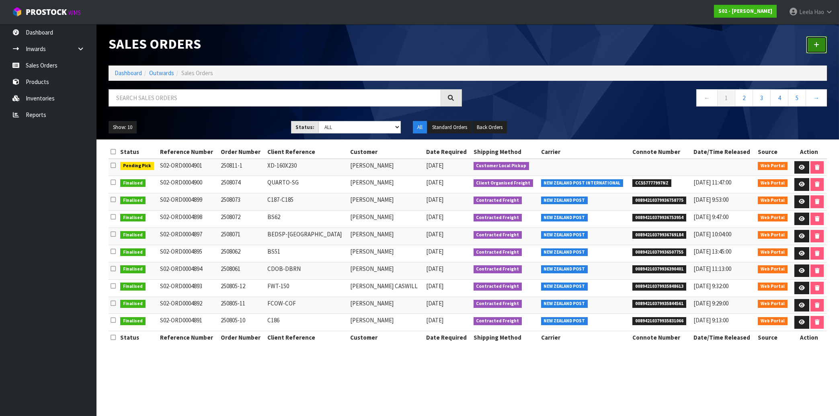
click at [810, 46] on link at bounding box center [816, 44] width 21 height 17
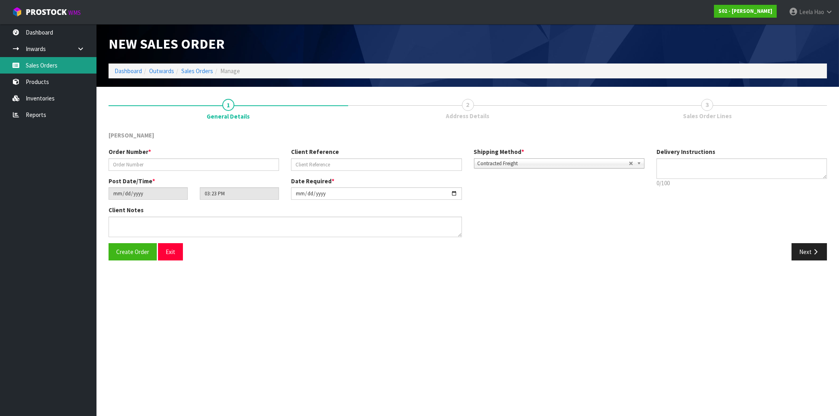
click at [43, 65] on link "Sales Orders" at bounding box center [48, 65] width 96 height 16
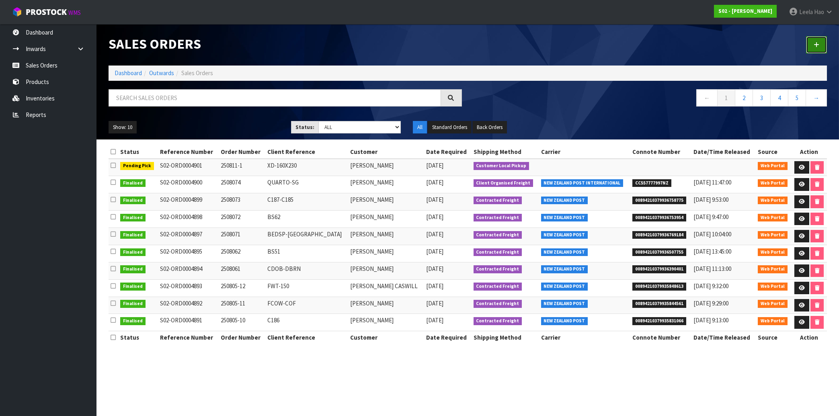
click at [810, 48] on link at bounding box center [816, 44] width 21 height 17
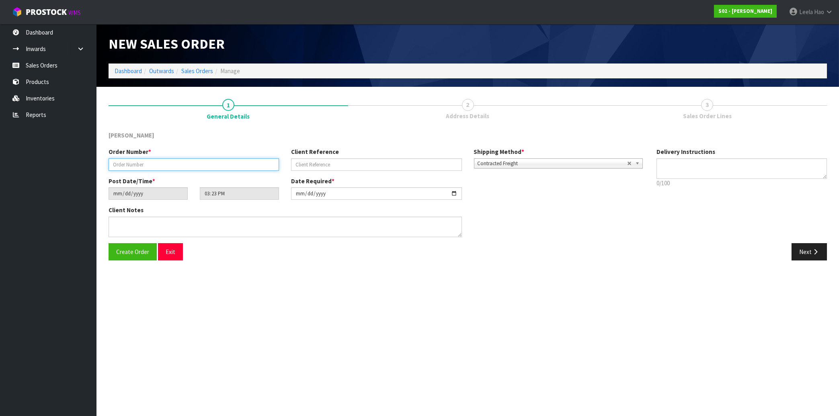
click at [167, 165] on input "text" at bounding box center [194, 164] width 170 height 12
type input "250811-2"
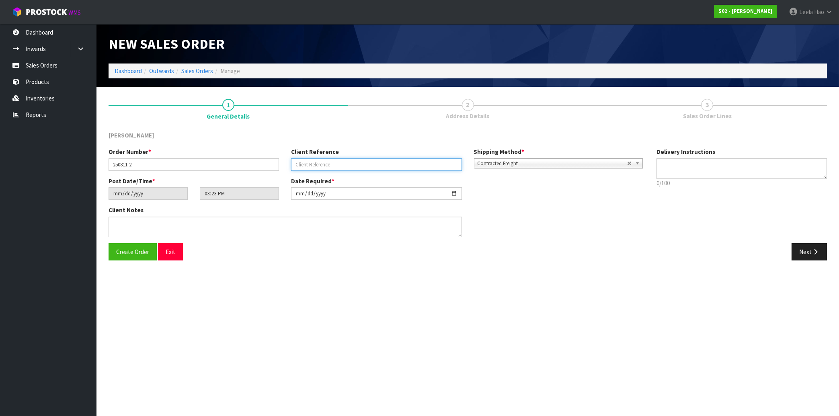
click at [324, 163] on input "text" at bounding box center [376, 164] width 170 height 12
type input "B6514"
click at [810, 252] on button "Next" at bounding box center [809, 251] width 35 height 17
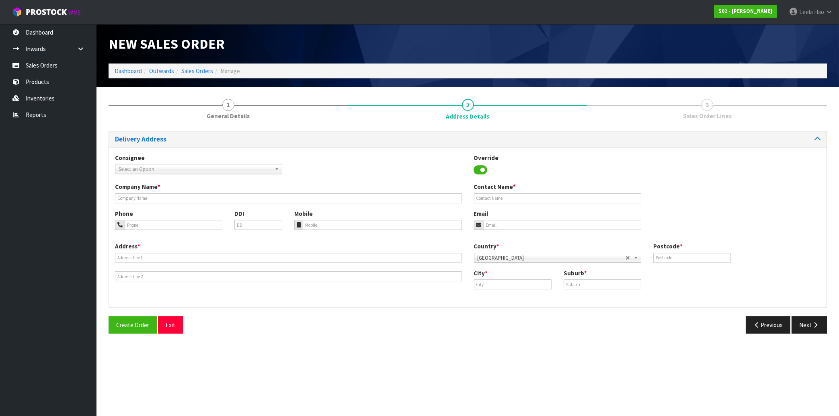
click at [484, 193] on div "Contact Name *" at bounding box center [557, 193] width 179 height 21
click at [484, 201] on input "text" at bounding box center [557, 198] width 167 height 10
paste input "[PERSON_NAME]"
type input "[PERSON_NAME]"
click at [492, 224] on input "email" at bounding box center [563, 225] width 158 height 10
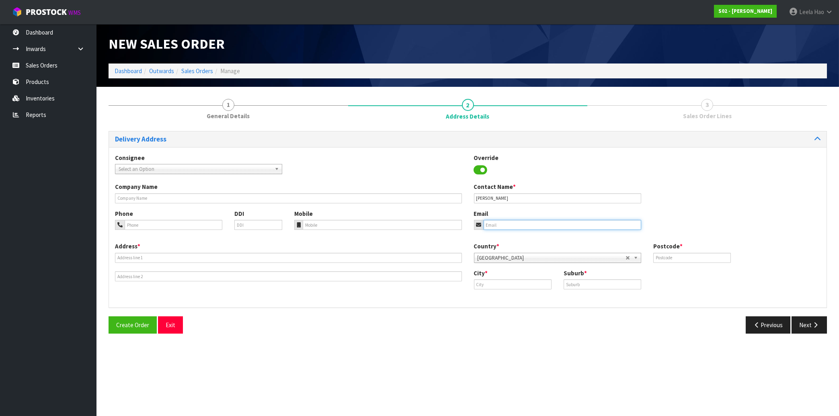
paste input "[STREET_ADDRESS]"
type input "[STREET_ADDRESS]"
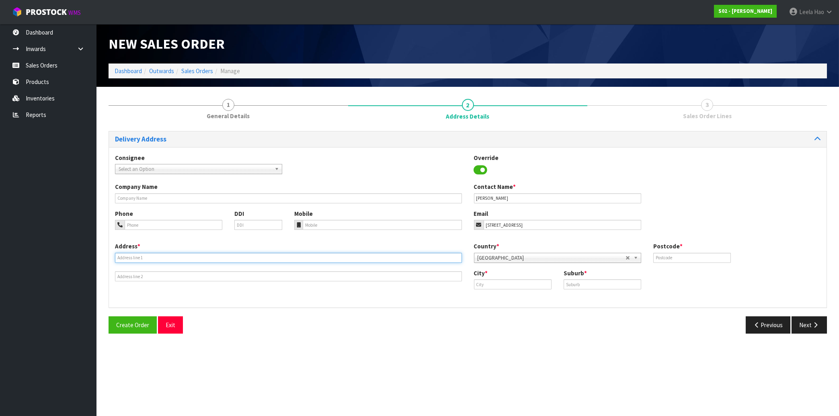
click at [273, 259] on input "text" at bounding box center [288, 258] width 347 height 10
paste input "ASHHURST"
type input "ASHHURST"
click at [692, 256] on input "text" at bounding box center [692, 258] width 78 height 10
type input "4810"
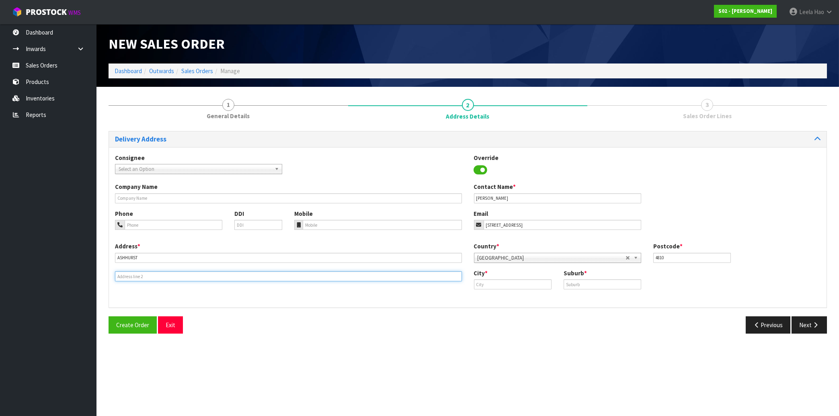
click at [149, 277] on input "text" at bounding box center [288, 276] width 347 height 10
paste input "[EMAIL_ADDRESS][DOMAIN_NAME]"
type input "[EMAIL_ADDRESS][DOMAIN_NAME]"
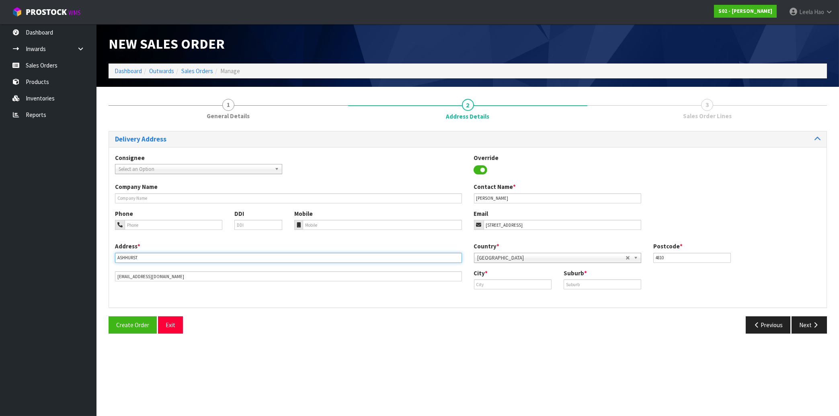
click at [122, 258] on input "ASHHURST" at bounding box center [288, 258] width 347 height 10
click at [582, 284] on input "text" at bounding box center [603, 284] width 78 height 10
paste input "ASHHURST"
type input "ASHHURST"
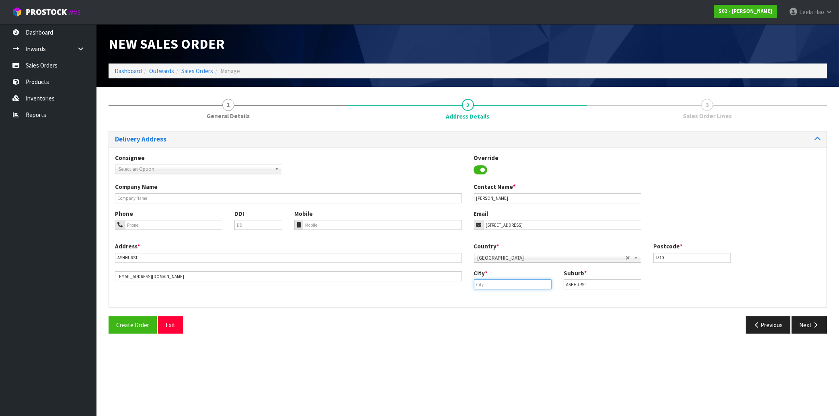
click at [527, 282] on input "text" at bounding box center [513, 284] width 78 height 10
paste input "ASHHURST"
type input "ASHHURST"
drag, startPoint x: 527, startPoint y: 226, endPoint x: 440, endPoint y: 231, distance: 87.4
click at [484, 230] on input "[STREET_ADDRESS]" at bounding box center [563, 225] width 158 height 10
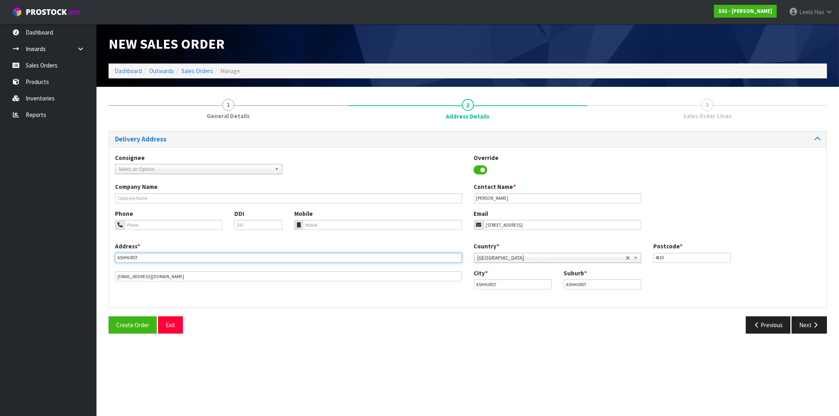
drag, startPoint x: 161, startPoint y: 257, endPoint x: 15, endPoint y: 265, distance: 146.1
click at [115, 263] on input "ASHHURST" at bounding box center [288, 258] width 347 height 10
paste input "5 HODGETTS PLACE"
type input "5 HODGETTS PLACE"
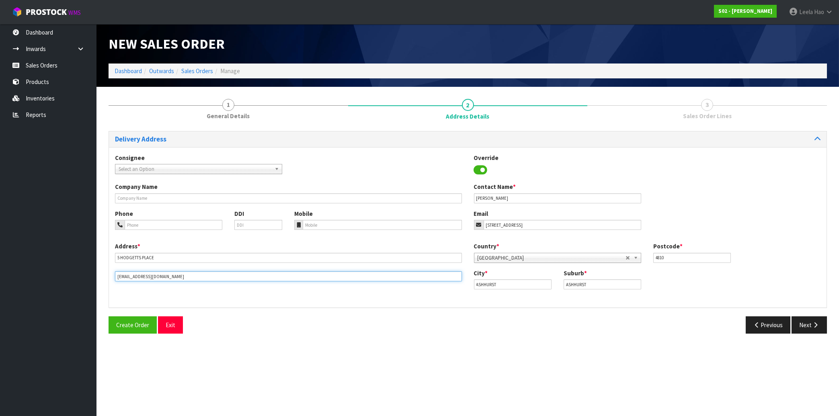
drag, startPoint x: 205, startPoint y: 277, endPoint x: 31, endPoint y: 282, distance: 173.4
click at [115, 281] on input "[EMAIL_ADDRESS][DOMAIN_NAME]" at bounding box center [288, 276] width 347 height 10
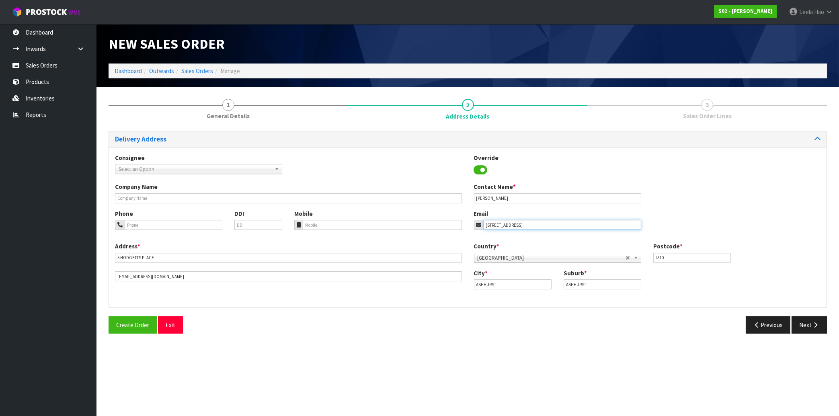
click at [549, 230] on input "[STREET_ADDRESS]" at bounding box center [563, 225] width 158 height 10
drag, startPoint x: 531, startPoint y: 227, endPoint x: 422, endPoint y: 229, distance: 109.4
click at [484, 229] on input "[STREET_ADDRESS]" at bounding box center [563, 225] width 158 height 10
paste input "[EMAIL_ADDRESS][DOMAIN_NAME]"
type input "[EMAIL_ADDRESS][DOMAIN_NAME]"
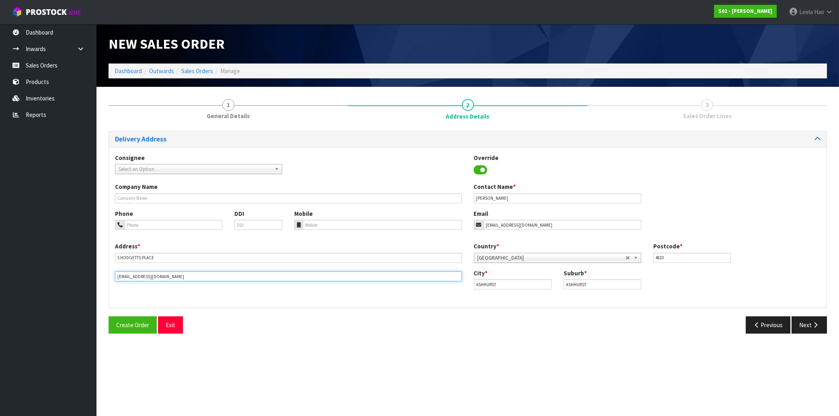
drag, startPoint x: 198, startPoint y: 276, endPoint x: 18, endPoint y: 277, distance: 179.7
click at [115, 277] on input "[EMAIL_ADDRESS][DOMAIN_NAME]" at bounding box center [288, 276] width 347 height 10
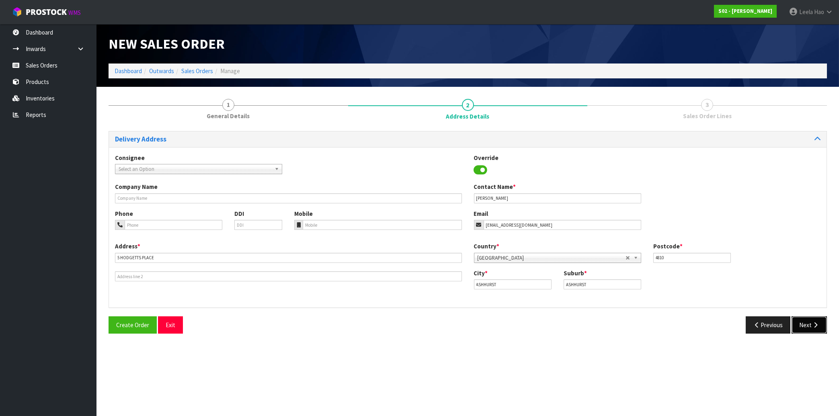
click at [807, 326] on button "Next" at bounding box center [809, 324] width 35 height 17
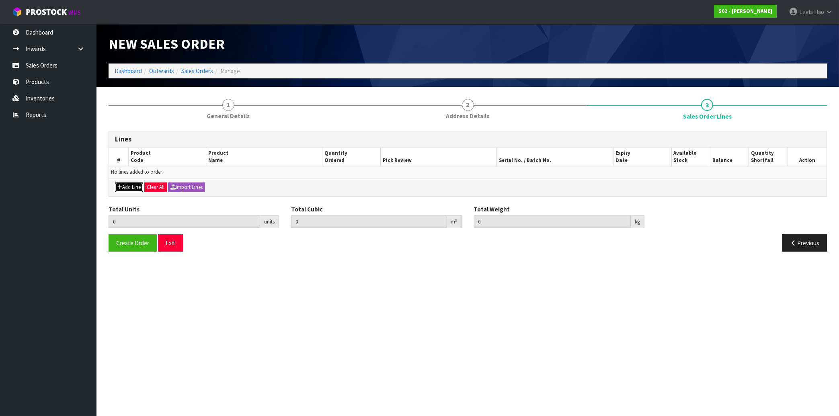
click at [127, 185] on button "Add Line" at bounding box center [129, 188] width 28 height 10
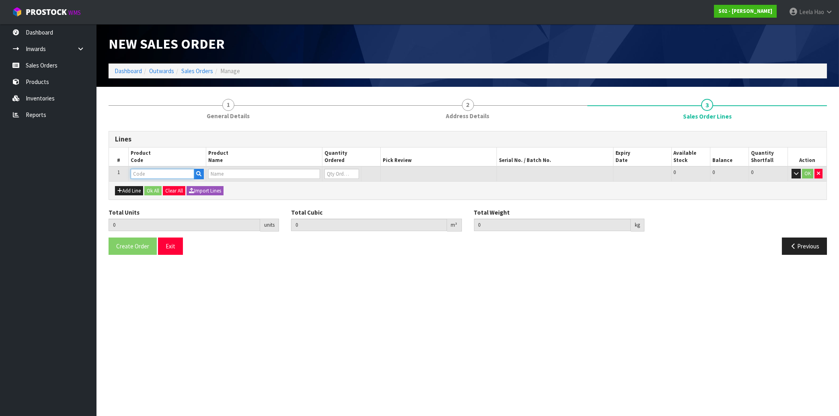
click at [139, 172] on input "text" at bounding box center [163, 174] width 64 height 10
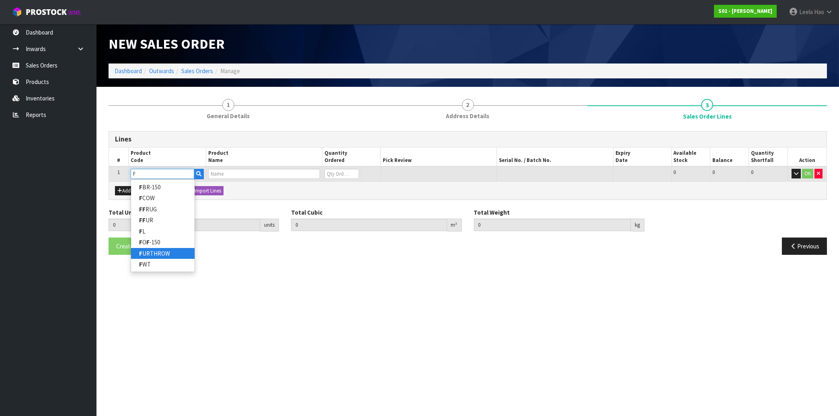
type input "F"
click at [168, 253] on link "F URTHROW" at bounding box center [163, 253] width 64 height 11
type input "FURTHROW"
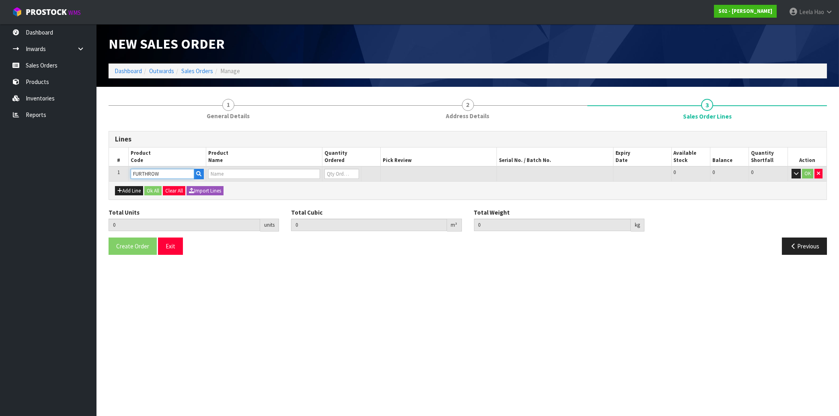
type input "0.000000"
type input "0.000"
type input "REAL FUR THROW"
type input "0"
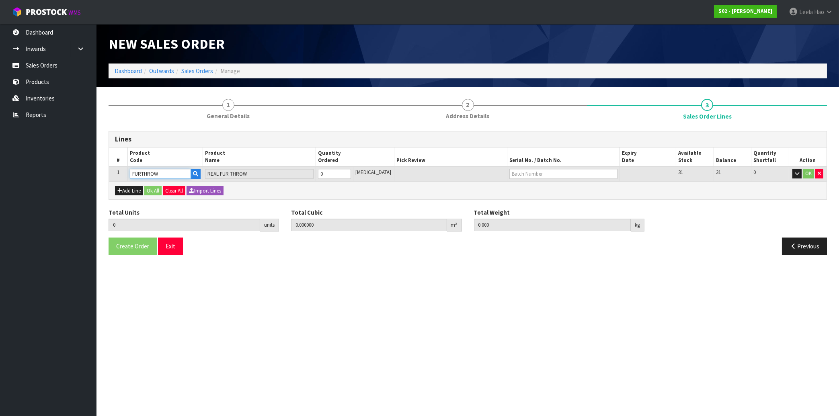
type input "1"
type input "0.027"
type input "1.56"
type input "1"
click at [351, 172] on input "1" at bounding box center [334, 174] width 33 height 10
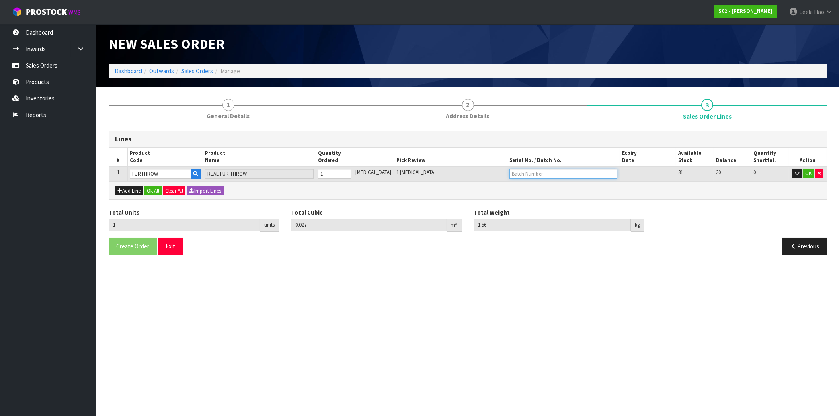
click at [520, 174] on input "text" at bounding box center [563, 174] width 108 height 10
click at [543, 170] on input "B65114" at bounding box center [563, 174] width 108 height 10
type input "B651"
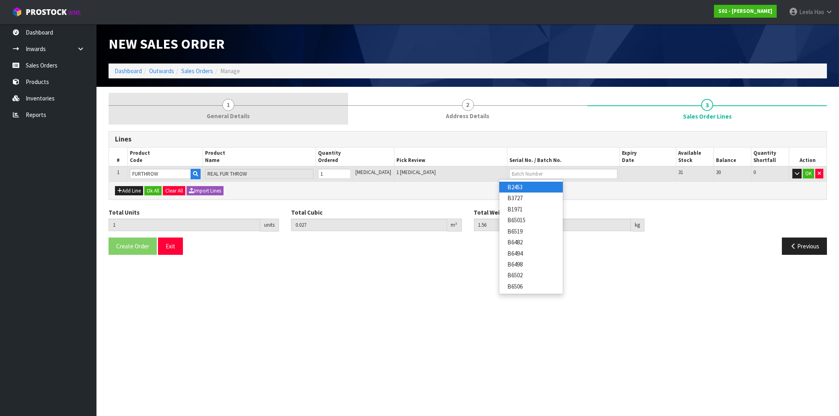
click at [227, 105] on span "1" at bounding box center [228, 105] width 12 height 12
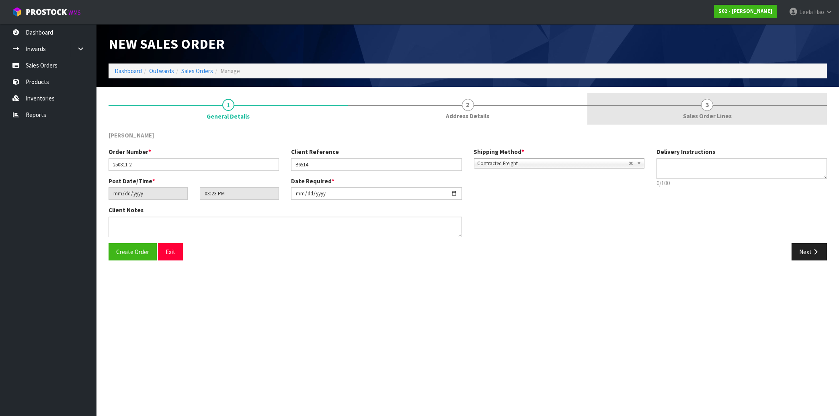
click at [690, 116] on span "Sales Order Lines" at bounding box center [707, 116] width 49 height 8
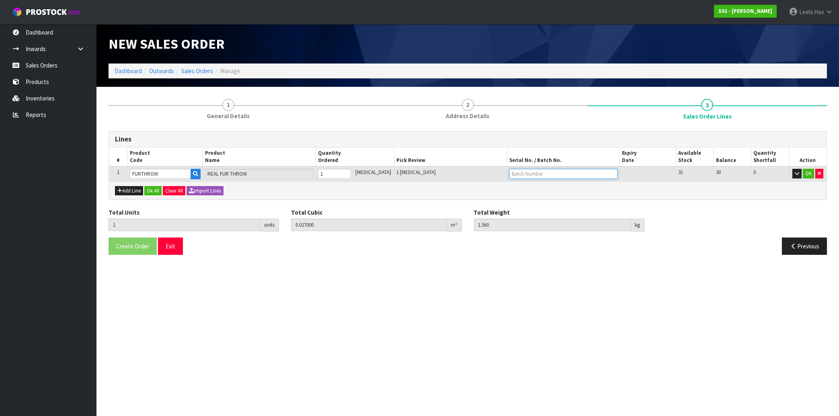
click at [543, 174] on input "text" at bounding box center [563, 174] width 108 height 10
type input "B65014"
click at [805, 177] on button "OK" at bounding box center [808, 174] width 11 height 10
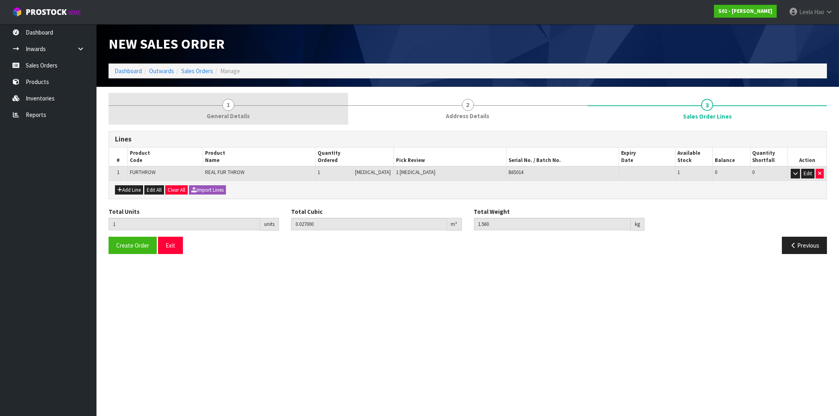
click at [225, 110] on link "1 General Details" at bounding box center [229, 109] width 240 height 32
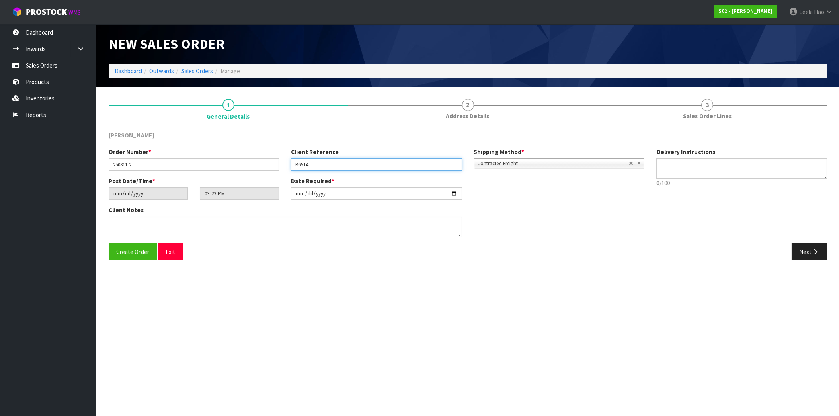
click at [303, 163] on input "B6514" at bounding box center [376, 164] width 170 height 12
type input "B65014"
click at [132, 250] on span "Create Order" at bounding box center [132, 252] width 33 height 8
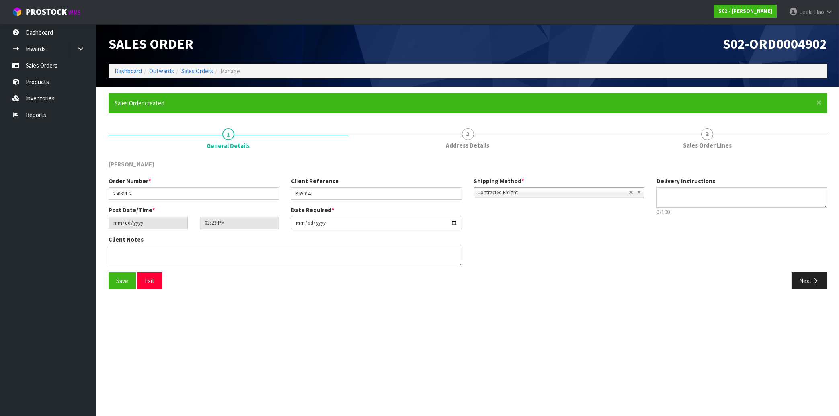
type input "19:23:00.000"
click at [38, 65] on link "Sales Orders" at bounding box center [48, 65] width 96 height 16
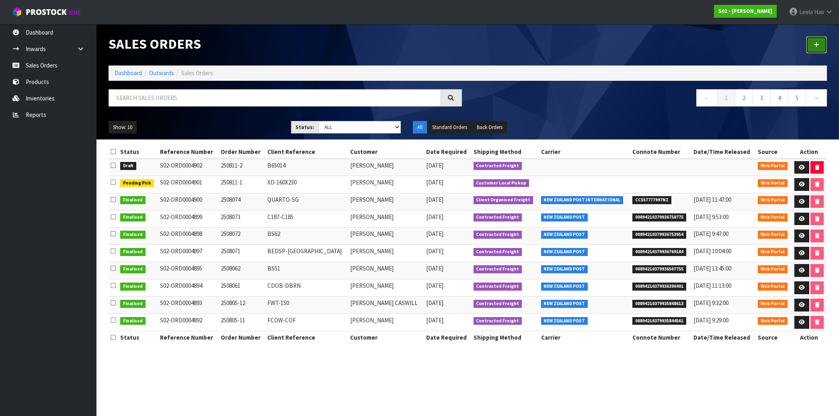
drag, startPoint x: 816, startPoint y: 47, endPoint x: 765, endPoint y: 41, distance: 51.4
click at [816, 47] on icon at bounding box center [817, 45] width 6 height 6
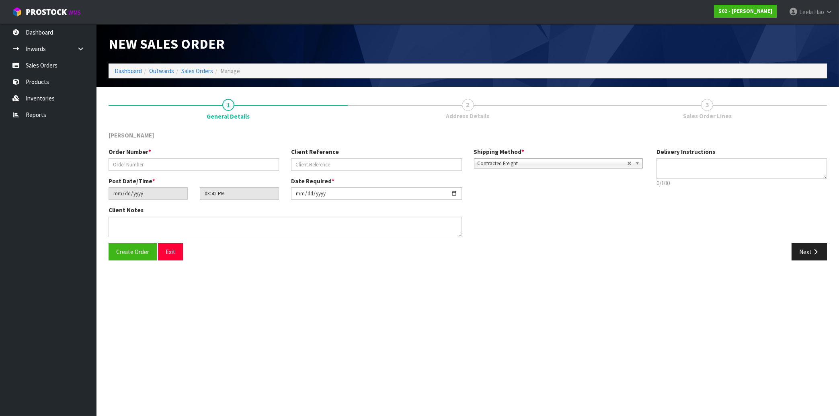
click at [723, 224] on div "Order Number * Client Reference Shipping Method * Pickup Contracted Freight Con…" at bounding box center [468, 195] width 730 height 95
click at [174, 163] on input "text" at bounding box center [194, 164] width 170 height 12
type input "250811-3"
click at [305, 162] on input "text" at bounding box center [376, 164] width 170 height 12
type input "C175"
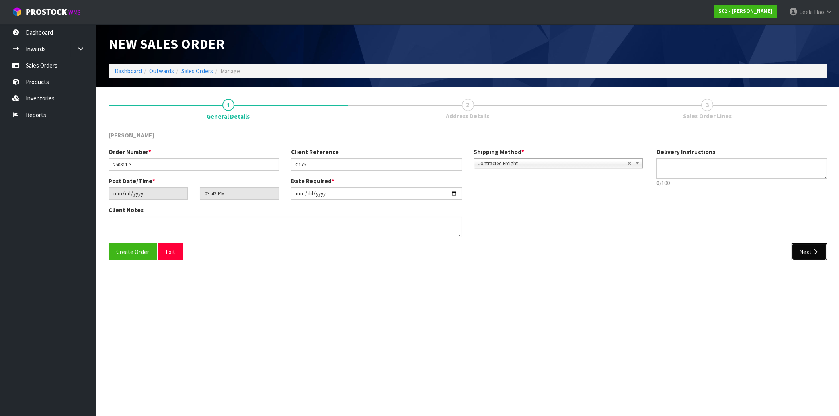
click at [810, 247] on button "Next" at bounding box center [809, 251] width 35 height 17
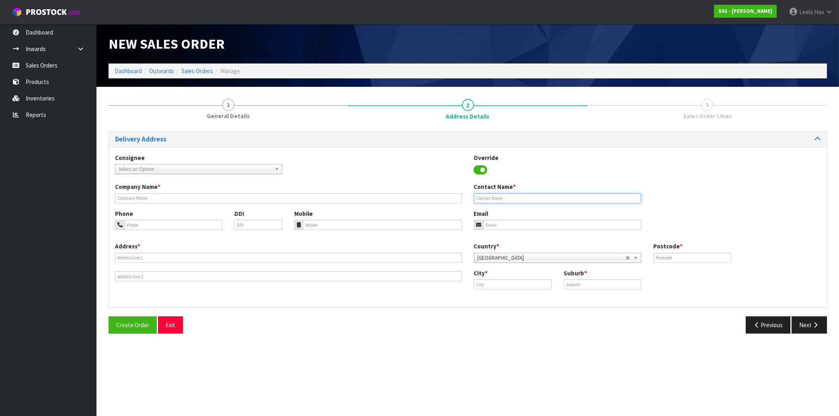
click at [615, 199] on input "text" at bounding box center [557, 198] width 167 height 10
paste input "[PERSON_NAME]"
type input "[PERSON_NAME]"
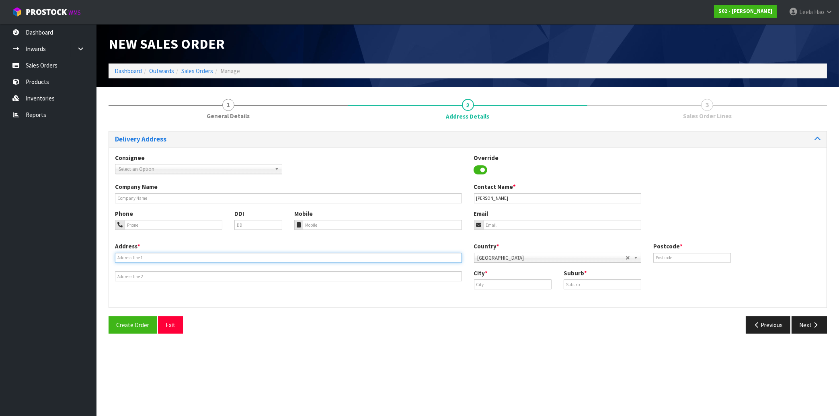
click at [166, 254] on input "text" at bounding box center [288, 258] width 347 height 10
paste input "[STREET_ADDRESS][PERSON_NAME]"
type input "[STREET_ADDRESS][PERSON_NAME]"
click at [583, 282] on input "text" at bounding box center [603, 284] width 78 height 10
paste input "ARAHURA VALLEY"
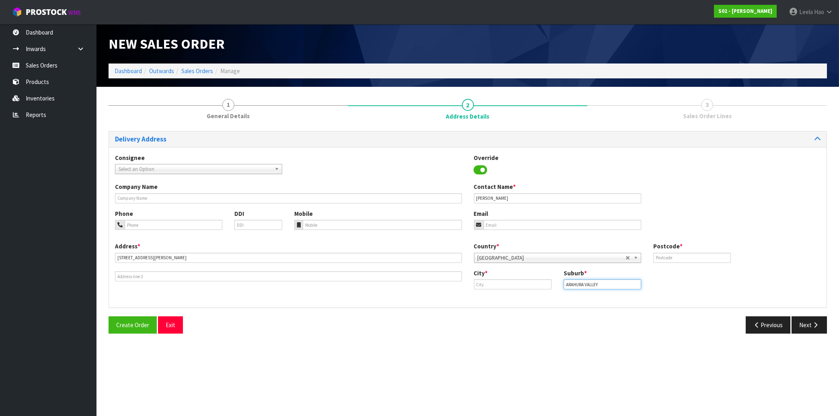
type input "ARAHURA VALLEY"
click at [521, 283] on input "text" at bounding box center [513, 284] width 78 height 10
paste input "Hokitika"
type input "Hokitika"
click at [708, 257] on input "text" at bounding box center [692, 258] width 78 height 10
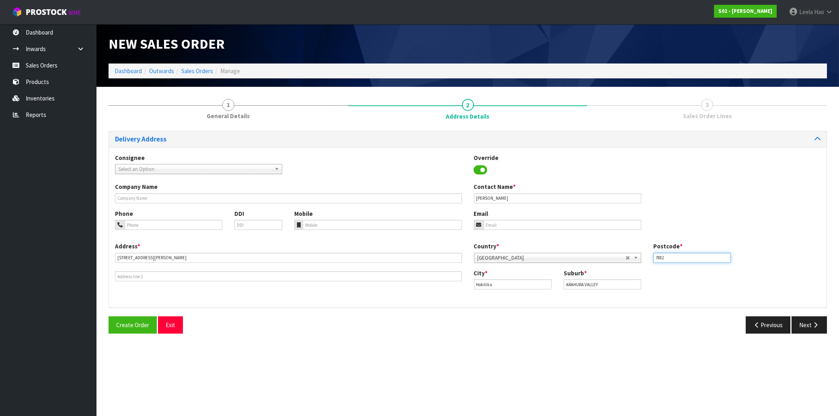
type input "7882"
click at [524, 224] on input "email" at bounding box center [563, 225] width 158 height 10
paste input "[EMAIL_ADDRESS][DOMAIN_NAME]"
type input "[EMAIL_ADDRESS][DOMAIN_NAME]"
click at [808, 324] on button "Next" at bounding box center [809, 324] width 35 height 17
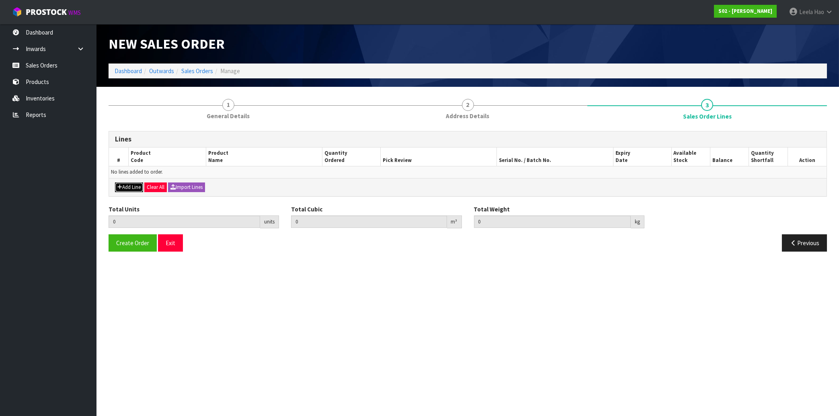
click at [135, 189] on button "Add Line" at bounding box center [129, 188] width 28 height 10
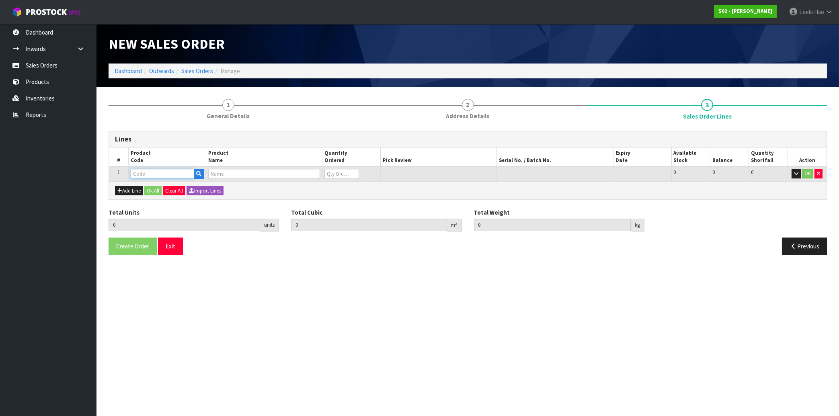
click at [167, 174] on input "text" at bounding box center [163, 174] width 64 height 10
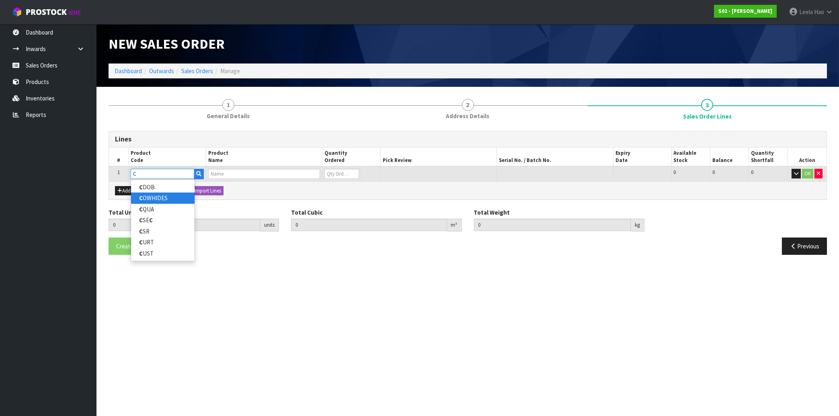
type input "C"
click at [166, 199] on link "C OWHIDES" at bounding box center [163, 198] width 64 height 11
type input "COWHIDES"
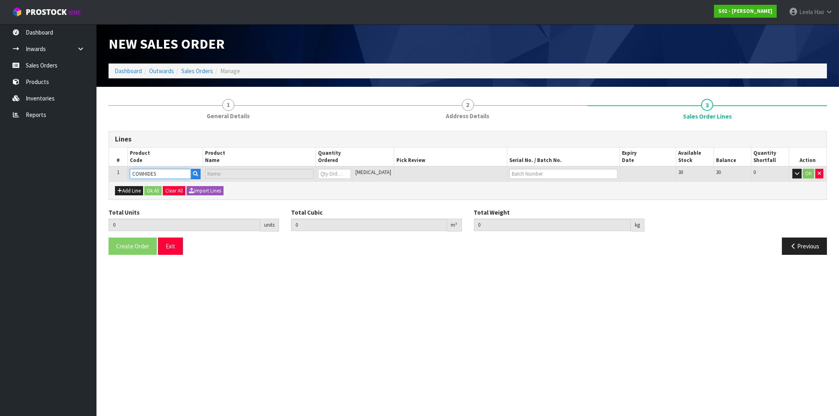
type input "0.000000"
type input "0.000"
type input "COWHIDES"
type input "0"
type input "1"
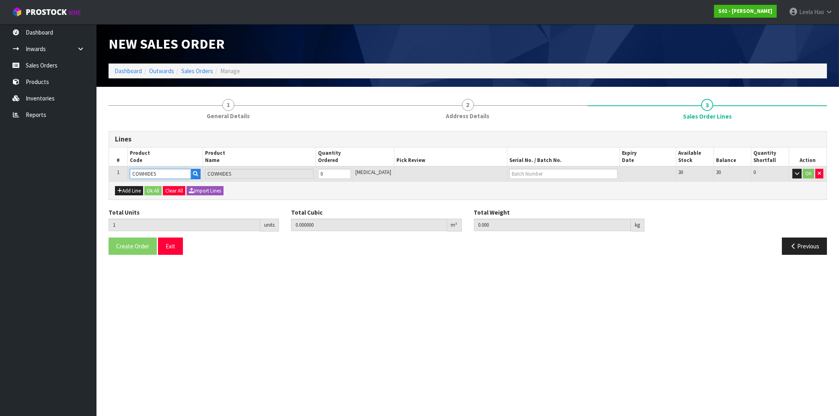
type input "0.005346"
type input "1.42"
type input "1"
click at [351, 170] on input "1" at bounding box center [334, 174] width 33 height 10
click at [511, 173] on input "text" at bounding box center [563, 174] width 108 height 10
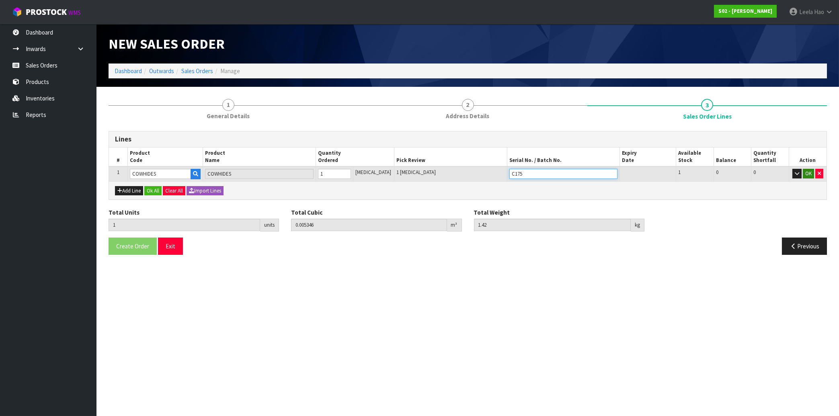
type input "C175"
click at [806, 175] on button "OK" at bounding box center [808, 174] width 11 height 10
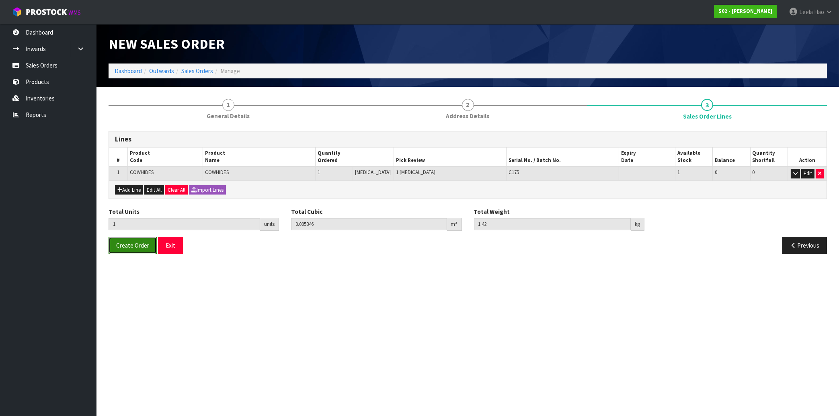
click at [133, 247] on span "Create Order" at bounding box center [132, 246] width 33 height 8
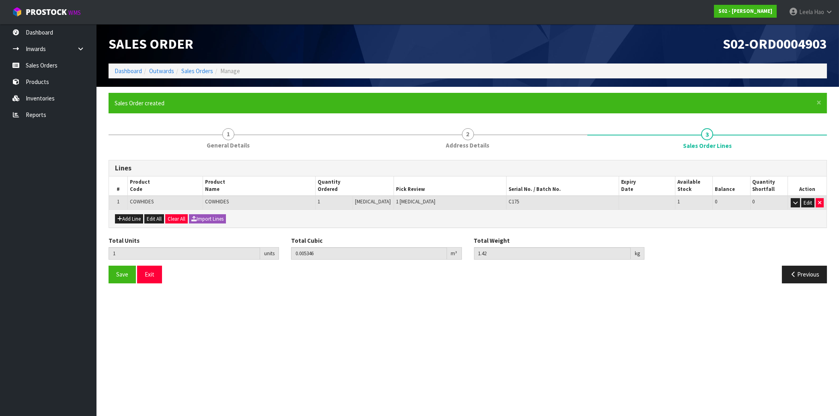
click at [740, 334] on section "Edit Sales Order S02-ORD0004903 Dashboard Outwards Sales Orders Manage Sales Or…" at bounding box center [419, 208] width 839 height 416
click at [122, 275] on span "Save" at bounding box center [122, 275] width 12 height 8
click at [439, 317] on section "Edit Sales Order S02-ORD0004903 Dashboard Outwards Sales Orders Manage Sales Or…" at bounding box center [419, 208] width 839 height 416
click at [41, 64] on link "Sales Orders" at bounding box center [48, 65] width 96 height 16
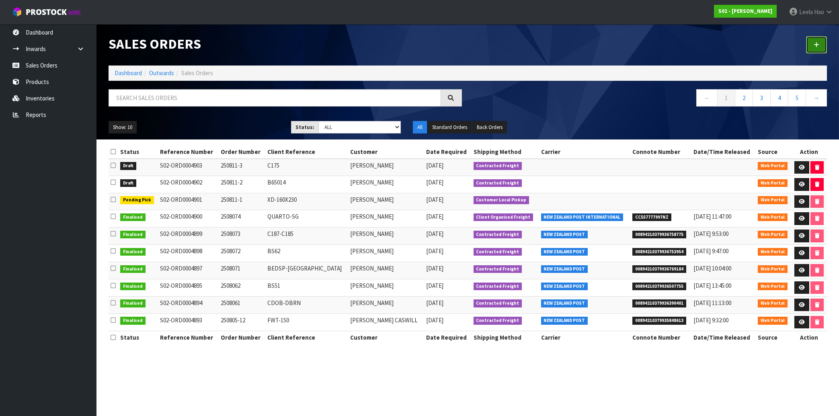
click at [813, 45] on link at bounding box center [816, 44] width 21 height 17
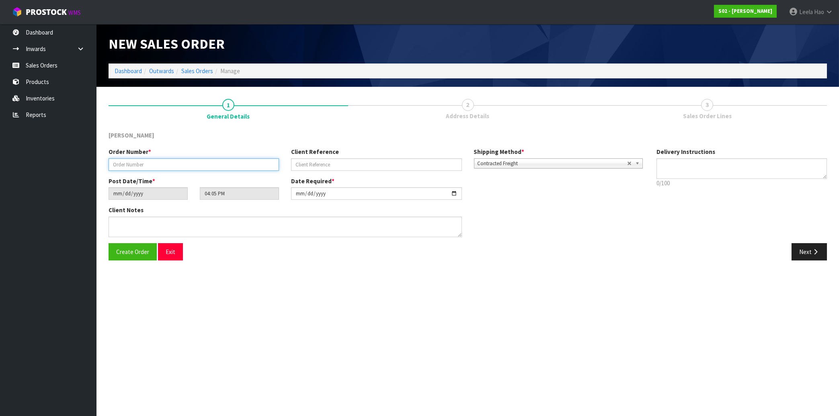
click at [238, 163] on input "text" at bounding box center [194, 164] width 170 height 12
type input "250811-4"
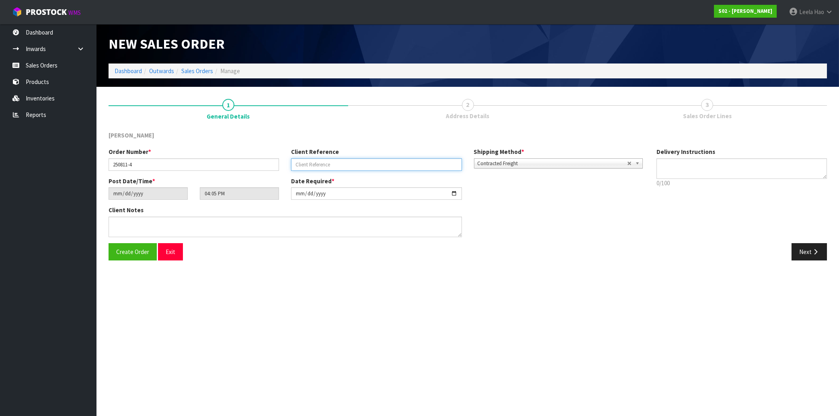
click at [338, 163] on input "text" at bounding box center [376, 164] width 170 height 12
type input "GT006-140X200"
click at [810, 247] on button "Next" at bounding box center [809, 251] width 35 height 17
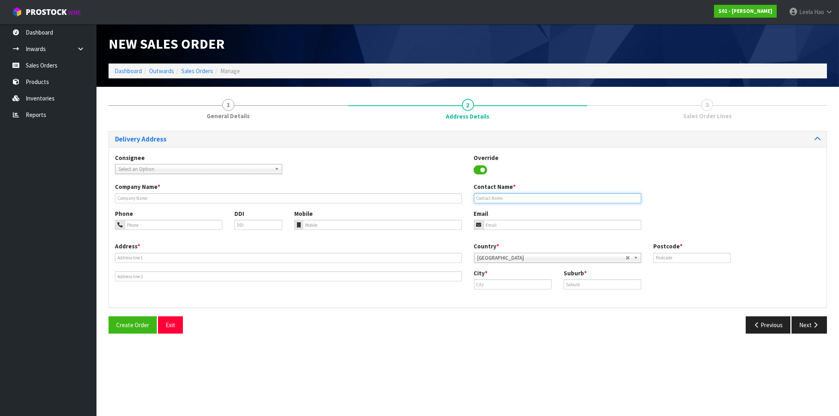
click at [527, 199] on input "text" at bounding box center [557, 198] width 167 height 10
paste input "[PERSON_NAME]"
type input "[PERSON_NAME]"
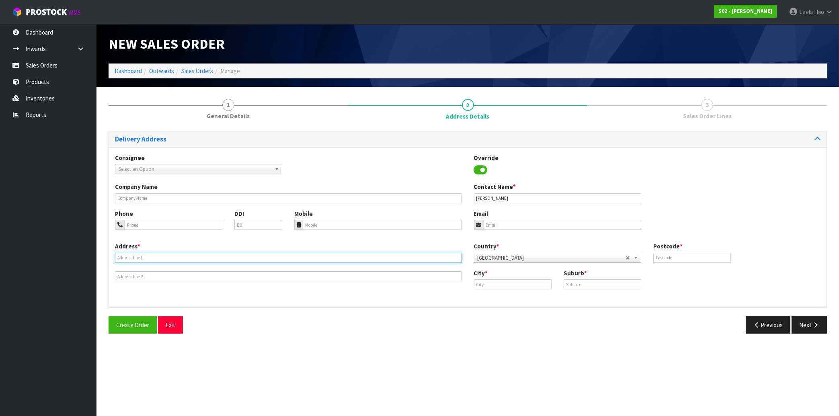
click at [268, 258] on input "text" at bounding box center [288, 258] width 347 height 10
paste input "[STREET_ADDRESS]"
type input "[STREET_ADDRESS]"
click at [594, 284] on input "text" at bounding box center [603, 284] width 78 height 10
paste input "WESTMERE"
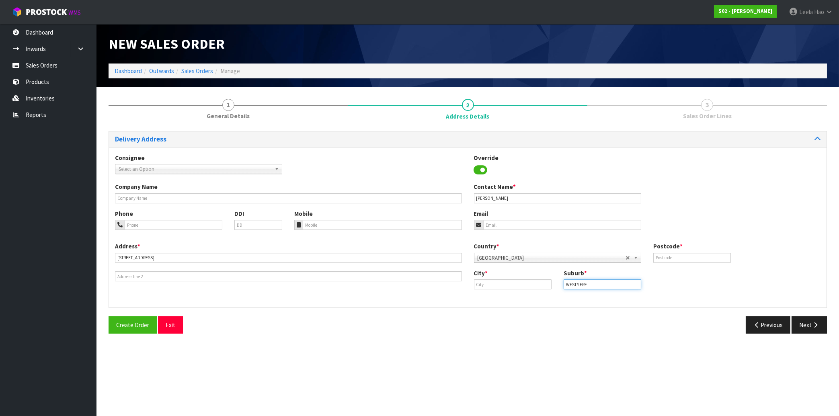
type input "WESTMERE"
click at [534, 285] on input "text" at bounding box center [513, 284] width 78 height 10
click at [507, 299] on link "Au ckland" at bounding box center [506, 297] width 64 height 11
type input "[GEOGRAPHIC_DATA]"
click at [676, 258] on input "text" at bounding box center [692, 258] width 78 height 10
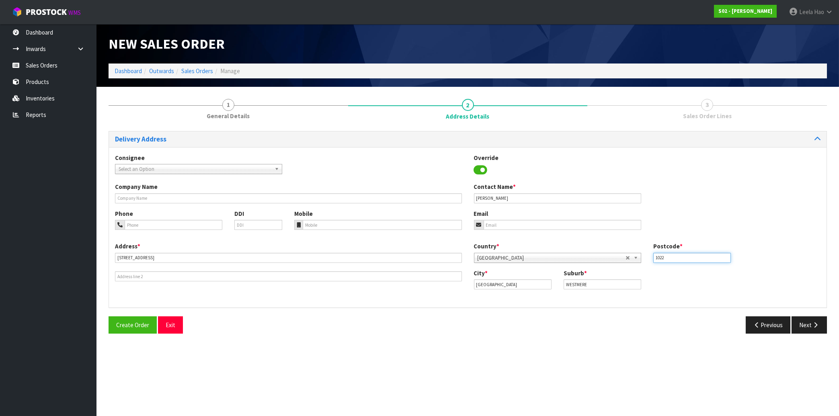
type input "1022"
click at [501, 227] on input "email" at bounding box center [563, 225] width 158 height 10
paste input "(027) 3702302"
type input "(027) 3702302"
click at [312, 224] on input "tel" at bounding box center [382, 225] width 159 height 10
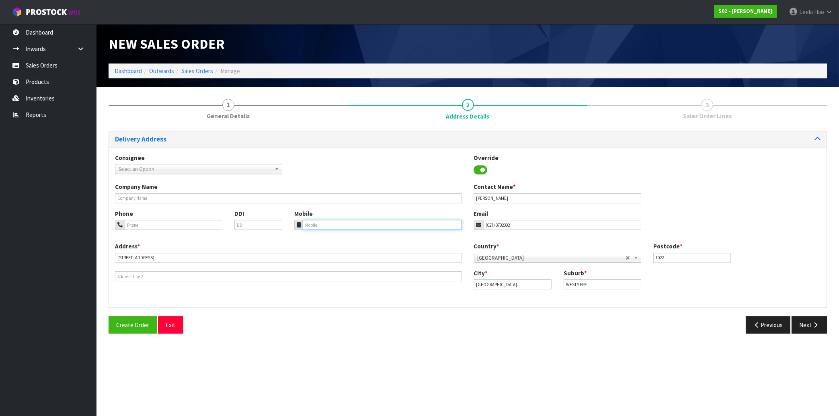
paste input "(027) 3702302"
type input "(027) 3702302"
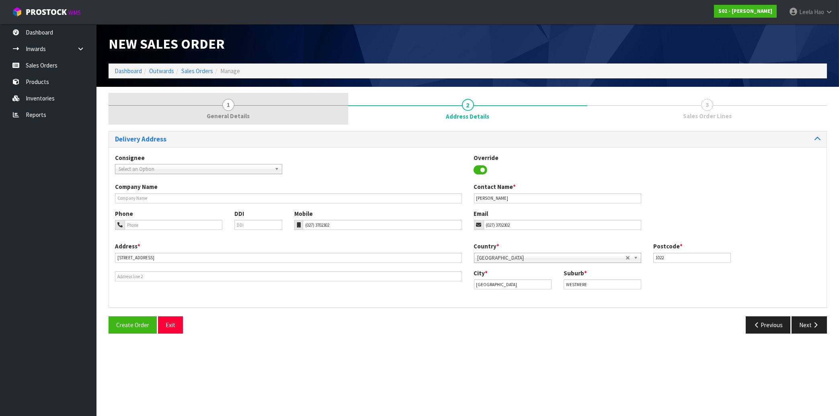
click at [226, 117] on span "General Details" at bounding box center [228, 116] width 43 height 8
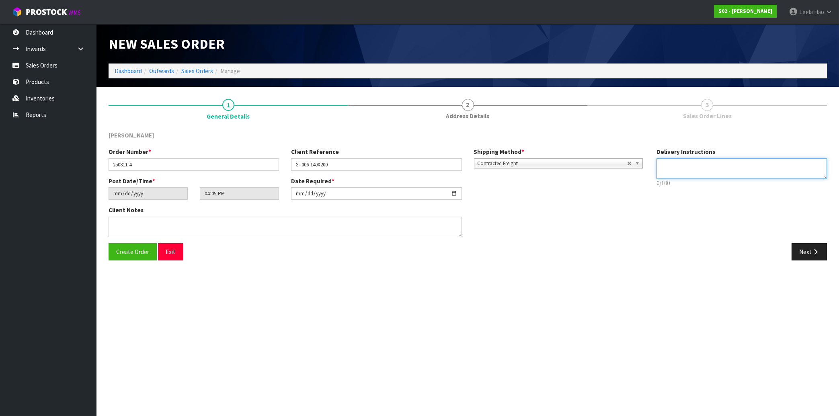
click at [673, 169] on textarea at bounding box center [741, 168] width 170 height 21
paste textarea "(CNR HOUSE BEHIND CONCRETE WALL)"
type textarea "(CNR HOUSE BEHIND CONCRETE WALL)"
click at [808, 254] on button "Next" at bounding box center [809, 251] width 35 height 17
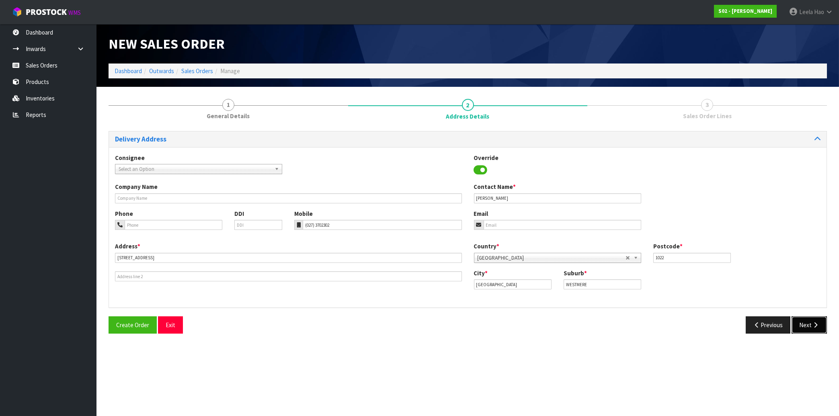
click at [809, 320] on button "Next" at bounding box center [809, 324] width 35 height 17
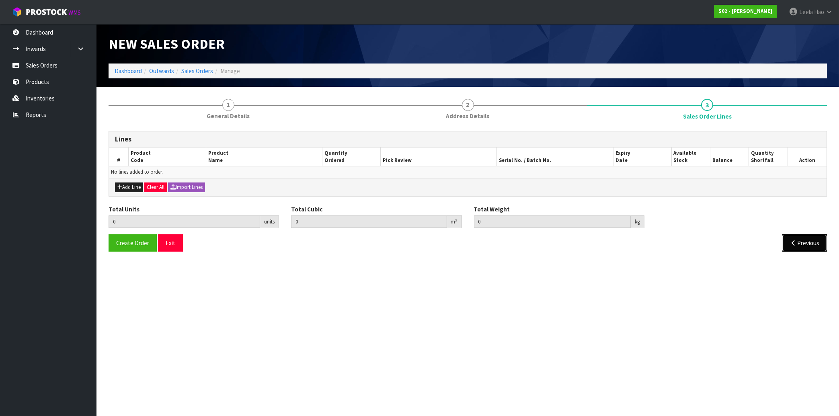
click at [807, 241] on button "Previous" at bounding box center [804, 242] width 45 height 17
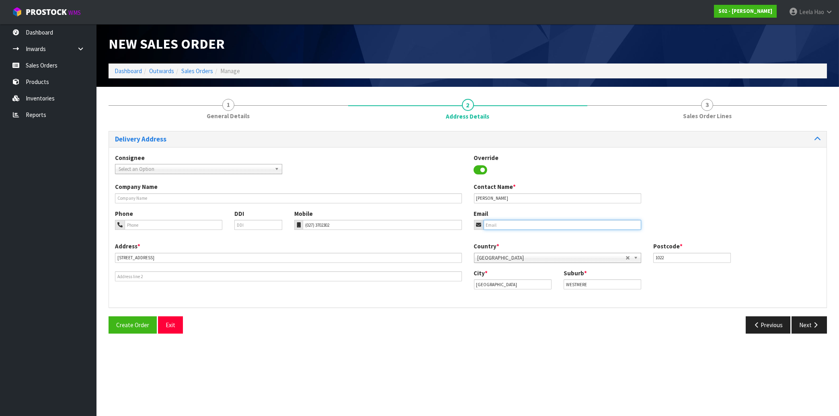
click at [518, 223] on input "email" at bounding box center [563, 225] width 158 height 10
paste input "[EMAIL_ADDRESS][DOMAIN_NAME]"
type input "[EMAIL_ADDRESS][DOMAIN_NAME]"
click at [810, 322] on button "Next" at bounding box center [809, 324] width 35 height 17
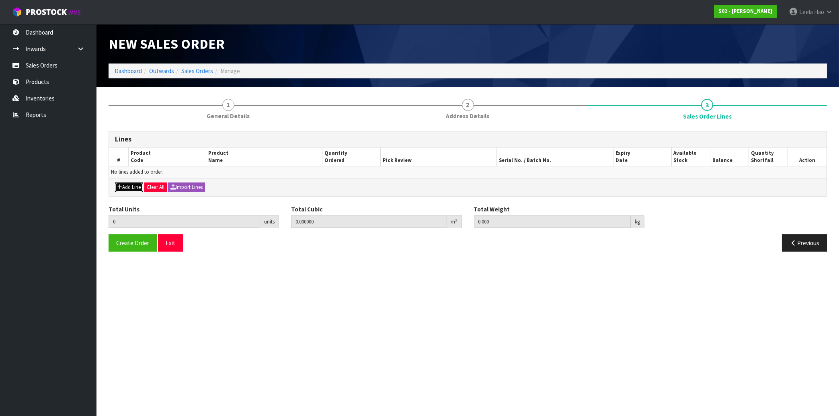
click at [133, 184] on button "Add Line" at bounding box center [129, 188] width 28 height 10
type input "0"
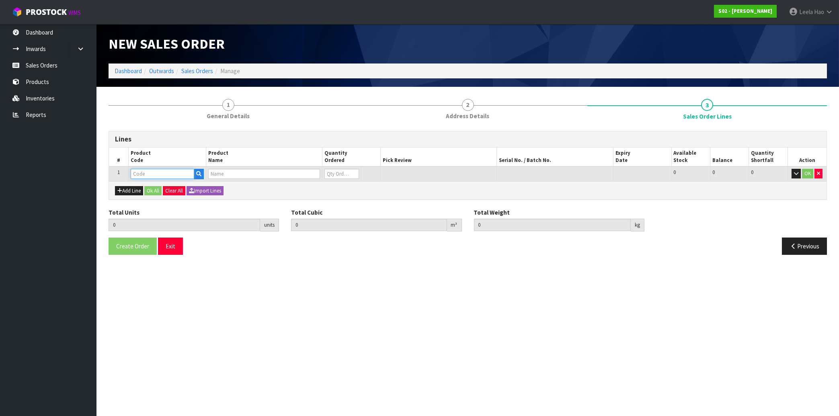
click at [151, 175] on input "text" at bounding box center [163, 174] width 64 height 10
type input "VER"
click at [168, 208] on link "VER UG2" at bounding box center [163, 209] width 64 height 11
type input "VERUG2"
type input "0.000000"
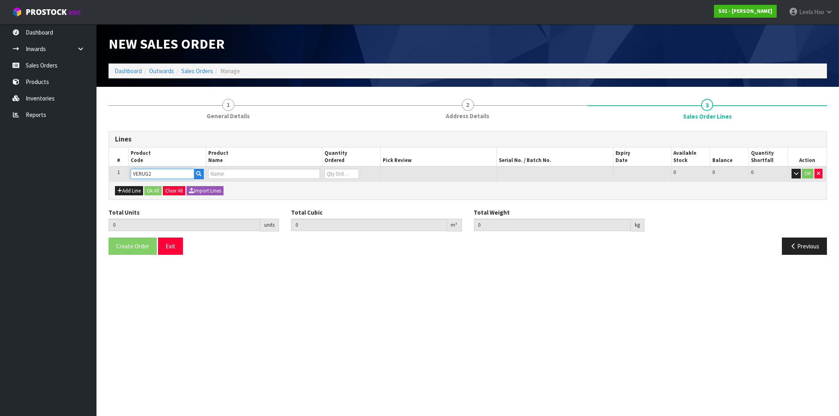
type input "0.000"
type input "POLY RUG 140 X 200"
type input "0"
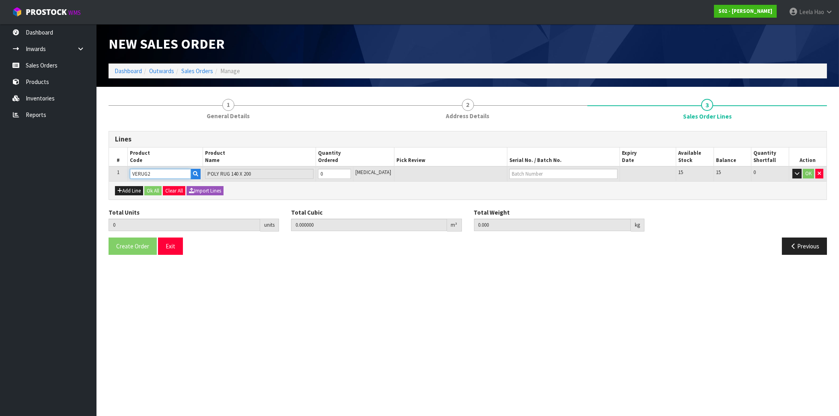
type input "1"
type input "0.027636"
type input "2.72"
type input "1"
click at [351, 170] on input "1" at bounding box center [334, 174] width 33 height 10
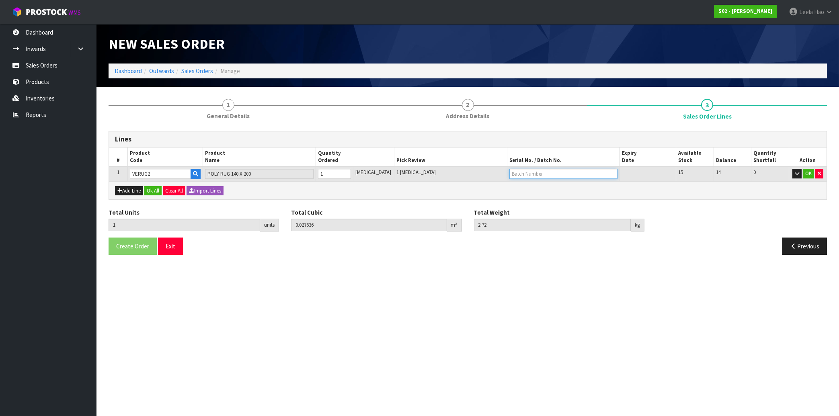
click at [535, 173] on input "text" at bounding box center [563, 174] width 108 height 10
click at [536, 189] on link "GT016-140X200" at bounding box center [531, 187] width 64 height 11
type input "GT016-140X200"
click at [808, 174] on button "OK" at bounding box center [808, 174] width 11 height 10
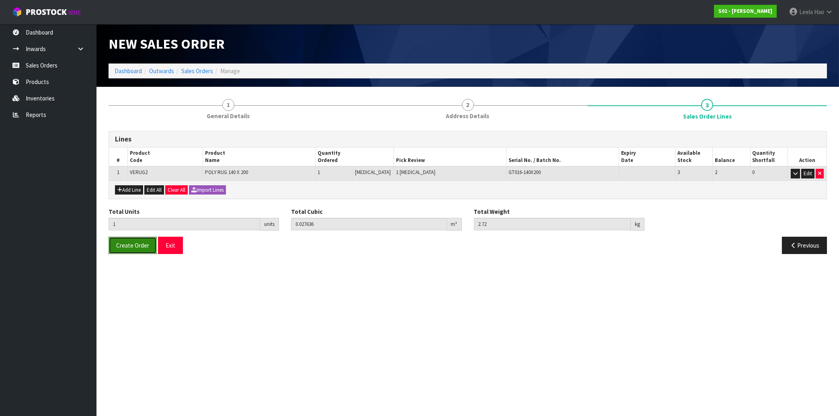
click at [126, 242] on span "Create Order" at bounding box center [132, 246] width 33 height 8
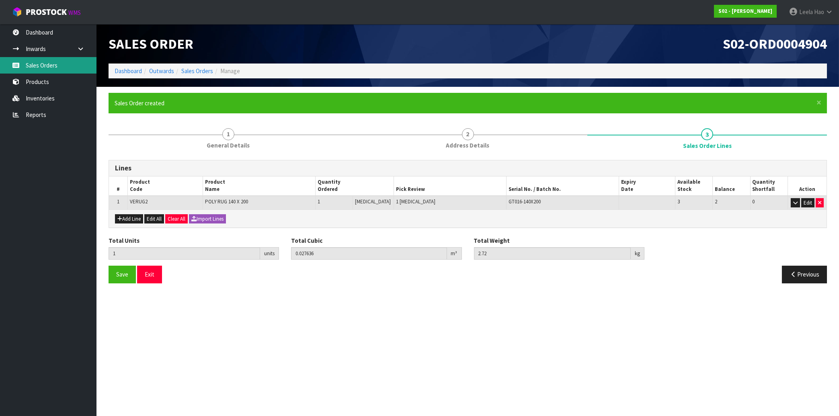
click at [45, 64] on link "Sales Orders" at bounding box center [48, 65] width 96 height 16
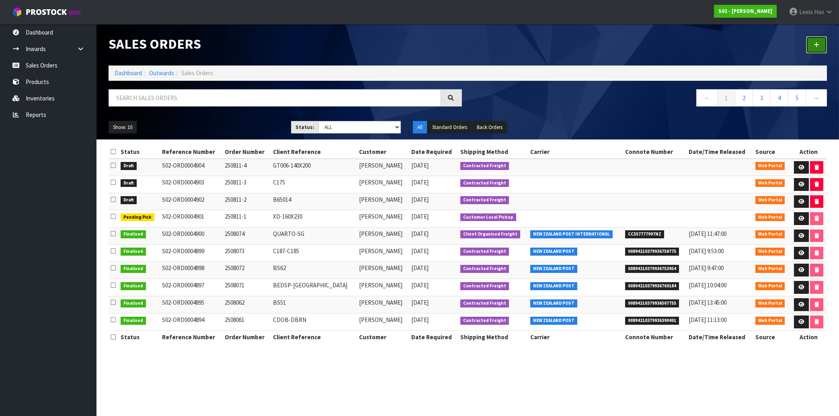
click at [811, 48] on link at bounding box center [816, 44] width 21 height 17
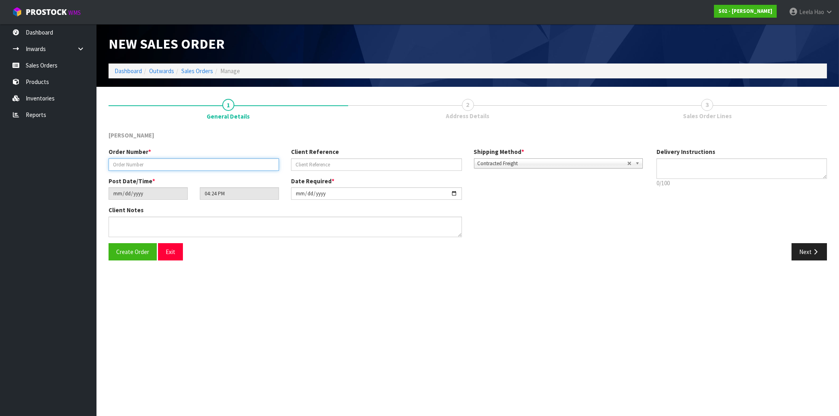
click at [173, 166] on input "text" at bounding box center [194, 164] width 170 height 12
type input "250811-5"
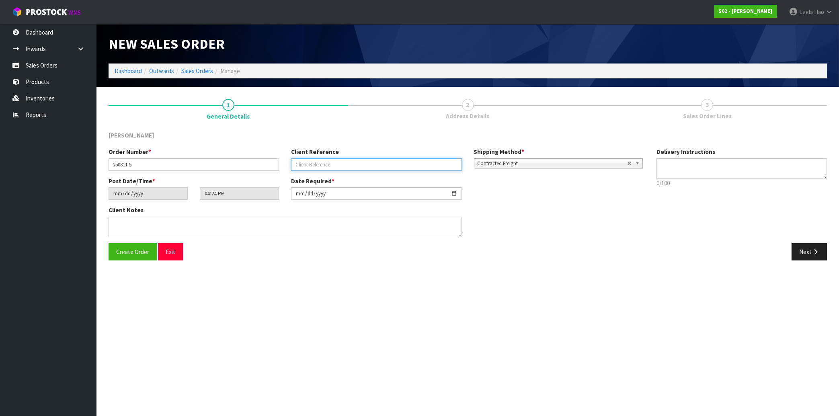
click at [320, 162] on input "text" at bounding box center [376, 164] width 170 height 12
type input "SINGLE-GT"
click at [815, 251] on icon "button" at bounding box center [816, 252] width 8 height 6
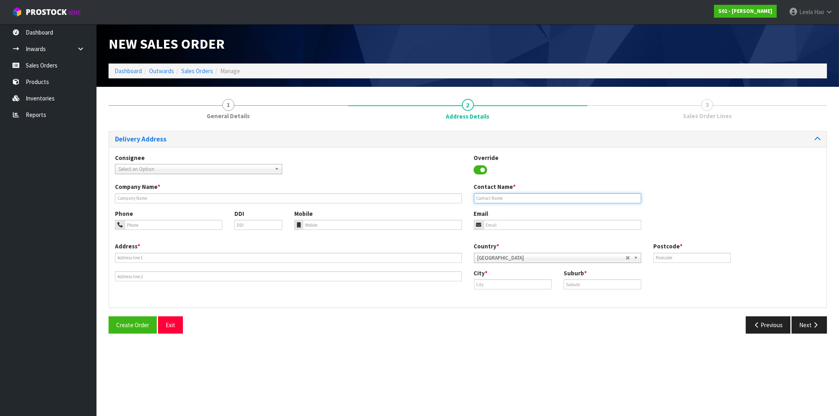
click at [498, 194] on input "text" at bounding box center [557, 198] width 167 height 10
paste input "[PERSON_NAME]"
type input "[PERSON_NAME]"
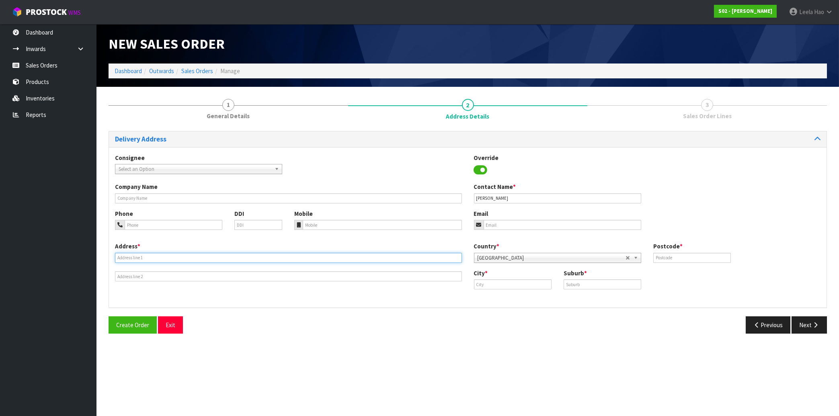
click at [234, 258] on input "text" at bounding box center [288, 258] width 347 height 10
paste input "[STREET_ADDRESS]"
type input "[STREET_ADDRESS]"
click at [626, 282] on input "text" at bounding box center [603, 284] width 78 height 10
paste input "STRANDON"
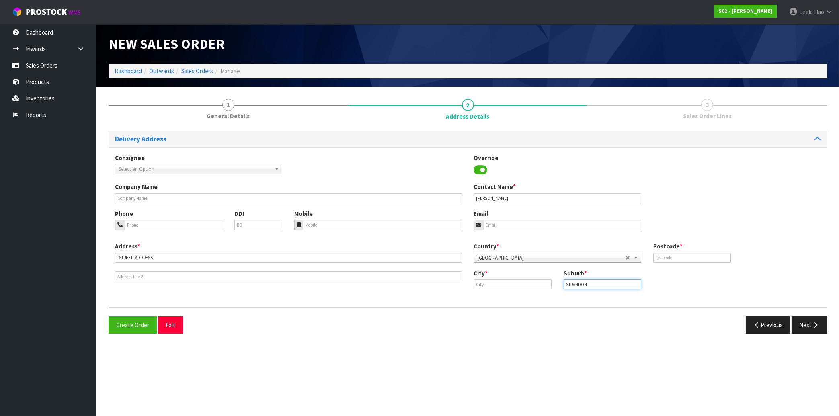
type input "STRANDON"
click at [515, 286] on input "text" at bounding box center [513, 284] width 78 height 10
paste input "[GEOGRAPHIC_DATA]"
type input "[GEOGRAPHIC_DATA]"
click at [682, 259] on input "text" at bounding box center [692, 258] width 78 height 10
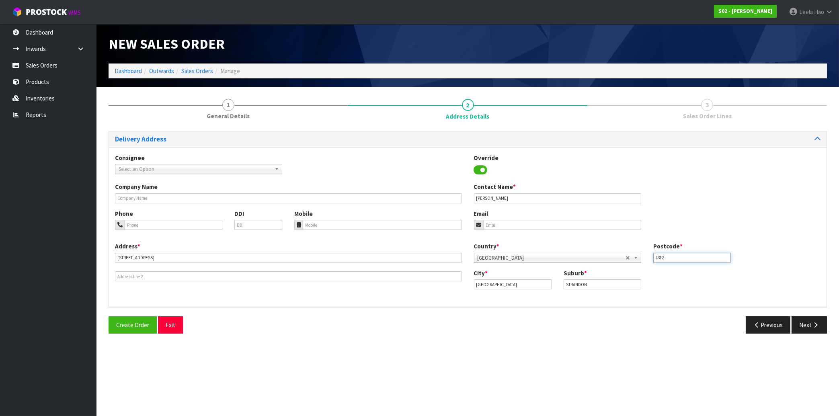
type input "4312"
click at [364, 224] on input "tel" at bounding box center [382, 225] width 159 height 10
paste input "(027) 5887003"
type input "(027) 5887003"
click at [501, 226] on input "email" at bounding box center [563, 225] width 158 height 10
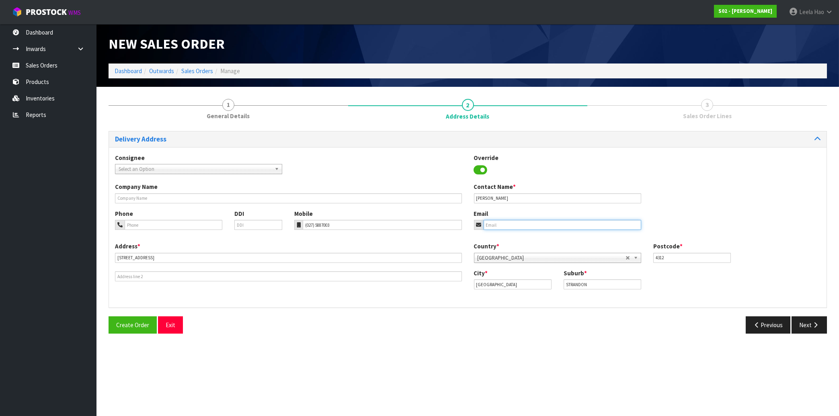
paste input "[EMAIL_ADDRESS][DOMAIN_NAME]"
type input "[EMAIL_ADDRESS][DOMAIN_NAME]"
click at [802, 320] on button "Next" at bounding box center [809, 324] width 35 height 17
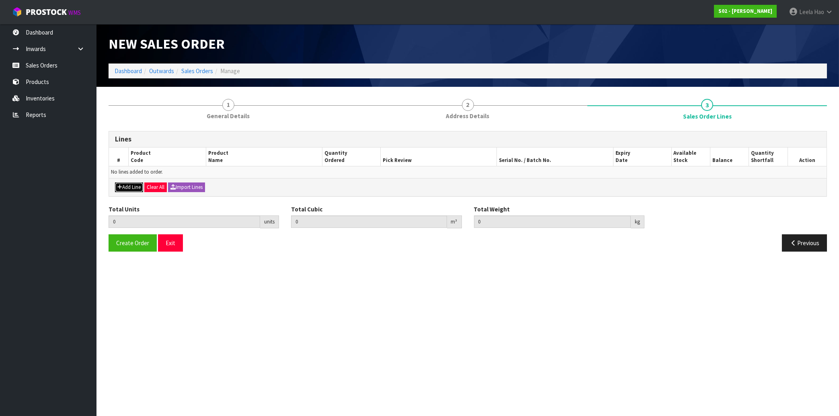
click at [127, 186] on button "Add Line" at bounding box center [129, 188] width 28 height 10
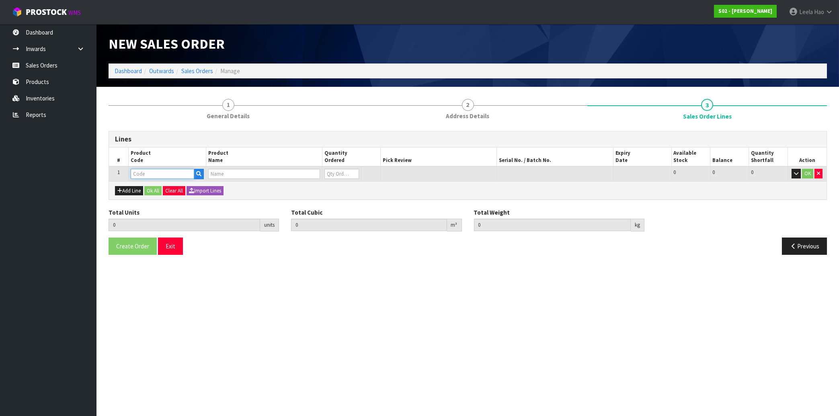
click at [142, 176] on input "text" at bounding box center [163, 174] width 64 height 10
type input "SINGLE"
click at [161, 200] on link "SIN GLE-GT" at bounding box center [165, 198] width 69 height 11
type input "SINGLE-GT"
type input "0.000000"
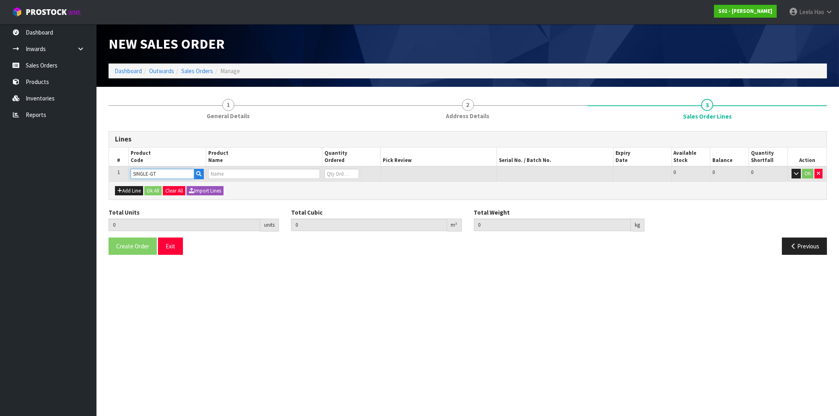
type input "0.000"
type input "SINGLE RUG GREY TIP"
type input "0"
type input "1"
type input "0.0276"
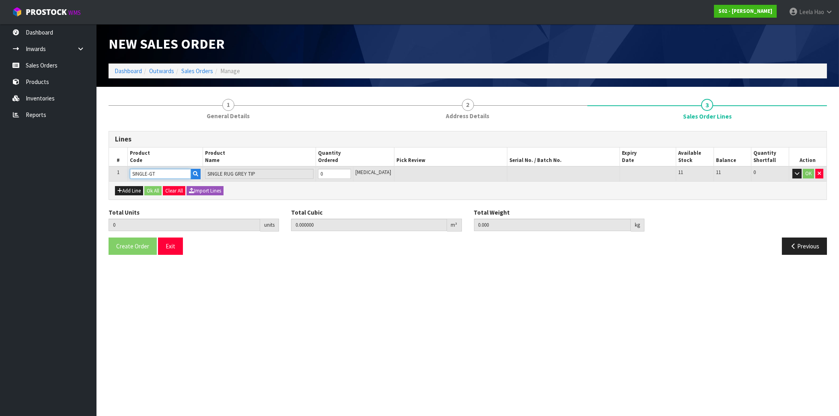
type input "1.14"
type input "1"
click at [351, 172] on input "1" at bounding box center [334, 174] width 33 height 10
click at [808, 174] on button "OK" at bounding box center [808, 174] width 11 height 10
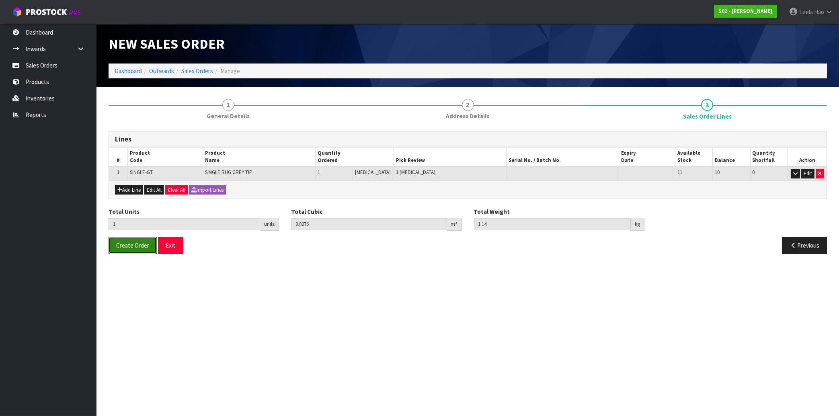
click at [129, 244] on span "Create Order" at bounding box center [132, 246] width 33 height 8
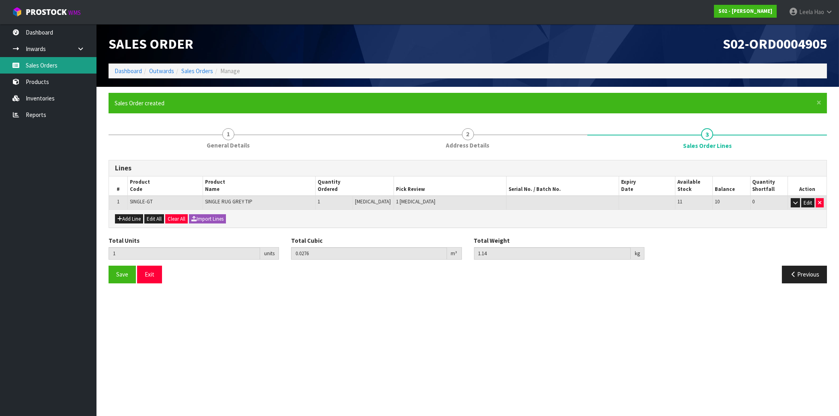
click at [40, 66] on link "Sales Orders" at bounding box center [48, 65] width 96 height 16
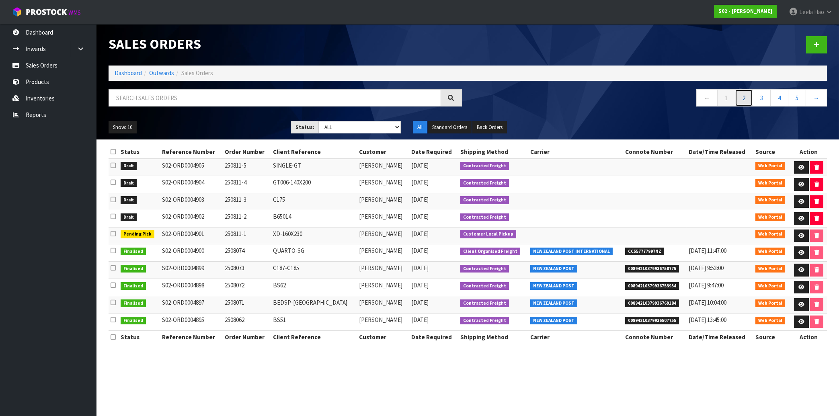
click at [744, 100] on link "2" at bounding box center [744, 97] width 18 height 17
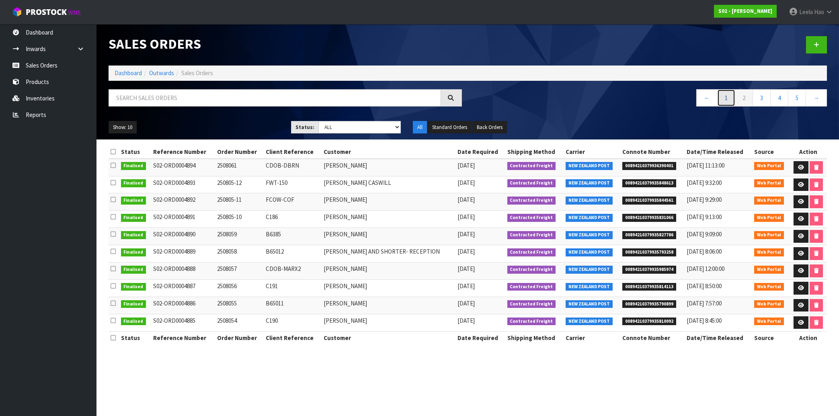
click at [726, 97] on link "1" at bounding box center [726, 97] width 18 height 17
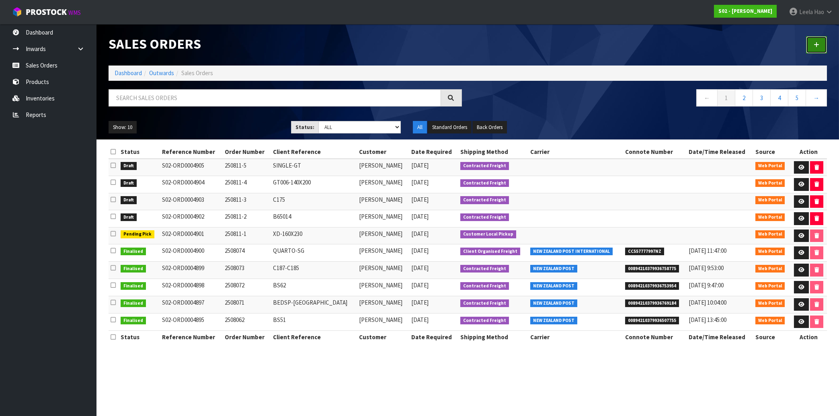
click at [816, 45] on icon at bounding box center [817, 45] width 6 height 6
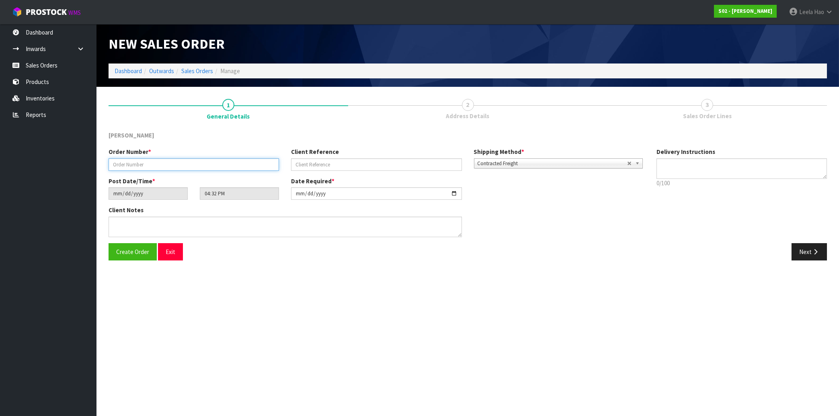
click at [226, 164] on input "text" at bounding box center [194, 164] width 170 height 12
type input "250811-6"
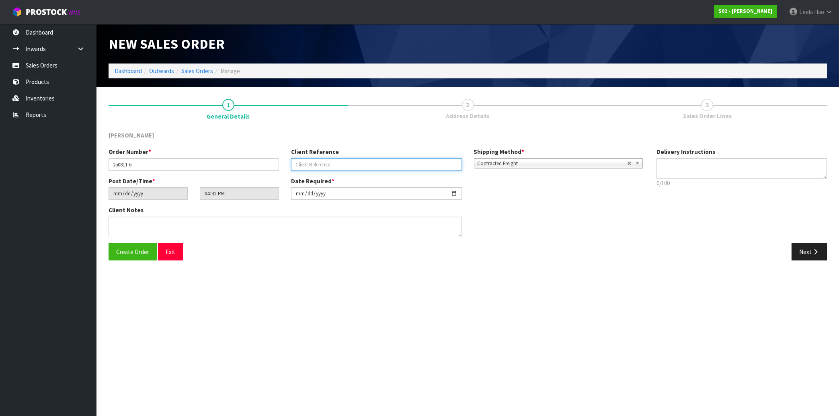
click at [314, 166] on input "text" at bounding box center [376, 164] width 170 height 12
type input "C173"
click at [795, 255] on button "Next" at bounding box center [809, 251] width 35 height 17
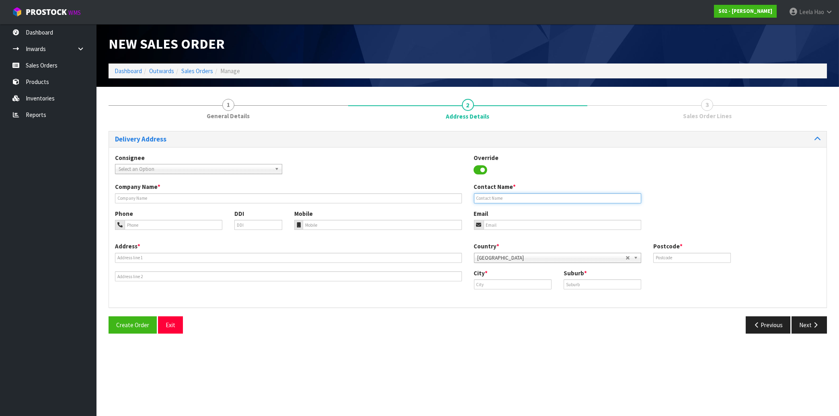
click at [512, 196] on input "text" at bounding box center [557, 198] width 167 height 10
paste input "[EMAIL_ADDRESS][DOMAIN_NAME]"
drag, startPoint x: 556, startPoint y: 199, endPoint x: 392, endPoint y: 196, distance: 164.0
click at [474, 196] on input "[EMAIL_ADDRESS][DOMAIN_NAME]" at bounding box center [557, 198] width 167 height 10
paste input "[PERSON_NAME]"
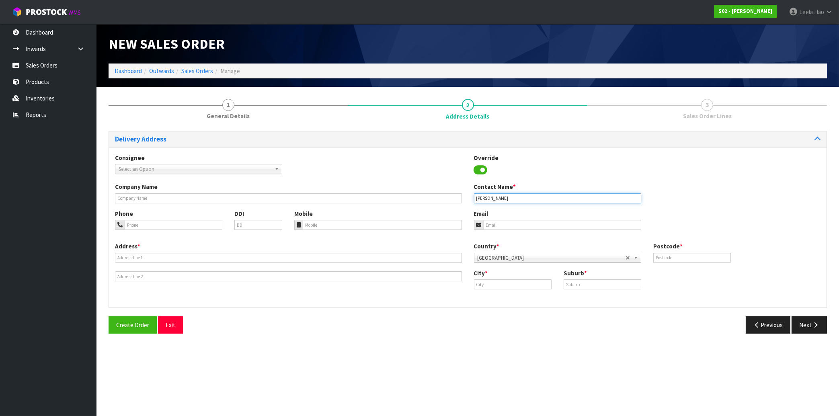
type input "[PERSON_NAME]"
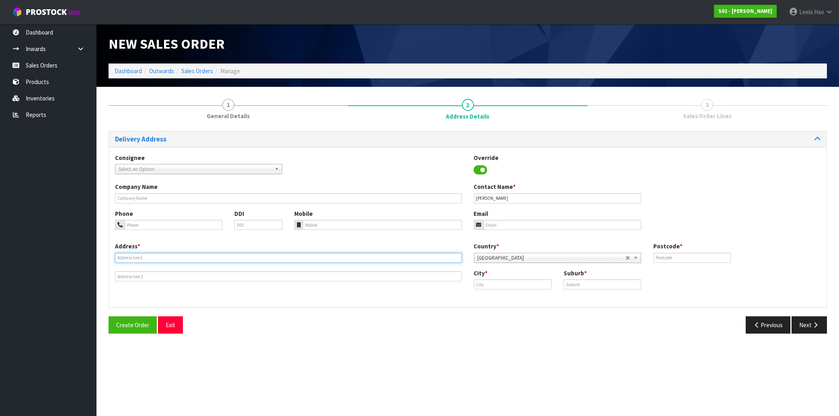
click at [263, 257] on input "text" at bounding box center [288, 258] width 347 height 10
paste input "[STREET_ADDRESS][PERSON_NAME]"
type input "[STREET_ADDRESS][PERSON_NAME]"
click at [599, 284] on input "text" at bounding box center [603, 284] width 78 height 10
paste input "MAUNGARAKI"
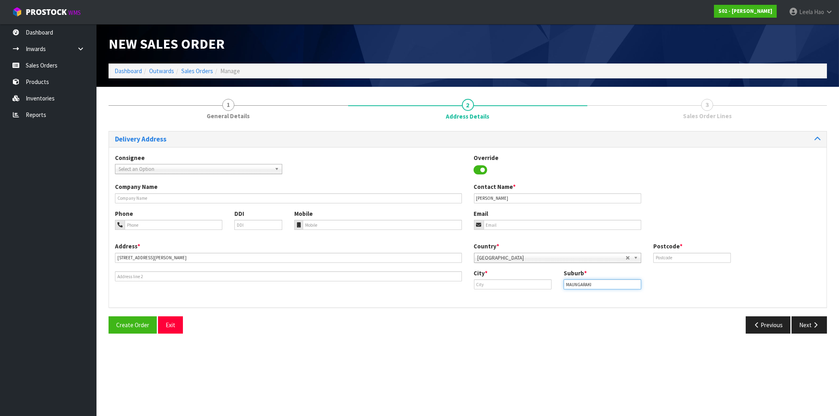
type input "MAUNGARAKI"
click at [530, 284] on input "text" at bounding box center [513, 284] width 78 height 10
paste input "Lower Hutt"
type input "Lower Hutt"
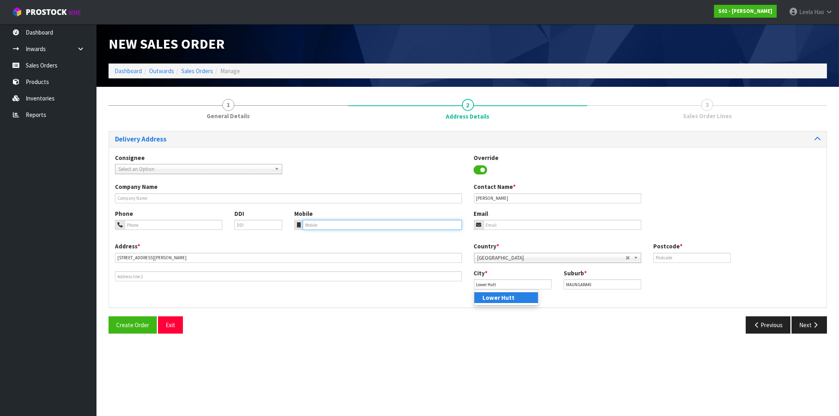
click at [370, 223] on input "tel" at bounding box center [382, 225] width 159 height 10
paste input "021 2600660"
type input "021 2600660"
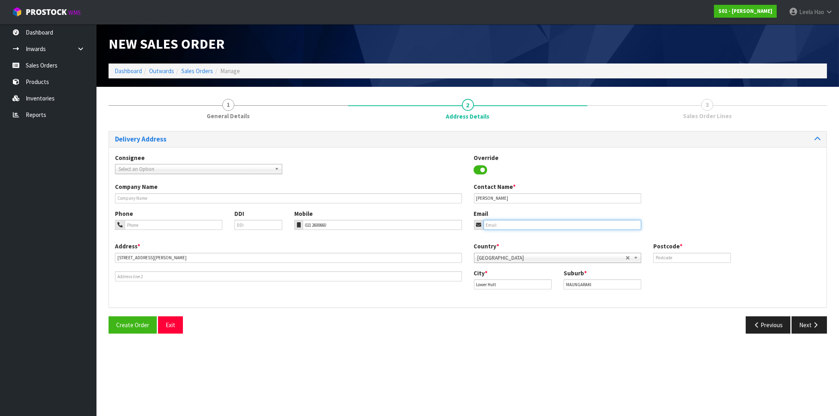
click at [521, 224] on input "email" at bounding box center [563, 225] width 158 height 10
paste input "[EMAIL_ADDRESS][DOMAIN_NAME]"
type input "[EMAIL_ADDRESS][DOMAIN_NAME]"
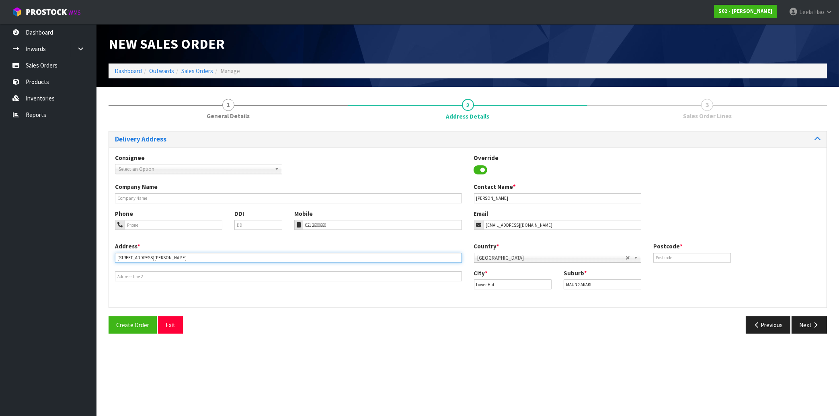
drag, startPoint x: 162, startPoint y: 258, endPoint x: 95, endPoint y: 257, distance: 66.7
click at [115, 257] on input "[STREET_ADDRESS][PERSON_NAME]" at bounding box center [288, 258] width 347 height 10
click at [676, 258] on input "text" at bounding box center [692, 258] width 78 height 10
type input "5010"
click at [815, 323] on icon "button" at bounding box center [816, 325] width 8 height 6
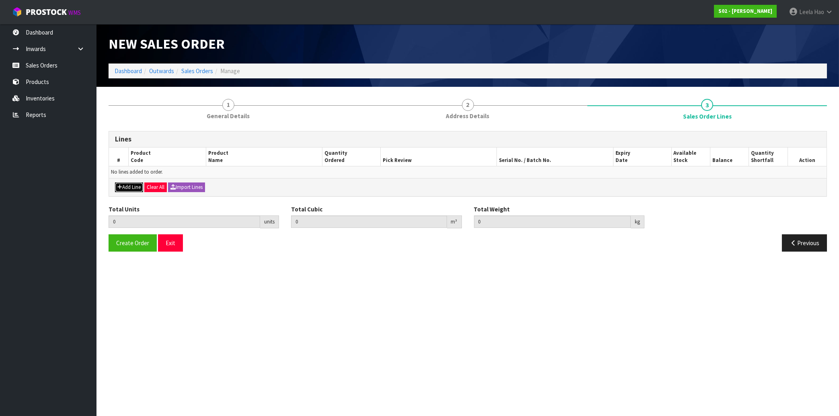
click at [127, 186] on button "Add Line" at bounding box center [129, 188] width 28 height 10
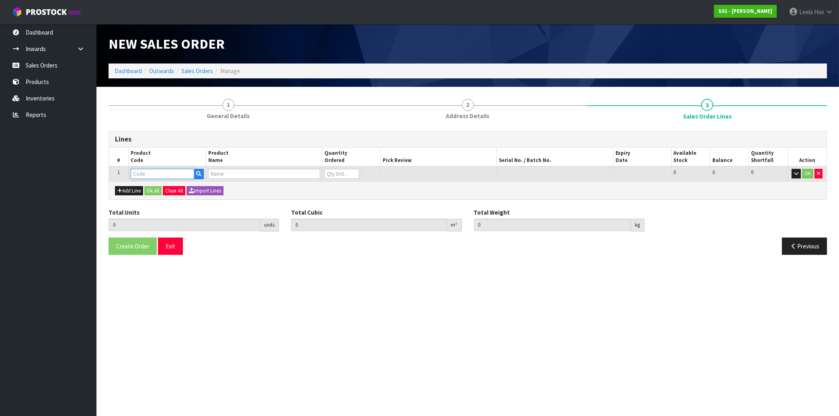
click at [148, 173] on input "text" at bounding box center [163, 174] width 64 height 10
type input "CO"
click at [170, 187] on link "CO WHIDES" at bounding box center [163, 187] width 64 height 11
type input "COWHIDES"
type input "0.000000"
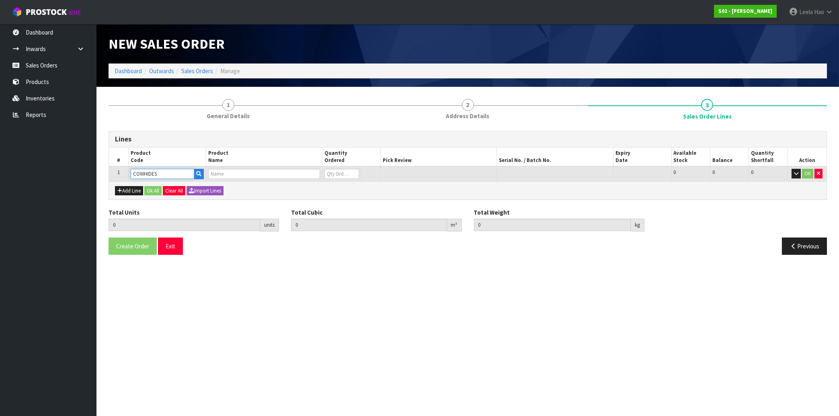
type input "0.000"
type input "COWHIDES"
type input "0"
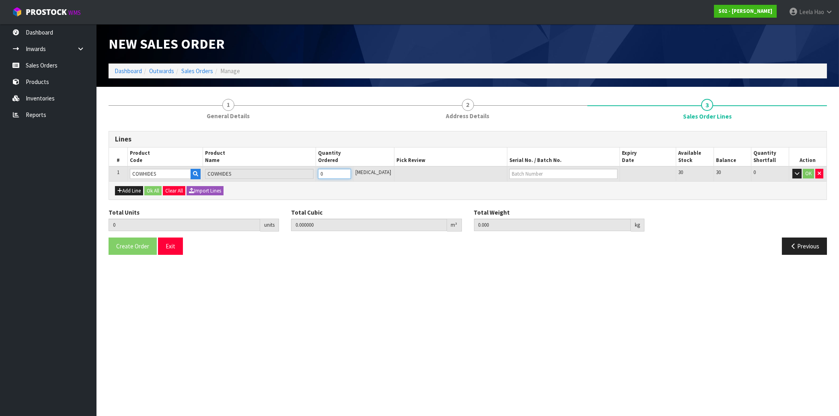
click at [351, 170] on input "0" at bounding box center [334, 174] width 33 height 10
type input "1"
type input "0.005346"
type input "1.42"
type input "1"
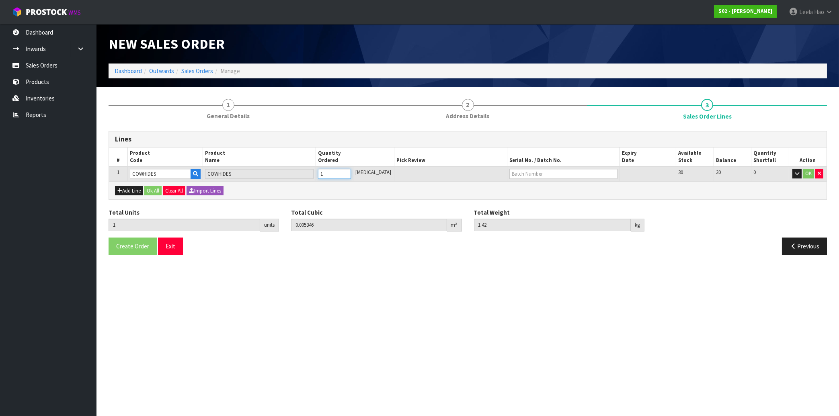
click at [351, 171] on input "1" at bounding box center [334, 174] width 33 height 10
click at [525, 175] on input "text" at bounding box center [563, 174] width 108 height 10
type input "C173"
click at [807, 174] on button "OK" at bounding box center [808, 174] width 11 height 10
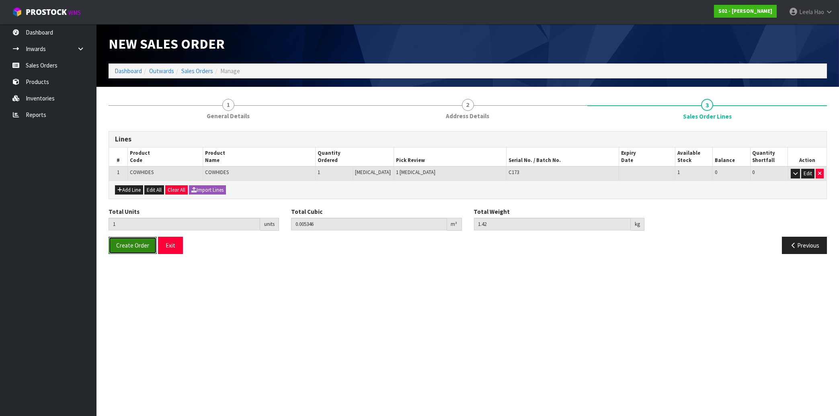
click at [129, 247] on span "Create Order" at bounding box center [132, 246] width 33 height 8
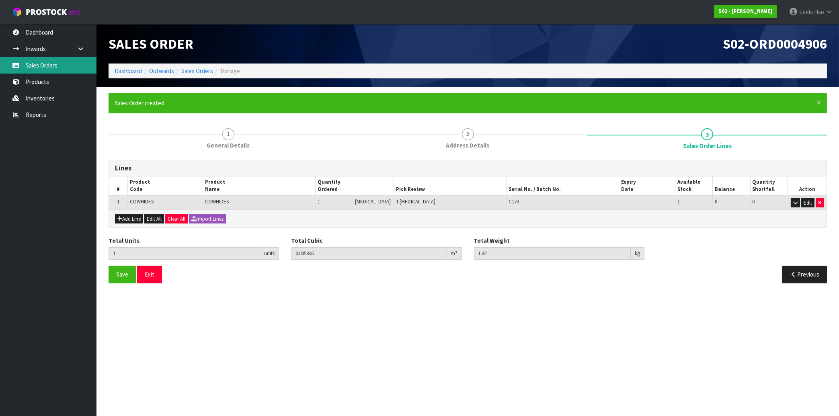
click at [46, 60] on link "Sales Orders" at bounding box center [48, 65] width 96 height 16
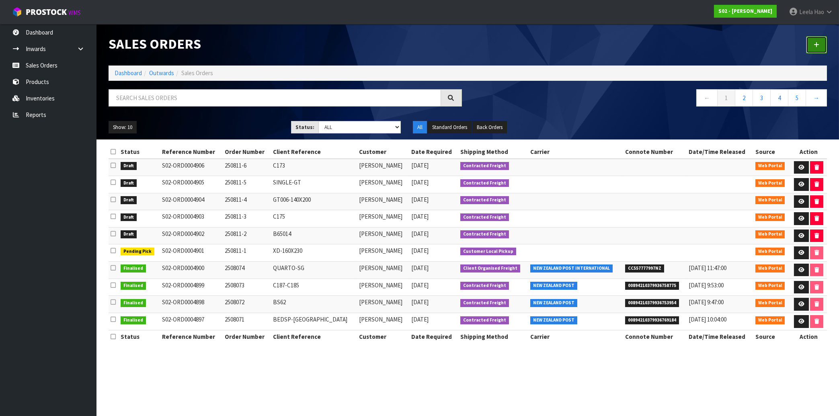
click at [818, 48] on icon at bounding box center [817, 45] width 6 height 6
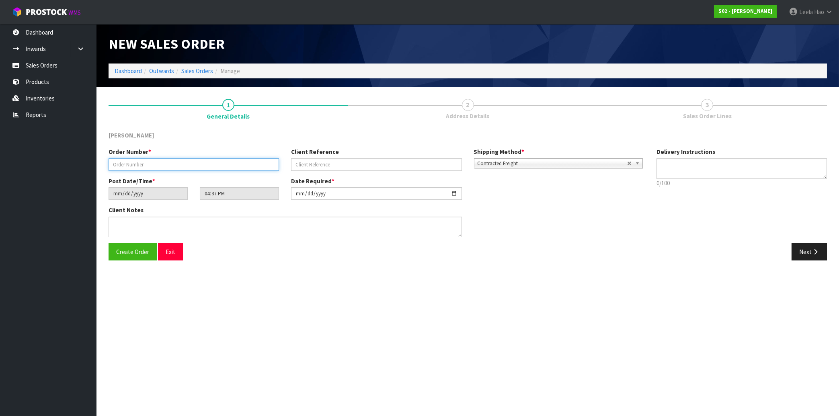
click at [183, 164] on input "text" at bounding box center [194, 164] width 170 height 12
type input "250811-7"
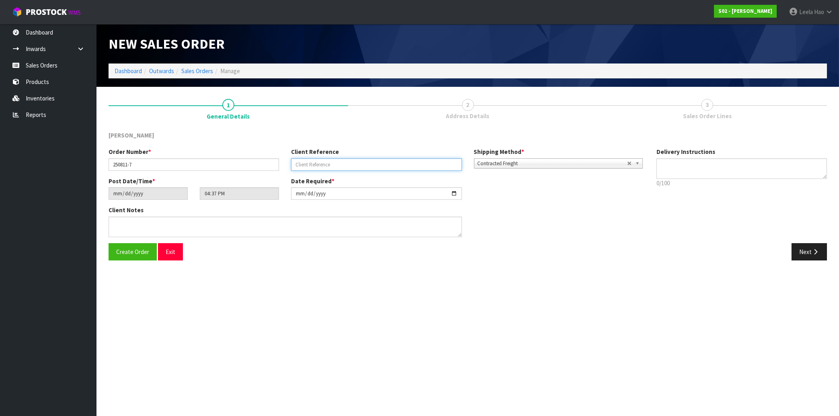
click at [306, 162] on input "text" at bounding box center [376, 164] width 170 height 12
type input "BS36"
click at [815, 248] on button "Next" at bounding box center [809, 251] width 35 height 17
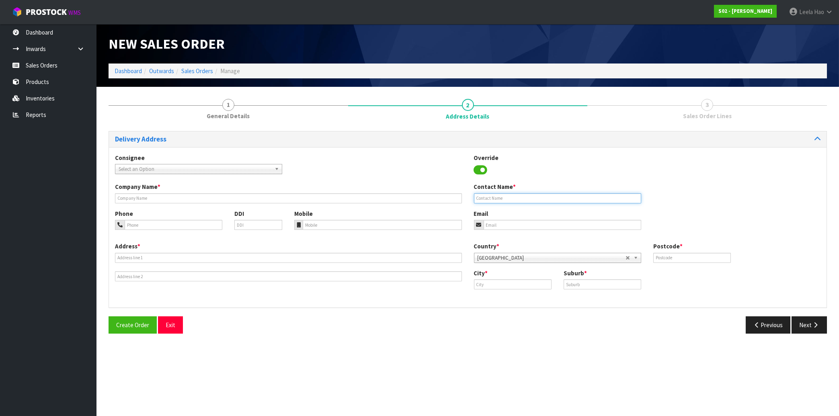
click at [554, 197] on input "text" at bounding box center [557, 198] width 167 height 10
paste input "[PERSON_NAME]"
type input "[PERSON_NAME]"
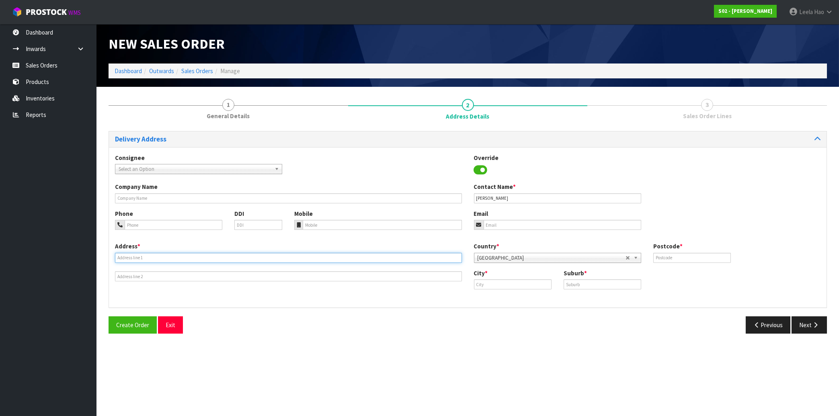
click at [270, 256] on input "text" at bounding box center [288, 258] width 347 height 10
paste input "[STREET_ADDRESS]"
type input "[STREET_ADDRESS]"
click at [591, 283] on input "text" at bounding box center [603, 284] width 78 height 10
paste input "PUKEKOHE"
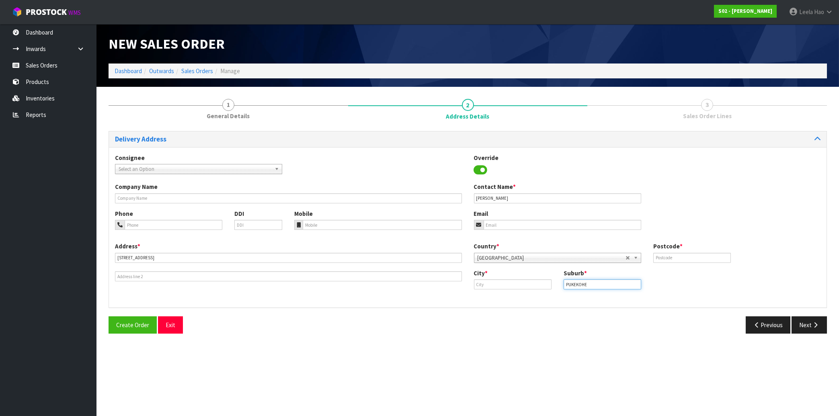
type input "PUKEKOHE"
click at [517, 286] on input "text" at bounding box center [513, 284] width 78 height 10
paste input "Pukekohe"
type input "Pukekohe"
click at [671, 257] on input "text" at bounding box center [692, 258] width 78 height 10
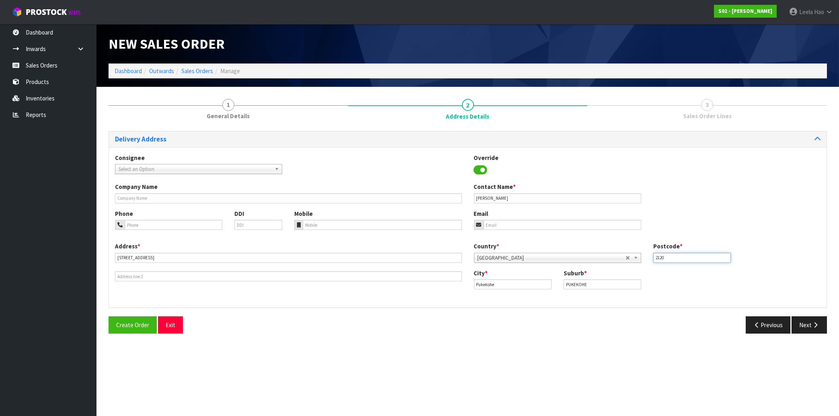
type input "2120"
click at [497, 226] on input "email" at bounding box center [563, 225] width 158 height 10
paste input "[EMAIL_ADDRESS][DOMAIN_NAME]"
type input "[EMAIL_ADDRESS][DOMAIN_NAME]"
click at [809, 325] on button "Next" at bounding box center [809, 324] width 35 height 17
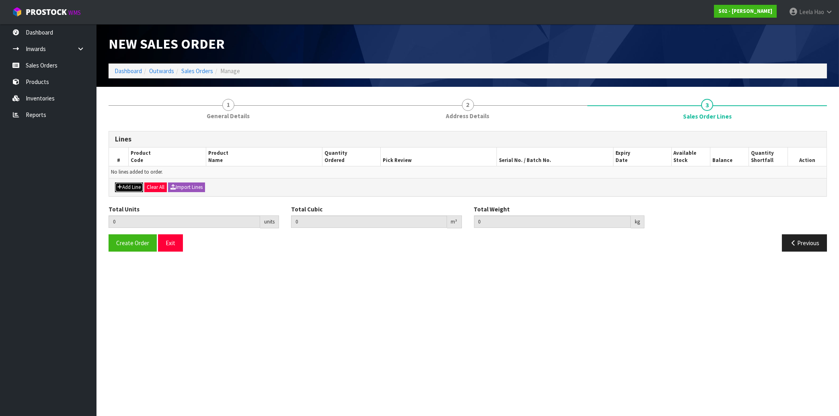
click at [133, 185] on button "Add Line" at bounding box center [129, 188] width 28 height 10
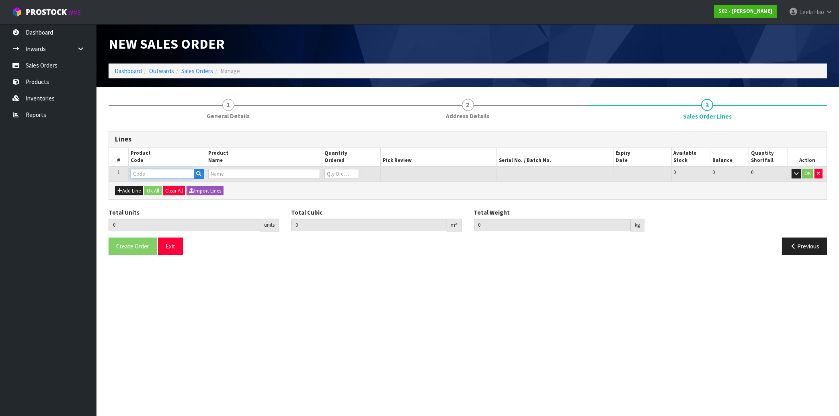
click at [152, 175] on input "text" at bounding box center [163, 174] width 64 height 10
type input "NS"
click at [156, 188] on link "NS IG" at bounding box center [163, 187] width 64 height 11
type input "NSIG"
type input "0.000000"
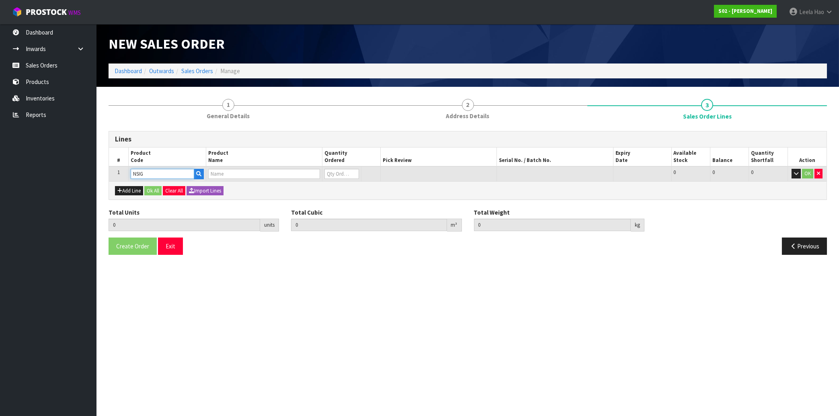
type input "0.000"
type input "NATURAL SINGLE SHEEPSKIN RUG"
type input "0"
type input "1"
type input "0.008208"
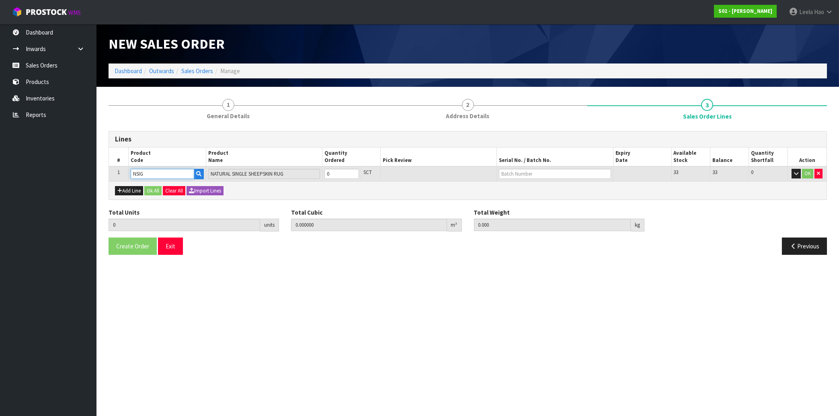
type input "0.5"
type input "1"
click at [355, 171] on input "1" at bounding box center [341, 174] width 34 height 10
click at [525, 172] on input "text" at bounding box center [555, 174] width 112 height 10
type input "BS36"
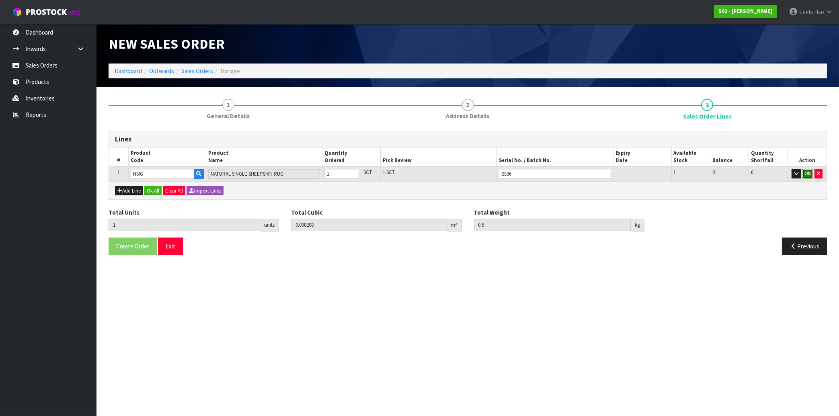
click at [807, 175] on button "OK" at bounding box center [807, 174] width 11 height 10
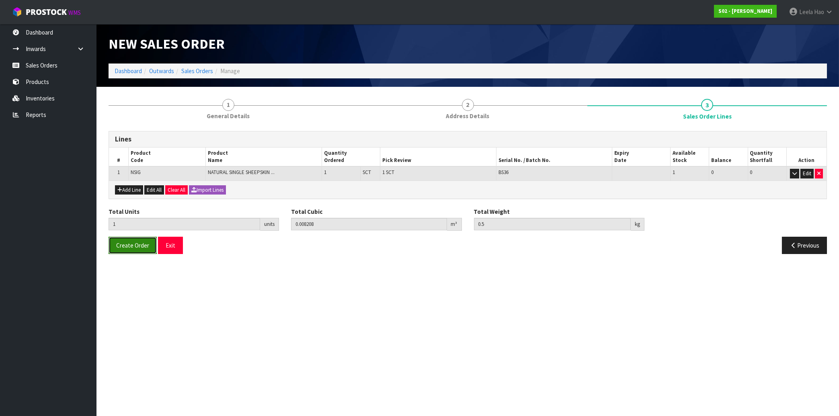
click at [132, 247] on span "Create Order" at bounding box center [132, 246] width 33 height 8
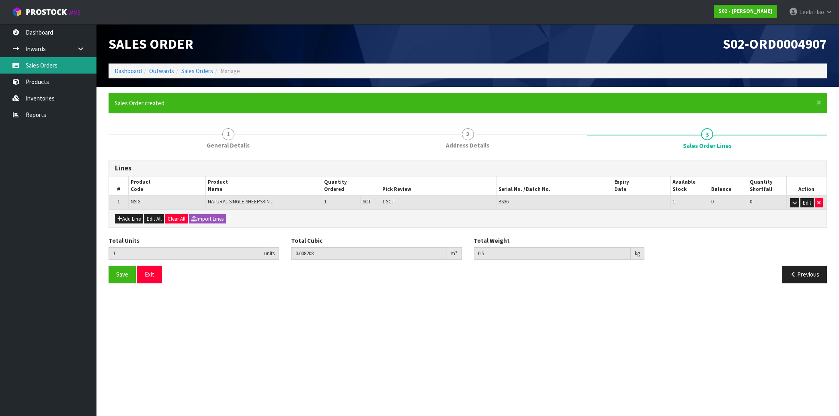
click at [51, 71] on link "Sales Orders" at bounding box center [48, 65] width 96 height 16
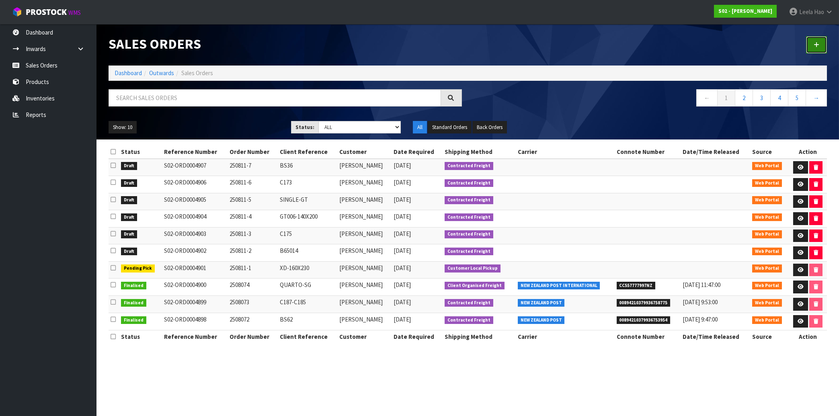
click at [819, 43] on icon at bounding box center [817, 45] width 6 height 6
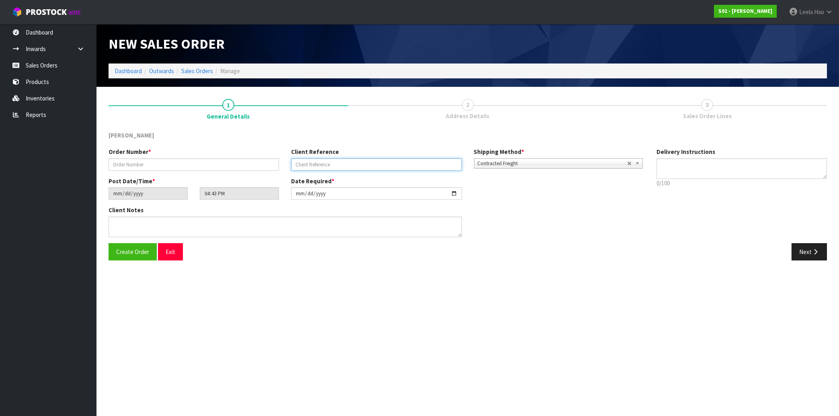
click at [332, 163] on input "text" at bounding box center [376, 164] width 170 height 12
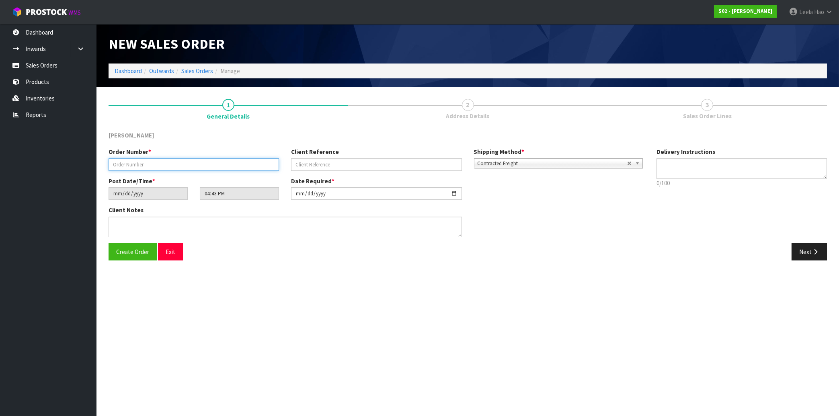
click at [214, 168] on input "text" at bounding box center [194, 164] width 170 height 12
type input "250811-8"
click at [810, 251] on button "Next" at bounding box center [809, 251] width 35 height 17
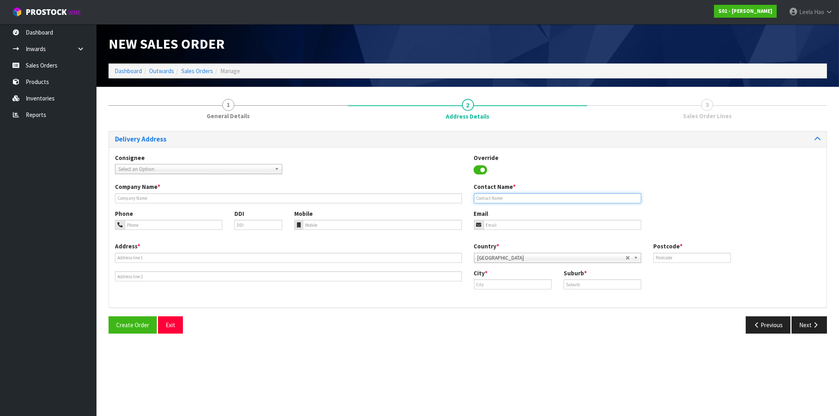
click at [544, 197] on input "text" at bounding box center [557, 198] width 167 height 10
paste input "[PERSON_NAME]"
type input "[PERSON_NAME]"
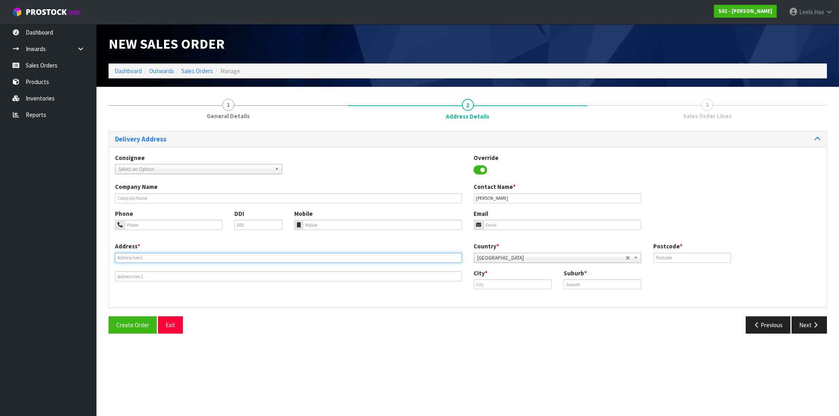
click at [206, 255] on input "text" at bounding box center [288, 258] width 347 height 10
paste input "[STREET_ADDRESS]"
type input "[STREET_ADDRESS]"
click at [602, 281] on input "text" at bounding box center [603, 284] width 78 height 10
paste input "TE HAPARA"
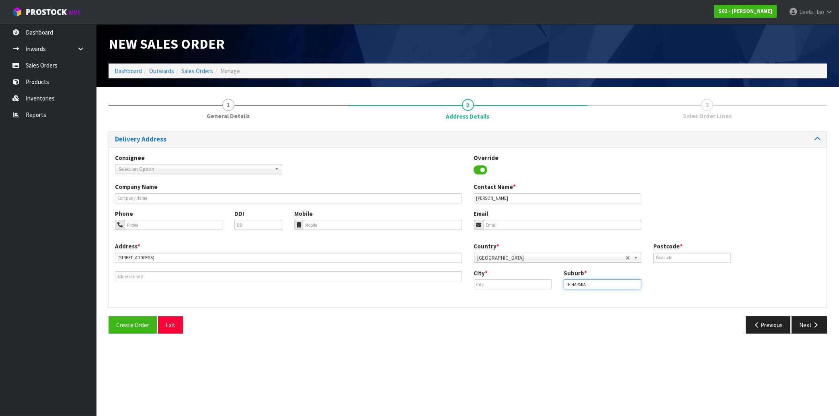
type input "TE HAPARA"
click at [501, 280] on input "text" at bounding box center [513, 284] width 78 height 10
paste input "Gisborne"
type input "Gisborne"
click at [681, 257] on input "text" at bounding box center [692, 258] width 78 height 10
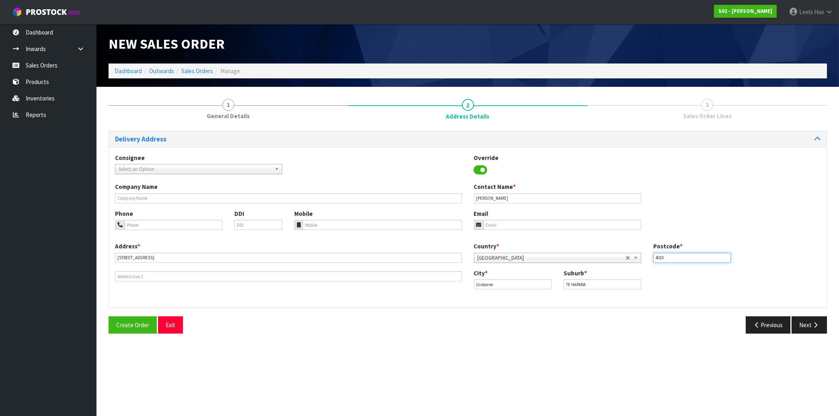
type input "4010"
click at [524, 224] on input "email" at bounding box center [563, 225] width 158 height 10
paste input "[EMAIL_ADDRESS][DOMAIN_NAME]"
type input "[EMAIL_ADDRESS][DOMAIN_NAME]"
click at [804, 324] on button "Next" at bounding box center [809, 324] width 35 height 17
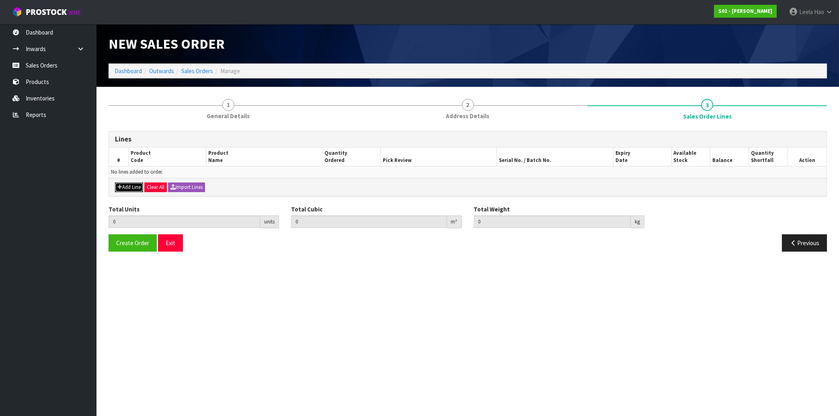
click at [125, 187] on button "Add Line" at bounding box center [129, 188] width 28 height 10
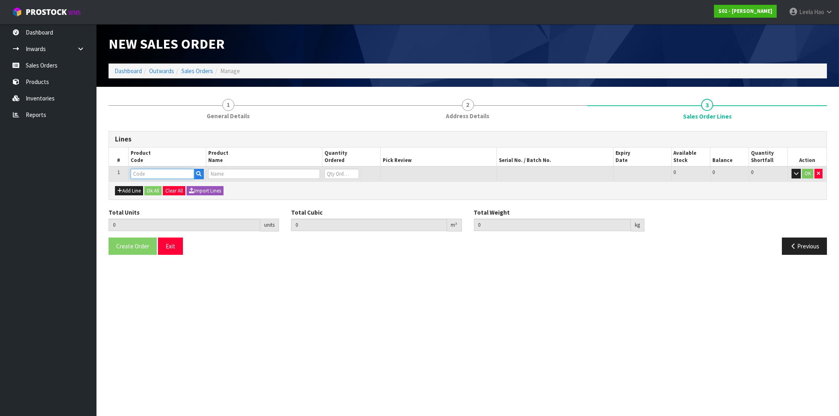
click at [168, 176] on input "text" at bounding box center [163, 174] width 64 height 10
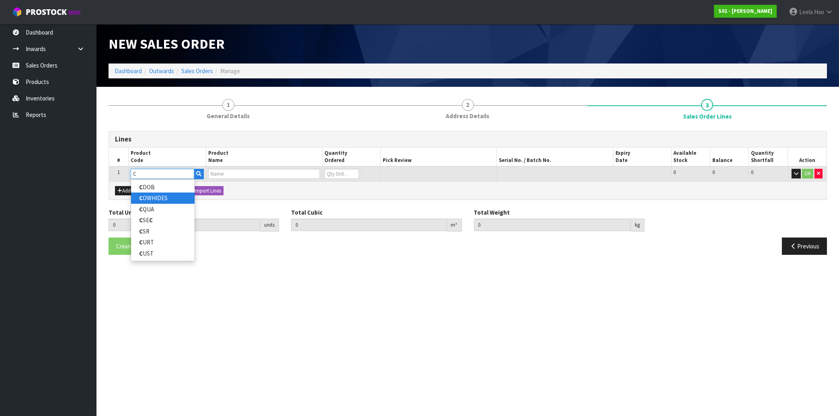
type input "C"
click at [170, 195] on link "C OWHIDES" at bounding box center [163, 198] width 64 height 11
type input "COWHIDES"
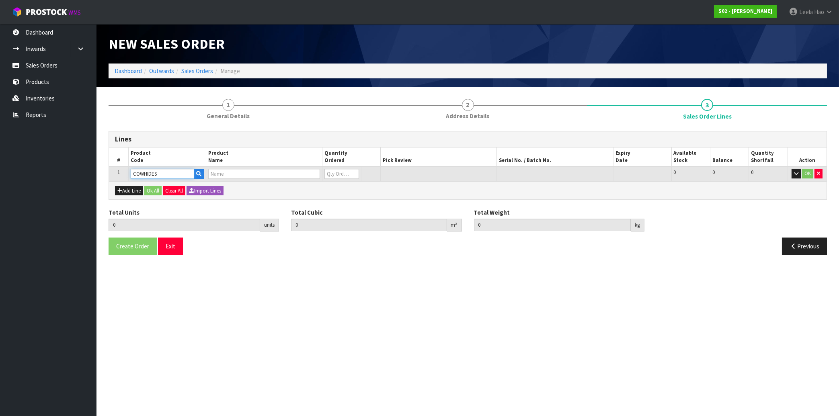
type input "0.000000"
type input "0.000"
type input "COWHIDES"
type input "0"
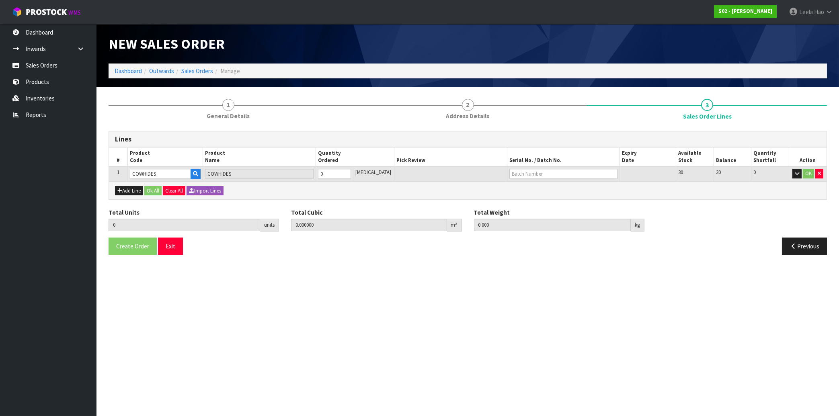
type input "1"
type input "0.005346"
type input "1.42"
type input "1"
click at [351, 171] on input "1" at bounding box center [334, 174] width 33 height 10
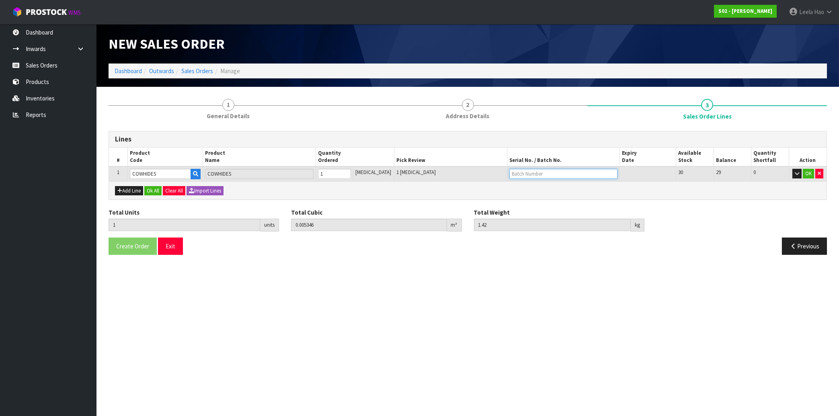
click at [519, 173] on input "text" at bounding box center [563, 174] width 108 height 10
type input "C174"
click at [561, 279] on section "New Sales Order Dashboard Outwards Sales Orders Manage New Sales Order Dashboar…" at bounding box center [419, 208] width 839 height 416
click at [550, 176] on input "text" at bounding box center [563, 174] width 108 height 10
type input "C17"
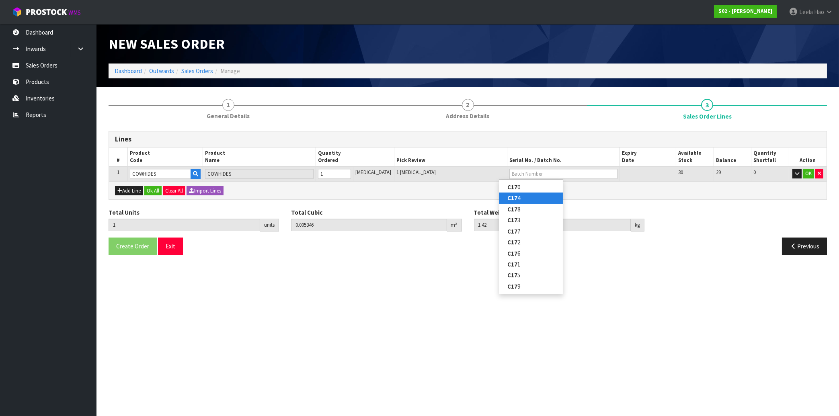
click at [516, 197] on strong "C17" at bounding box center [512, 198] width 10 height 8
type input "C174"
click at [807, 176] on button "OK" at bounding box center [808, 174] width 11 height 10
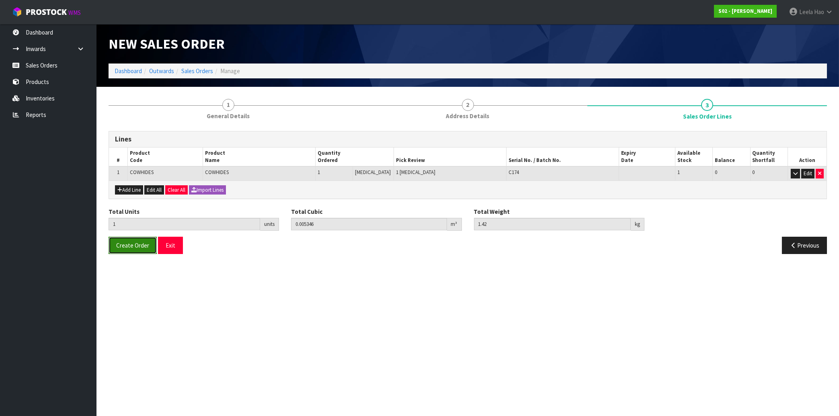
click at [128, 246] on span "Create Order" at bounding box center [132, 246] width 33 height 8
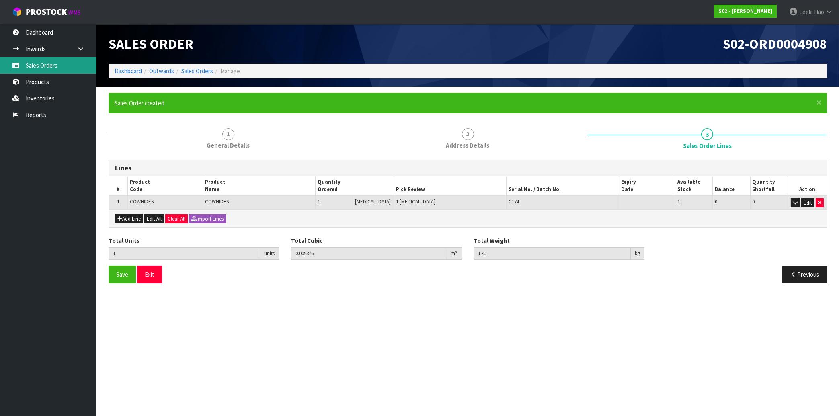
click at [38, 62] on link "Sales Orders" at bounding box center [48, 65] width 96 height 16
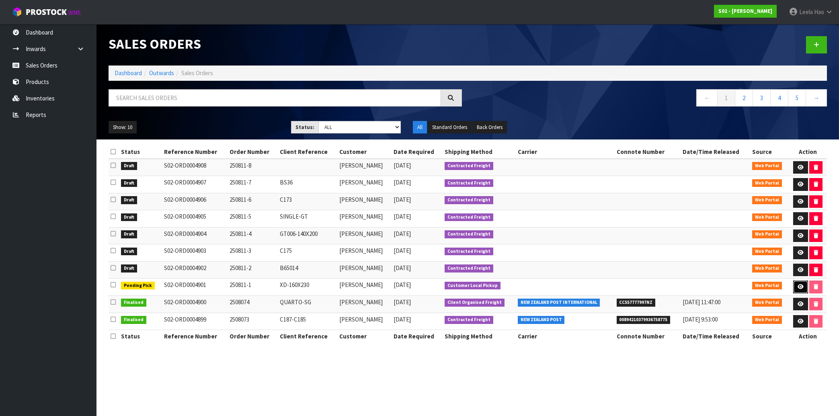
click at [798, 287] on icon at bounding box center [801, 286] width 6 height 5
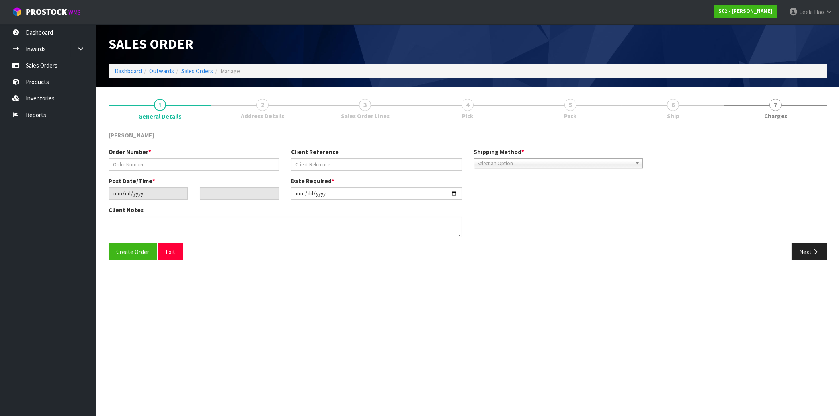
type input "250811-1"
type input "XD-160X230"
type input "[DATE]"
type input "18:04:00.000"
type input "[DATE]"
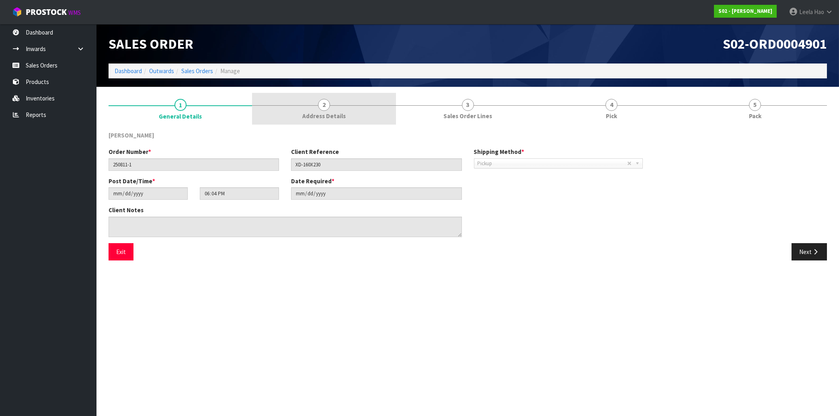
click at [330, 111] on link "2 Address Details" at bounding box center [324, 109] width 144 height 32
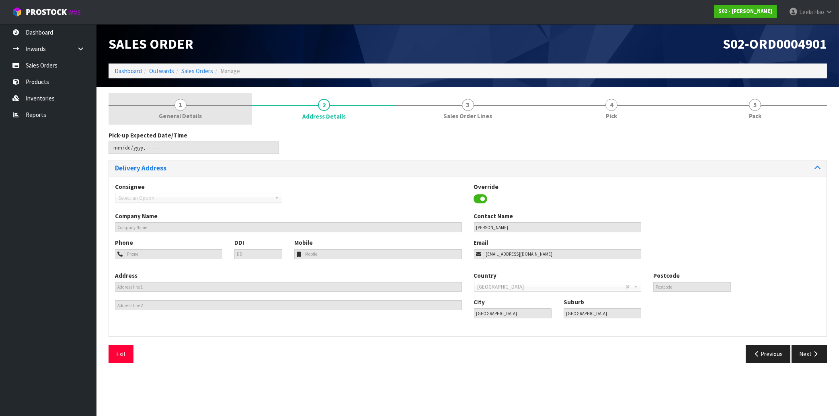
click at [184, 119] on span "General Details" at bounding box center [180, 116] width 43 height 8
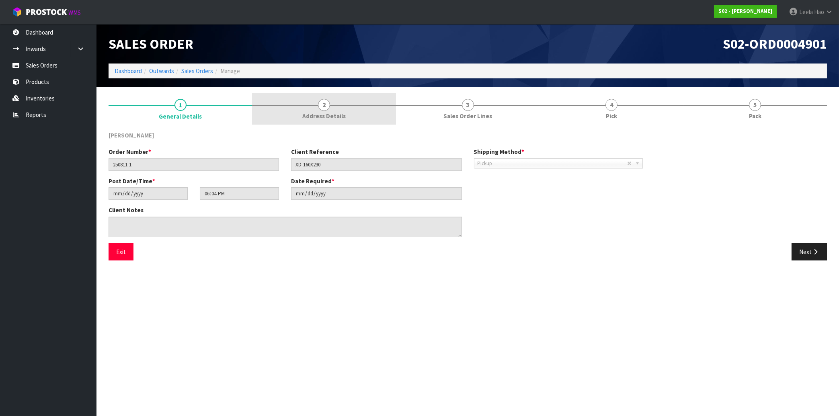
click at [323, 107] on span "2" at bounding box center [324, 105] width 12 height 12
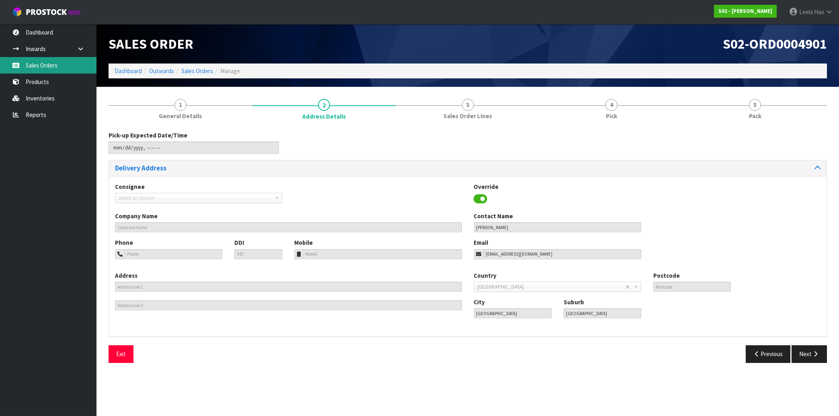
click at [52, 72] on link "Sales Orders" at bounding box center [48, 65] width 96 height 16
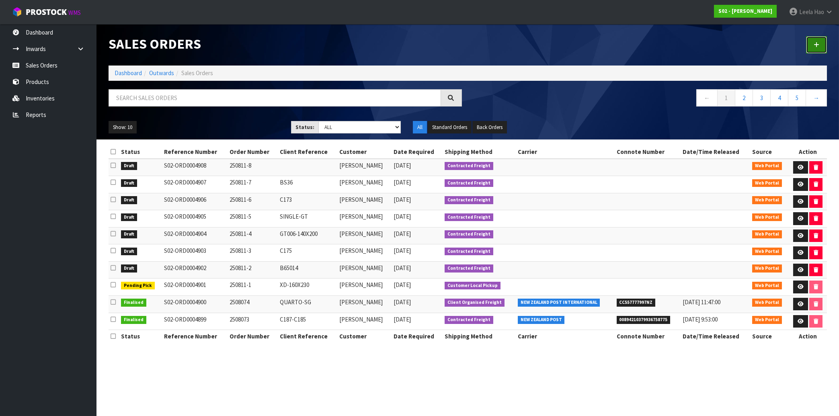
click at [815, 47] on icon at bounding box center [817, 45] width 6 height 6
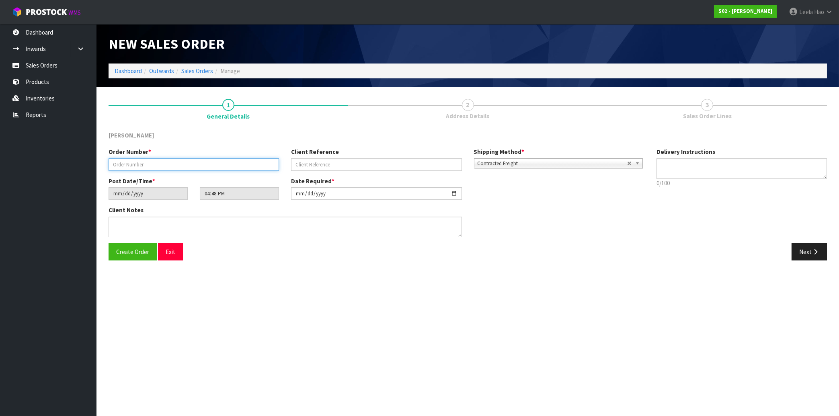
click at [243, 166] on input "text" at bounding box center [194, 164] width 170 height 12
type input "250811-9"
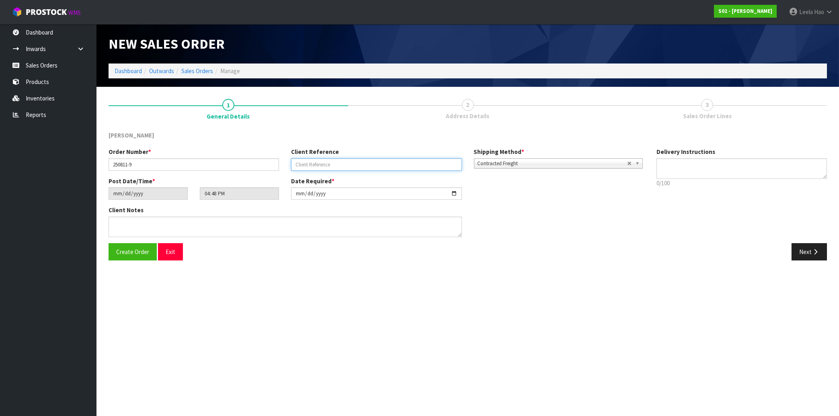
click at [432, 164] on input "text" at bounding box center [376, 164] width 170 height 12
type input "RING-LOV1"
click at [808, 254] on button "Next" at bounding box center [809, 251] width 35 height 17
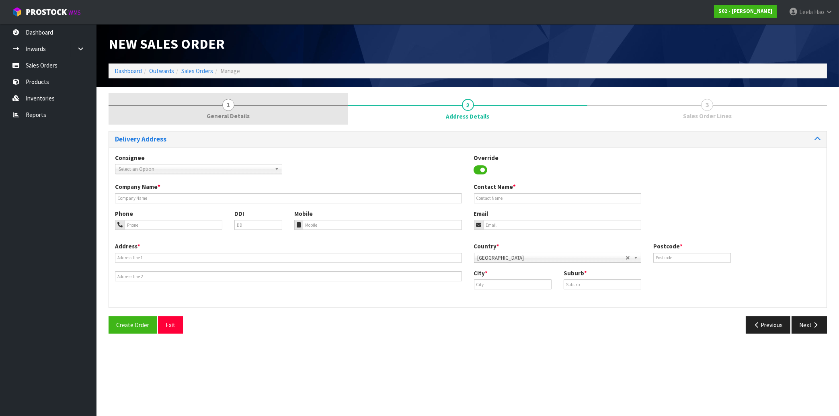
click at [236, 108] on link "1 General Details" at bounding box center [229, 109] width 240 height 32
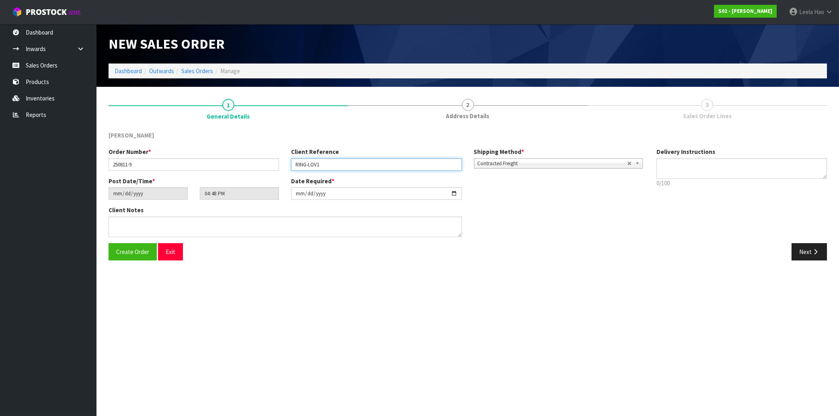
click at [329, 165] on input "RING-LOV1" at bounding box center [376, 164] width 170 height 12
type input "RING-LOV01"
click at [804, 251] on button "Next" at bounding box center [809, 251] width 35 height 17
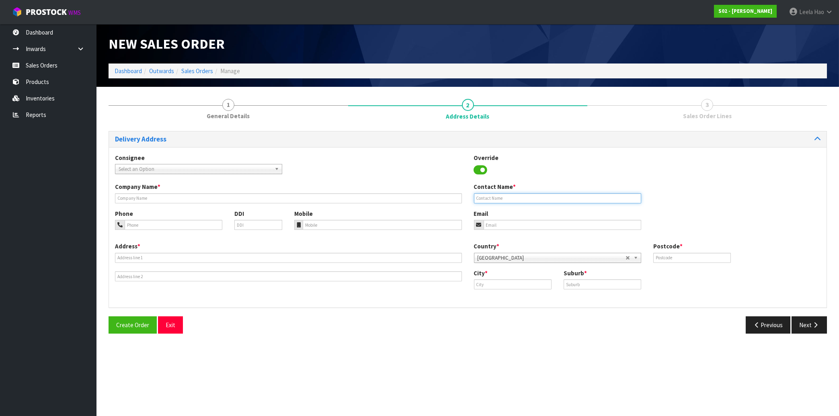
click at [565, 195] on input "text" at bounding box center [557, 198] width 167 height 10
paste input "J J"
type input "J J"
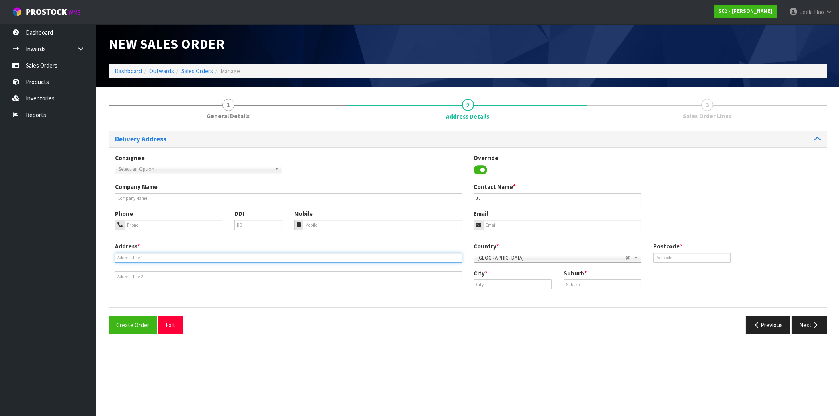
click at [278, 257] on input "text" at bounding box center [288, 258] width 347 height 10
paste input "[STREET_ADDRESS]"
type input "[STREET_ADDRESS]"
click at [596, 283] on input "text" at bounding box center [603, 284] width 78 height 10
paste input "ST ALBANS"
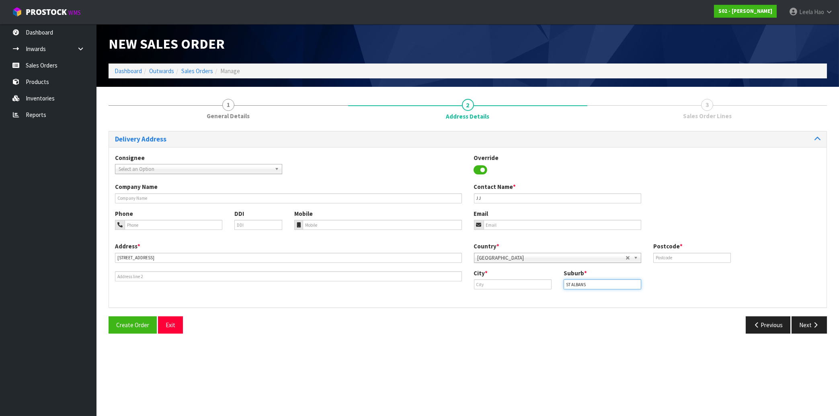
type input "ST ALBANS"
click at [503, 285] on input "text" at bounding box center [513, 284] width 78 height 10
paste input "[GEOGRAPHIC_DATA]"
type input "[GEOGRAPHIC_DATA]"
click at [677, 256] on input "text" at bounding box center [692, 258] width 78 height 10
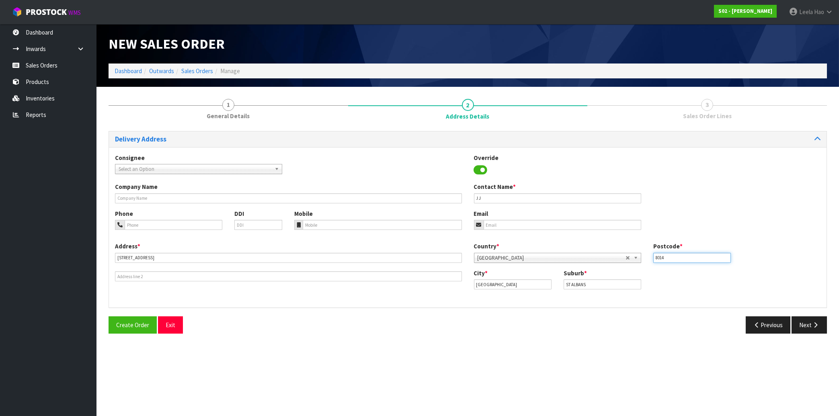
type input "8014"
click at [519, 224] on input "email" at bounding box center [563, 225] width 158 height 10
paste input "[EMAIL_ADDRESS][DOMAIN_NAME]"
type input "[EMAIL_ADDRESS][DOMAIN_NAME]"
click at [806, 318] on button "Next" at bounding box center [809, 324] width 35 height 17
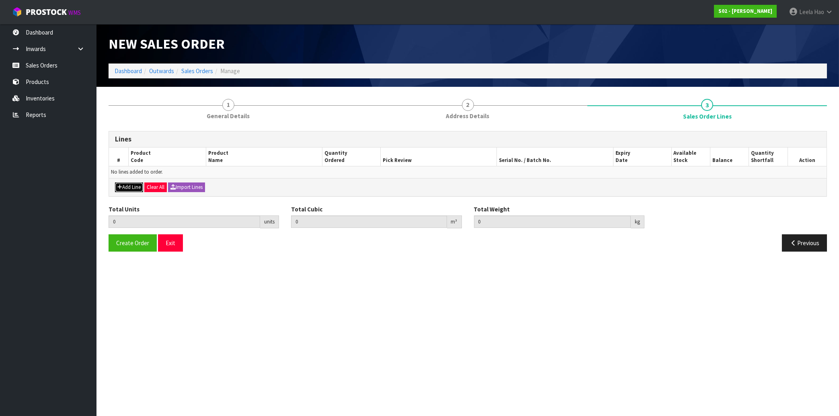
click at [127, 185] on button "Add Line" at bounding box center [129, 188] width 28 height 10
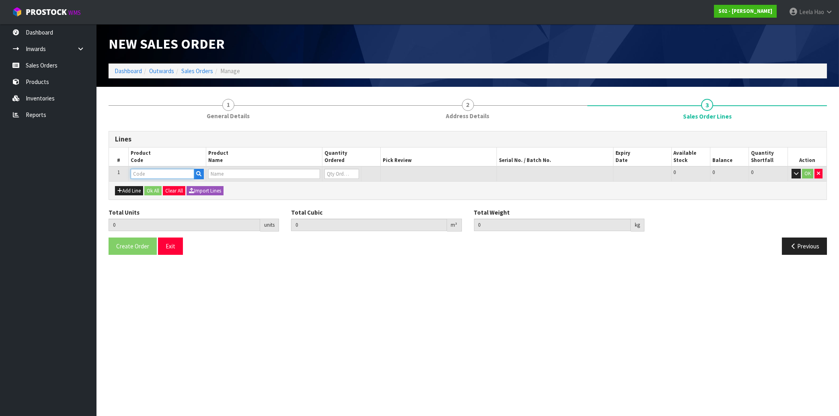
click at [152, 172] on input "text" at bounding box center [163, 174] width 64 height 10
type input "RING"
type input "0.000000"
type input "0.000"
type input "WOMEN'S RING SILVER"
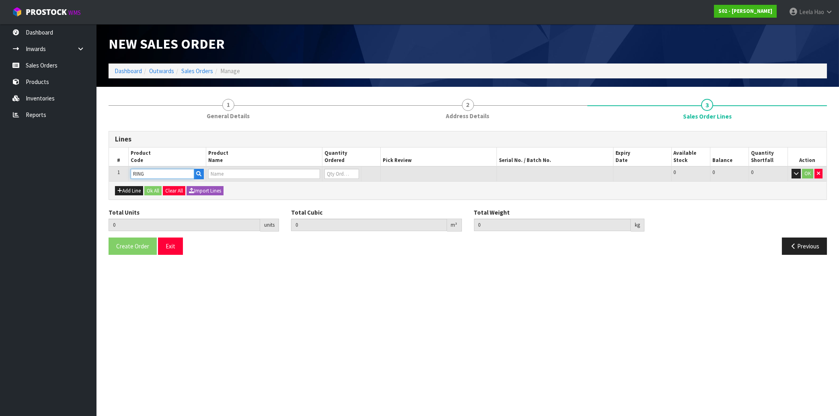
type input "0"
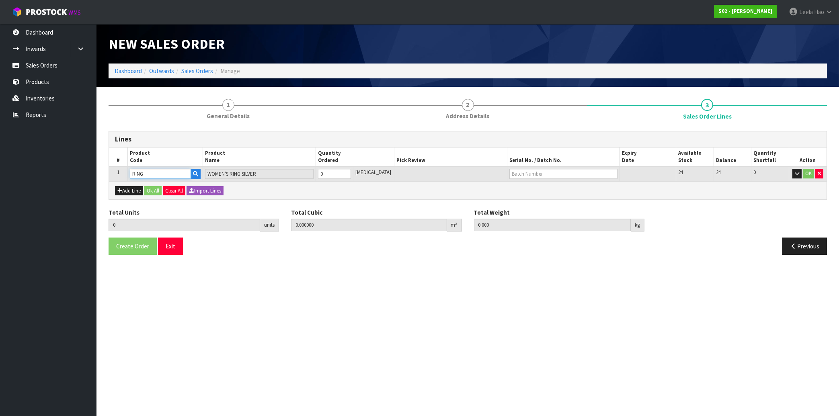
type input "1"
type input "0.00042"
type input "0.1"
type input "1"
click at [351, 171] on input "1" at bounding box center [334, 174] width 33 height 10
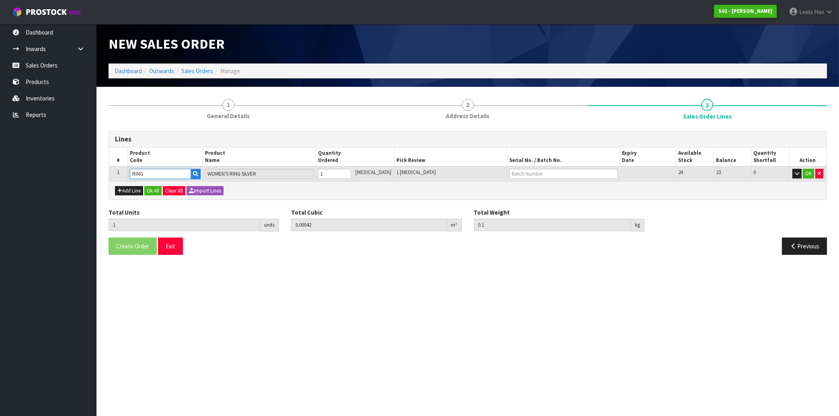
type input "RING"
click at [513, 174] on input "text" at bounding box center [563, 174] width 108 height 10
click at [517, 174] on input "LO" at bounding box center [563, 174] width 108 height 10
type input "LO"
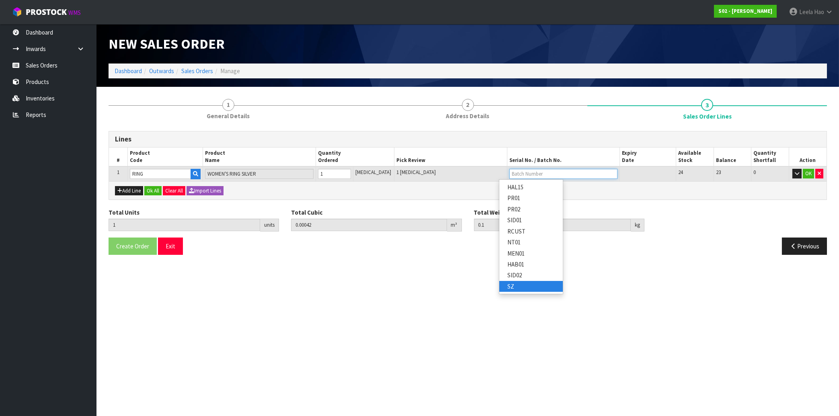
type input "L"
type input "H"
click at [520, 265] on link "HAB01" at bounding box center [531, 264] width 64 height 11
type input "HAB01"
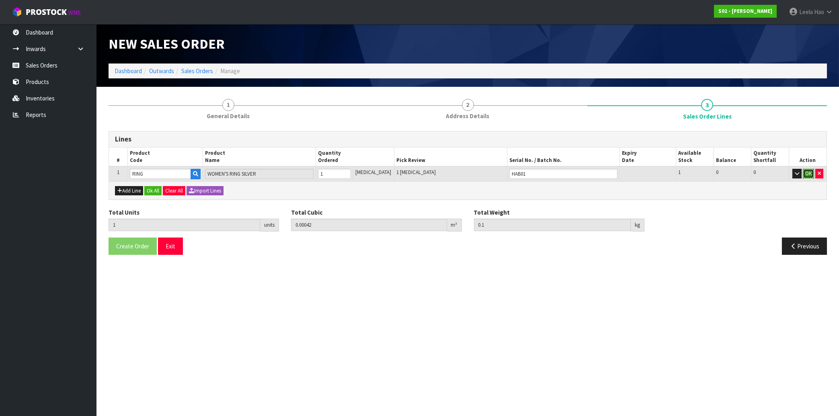
click at [810, 175] on button "OK" at bounding box center [808, 174] width 11 height 10
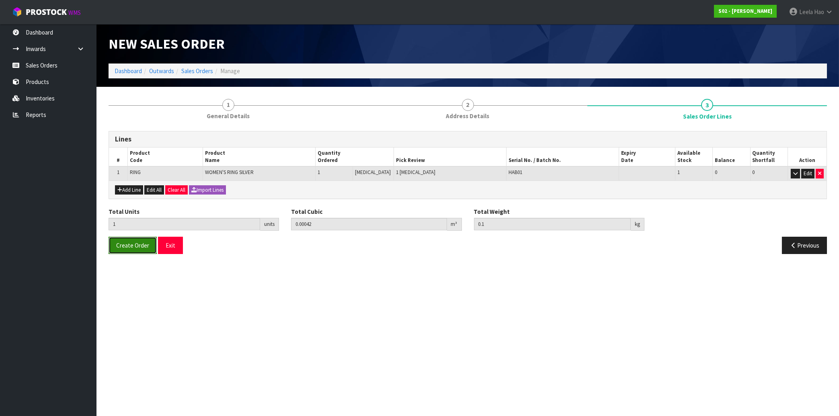
click at [130, 245] on span "Create Order" at bounding box center [132, 246] width 33 height 8
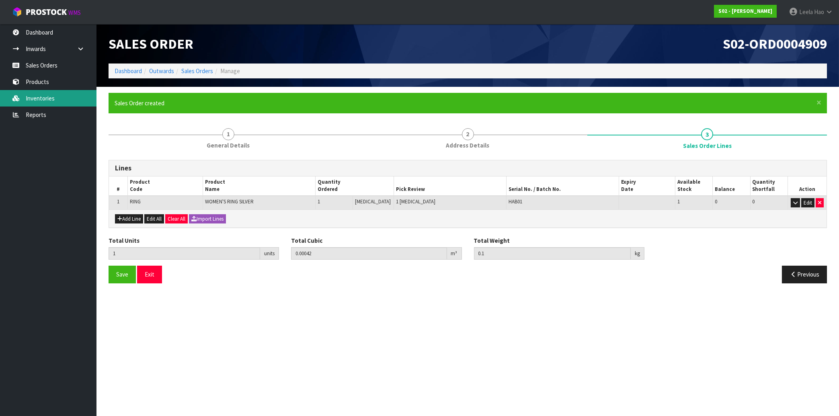
click at [45, 96] on link "Inventories" at bounding box center [48, 98] width 96 height 16
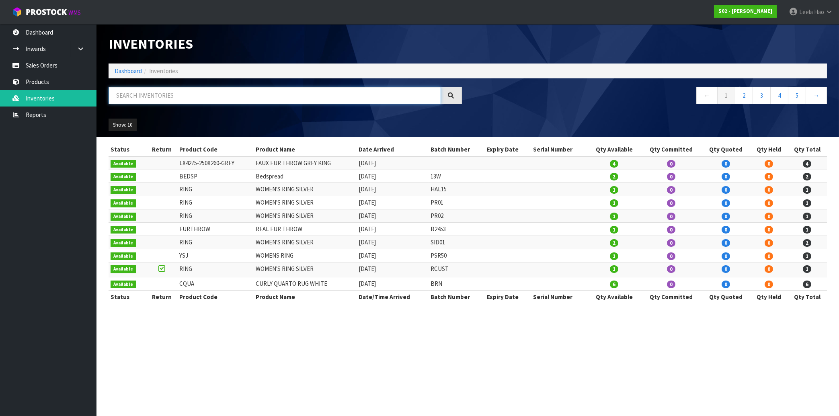
click at [170, 93] on input "text" at bounding box center [275, 95] width 332 height 17
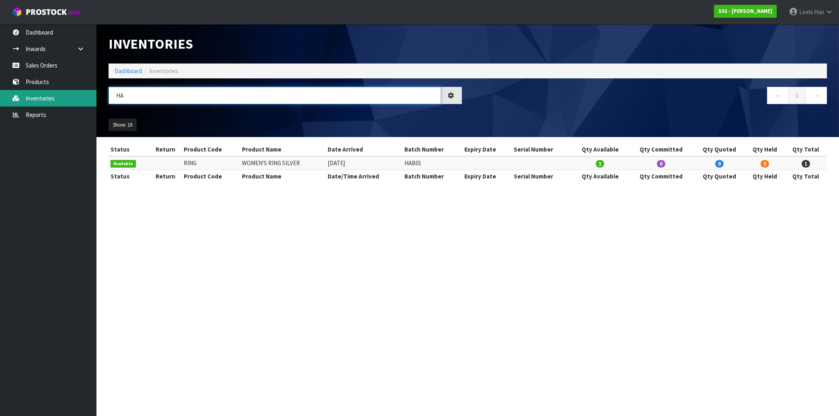
type input "H"
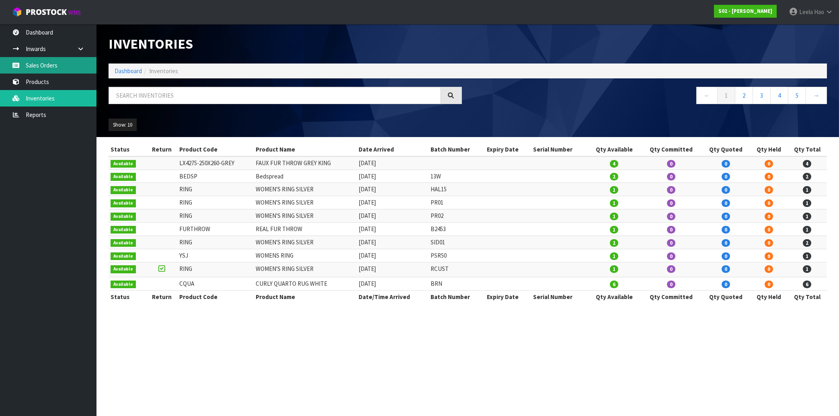
click at [46, 64] on link "Sales Orders" at bounding box center [48, 65] width 96 height 16
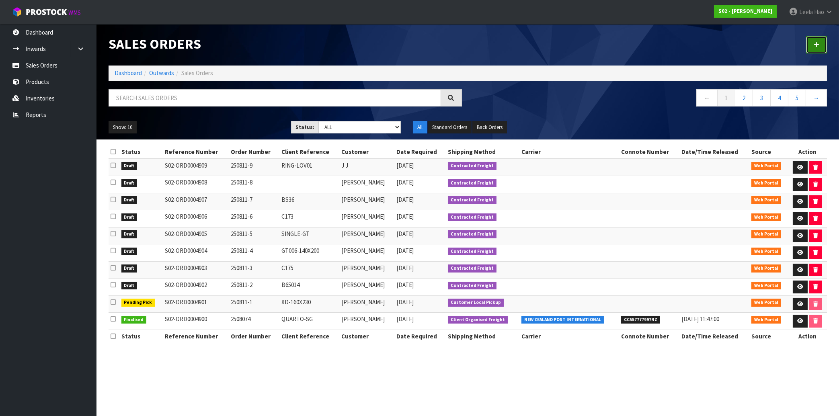
click at [812, 49] on link at bounding box center [816, 44] width 21 height 17
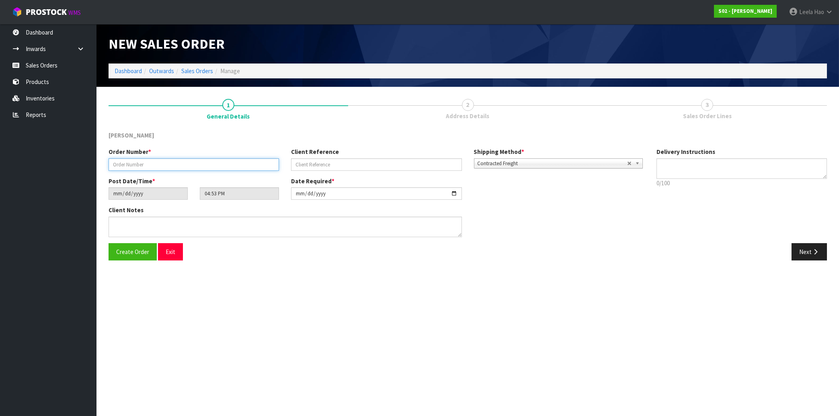
click at [253, 162] on input "text" at bounding box center [194, 164] width 170 height 12
type input "250811-10"
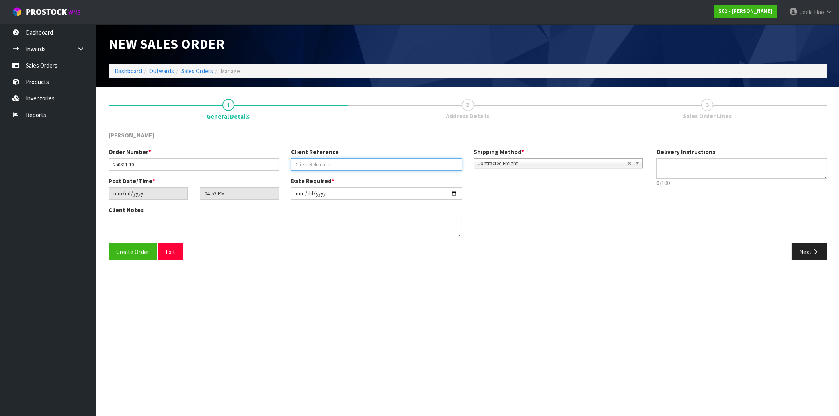
click at [343, 163] on input "text" at bounding box center [376, 164] width 170 height 12
type input "B6513"
click at [815, 250] on icon "button" at bounding box center [816, 252] width 8 height 6
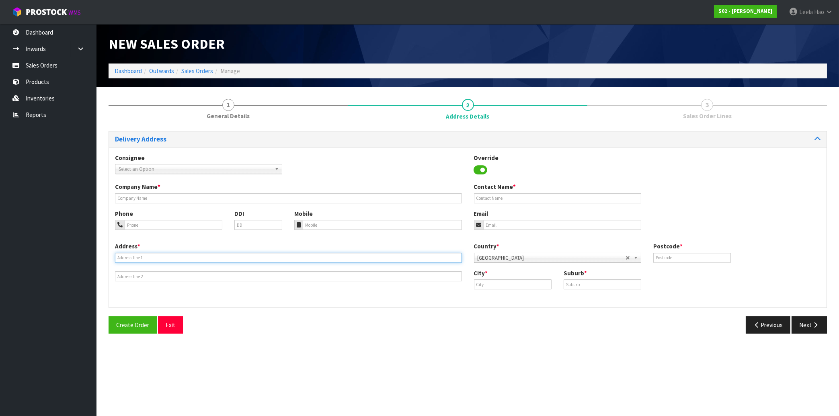
click at [205, 260] on input "text" at bounding box center [288, 258] width 347 height 10
paste input "[STREET_ADDRESS]"
type input "[STREET_ADDRESS]"
click at [581, 283] on input "text" at bounding box center [603, 284] width 78 height 10
paste input "TIMARU"
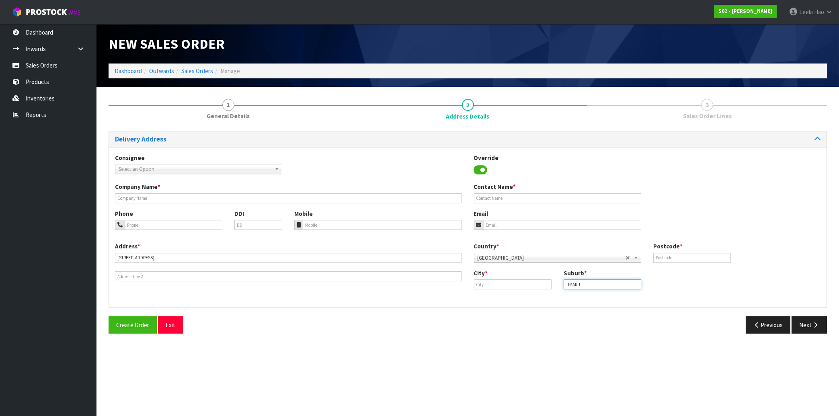
type input "TIMARU"
click at [496, 285] on input "text" at bounding box center [513, 284] width 78 height 10
paste input "Timaru"
type input "Timaru"
click at [661, 257] on input "text" at bounding box center [692, 258] width 78 height 10
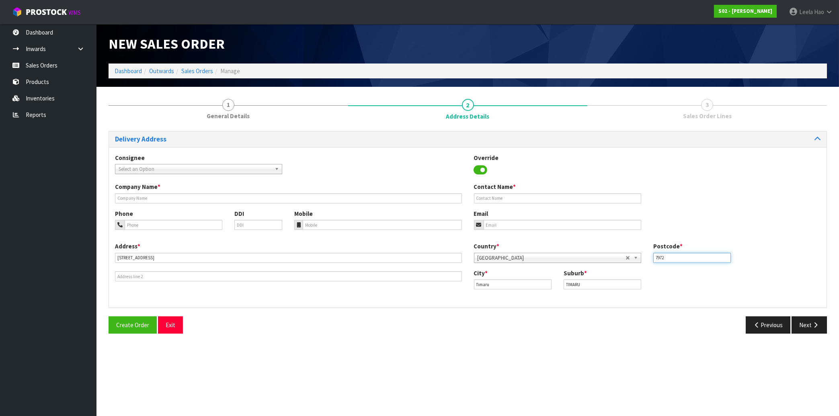
type input "7972"
click at [503, 224] on input "email" at bounding box center [563, 225] width 158 height 10
paste input "[EMAIL_ADDRESS][DOMAIN_NAME]"
type input "[EMAIL_ADDRESS][DOMAIN_NAME]"
click at [814, 328] on icon "button" at bounding box center [816, 325] width 8 height 6
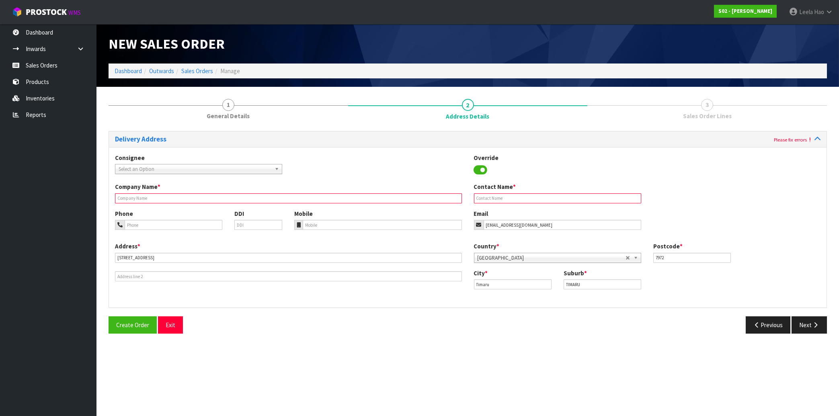
click at [501, 197] on input "text" at bounding box center [557, 198] width 167 height 10
click at [506, 195] on input "text" at bounding box center [557, 198] width 167 height 10
paste input "[PERSON_NAME]"
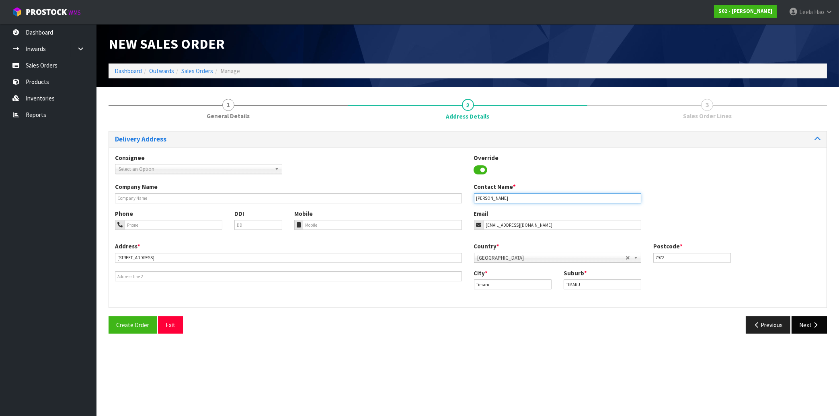
type input "[PERSON_NAME]"
click at [800, 322] on button "Next" at bounding box center [809, 324] width 35 height 17
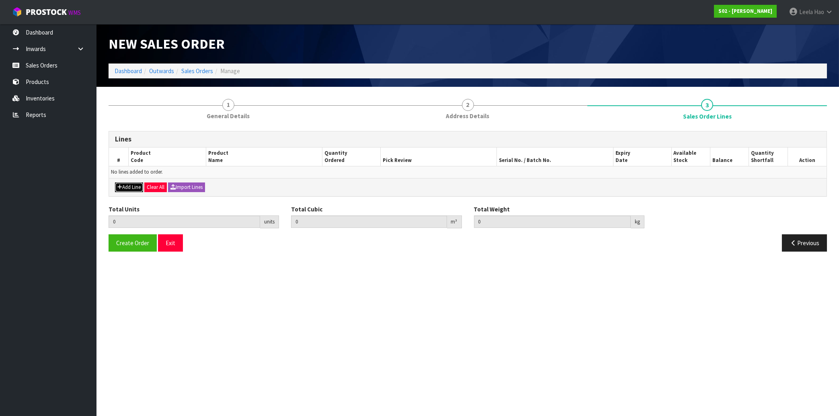
click at [128, 186] on button "Add Line" at bounding box center [129, 188] width 28 height 10
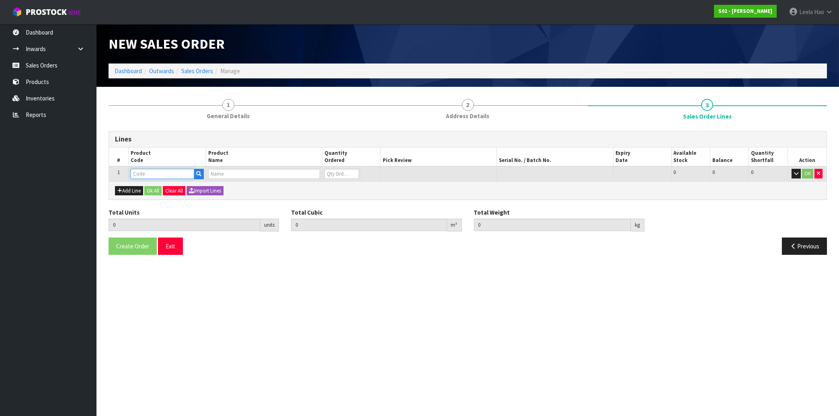
click at [149, 174] on input "text" at bounding box center [163, 174] width 64 height 10
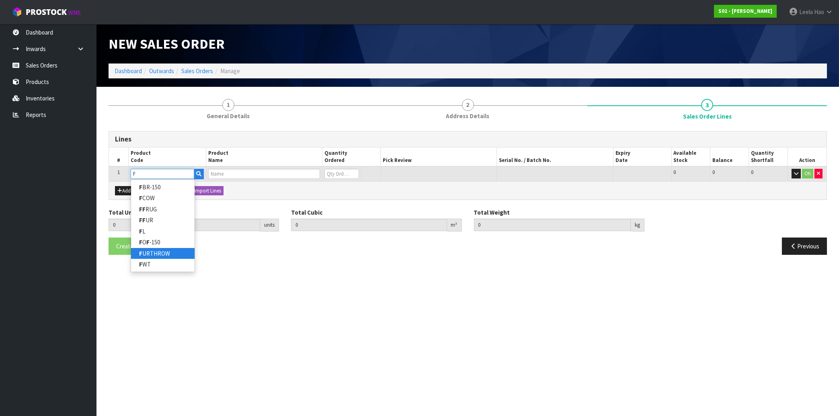
type input "F"
click at [170, 252] on link "F URTHROW" at bounding box center [163, 253] width 64 height 11
type input "FURTHROW"
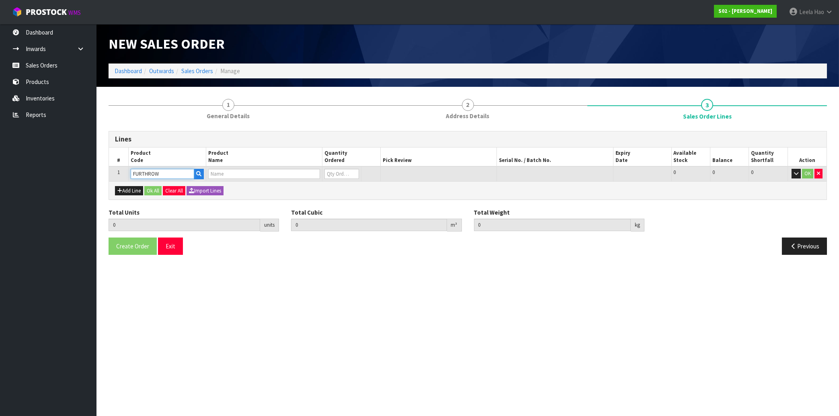
type input "0.000000"
type input "0.000"
type input "REAL FUR THROW"
type input "0"
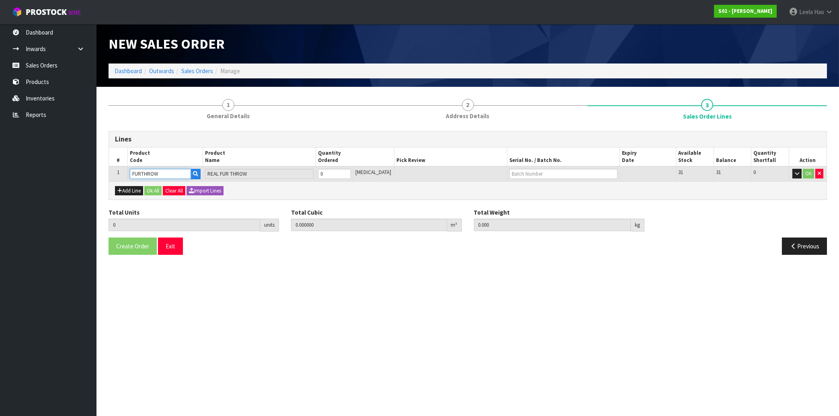
type input "1"
type input "0.027"
type input "1.56"
type input "1"
click at [351, 170] on input "1" at bounding box center [334, 174] width 33 height 10
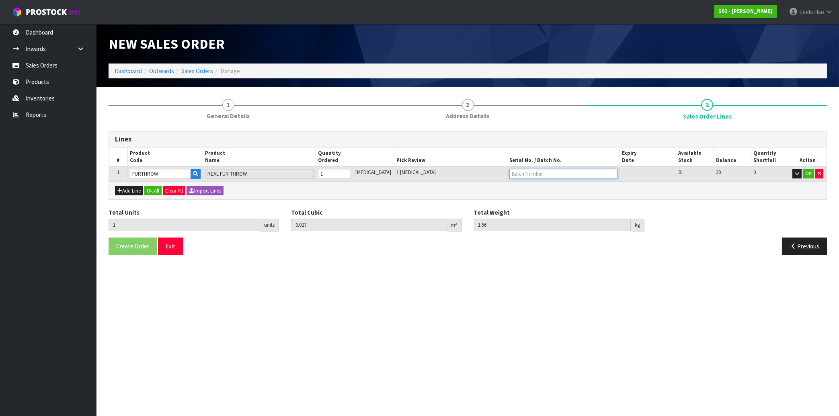
click at [518, 172] on input "text" at bounding box center [563, 174] width 108 height 10
click at [535, 172] on input "B6513" at bounding box center [563, 174] width 108 height 10
type input "B65013"
click at [806, 176] on button "OK" at bounding box center [808, 174] width 11 height 10
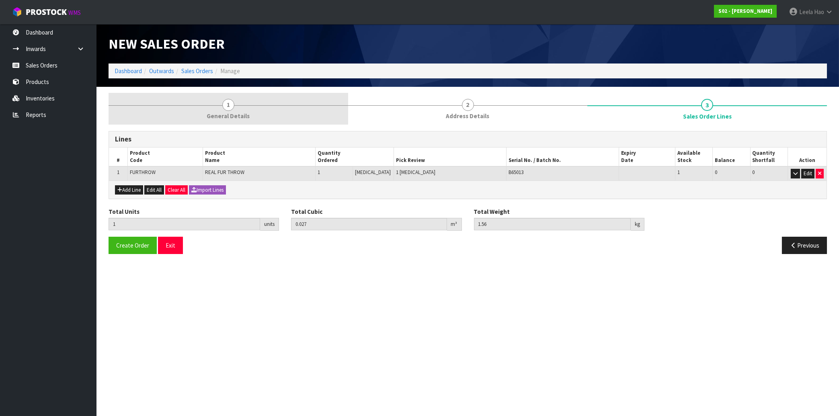
click at [232, 113] on span "General Details" at bounding box center [228, 116] width 43 height 8
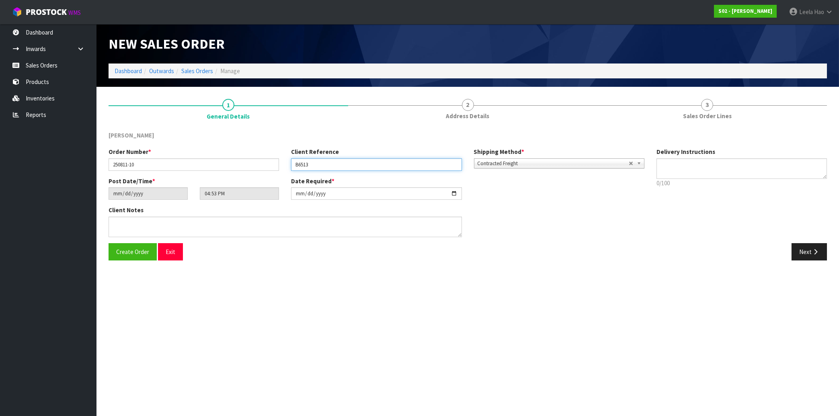
click at [304, 166] on input "B6513" at bounding box center [376, 164] width 170 height 12
type input "B65013"
click at [136, 252] on span "Create Order" at bounding box center [132, 252] width 33 height 8
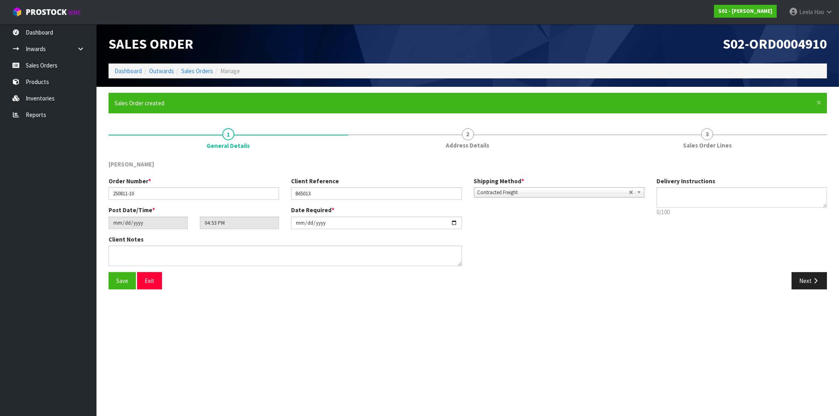
type input "20:53:00.000"
click at [50, 68] on link "Sales Orders" at bounding box center [48, 65] width 96 height 16
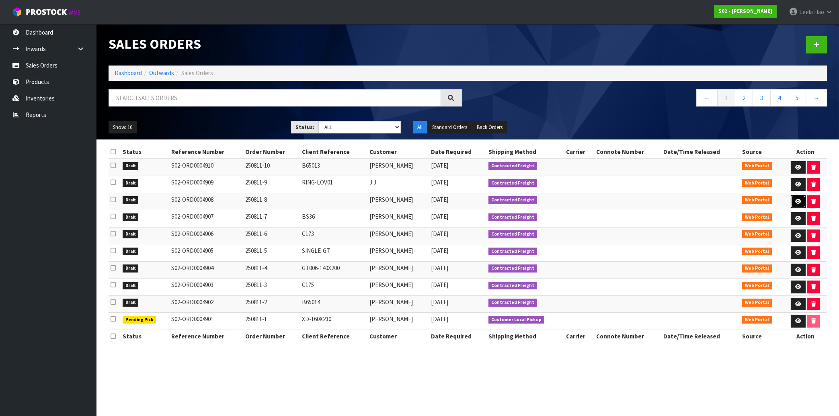
click at [798, 202] on icon at bounding box center [798, 201] width 6 height 5
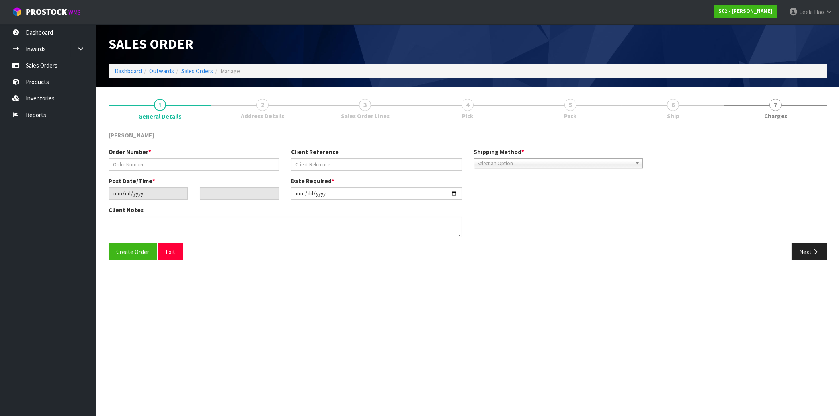
type input "250811-8"
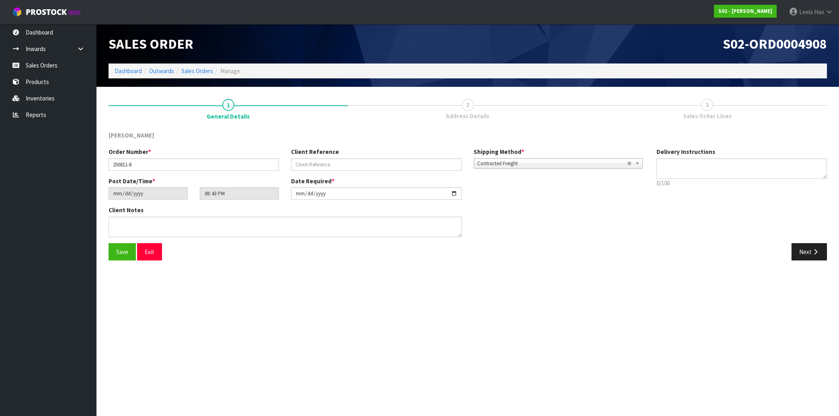
click at [705, 109] on span "3" at bounding box center [707, 105] width 12 height 12
click at [809, 250] on button "Next" at bounding box center [809, 251] width 35 height 17
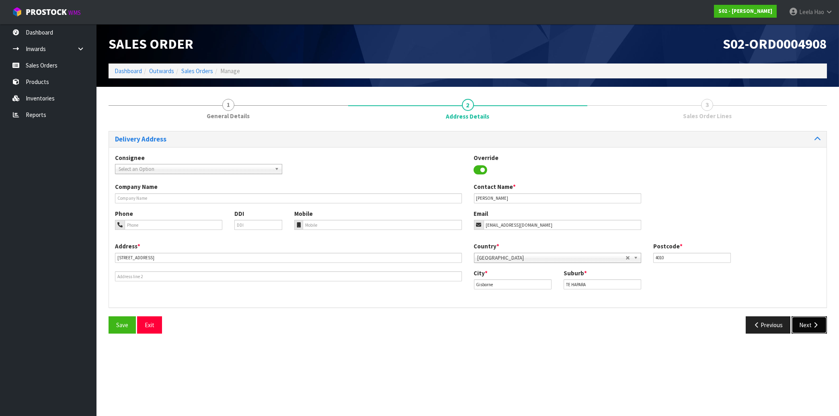
click at [812, 320] on button "Next" at bounding box center [809, 324] width 35 height 17
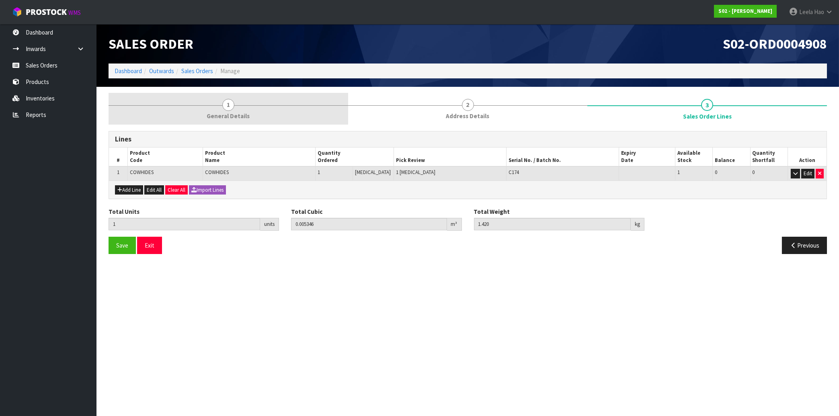
click at [212, 101] on link "1 General Details" at bounding box center [229, 109] width 240 height 32
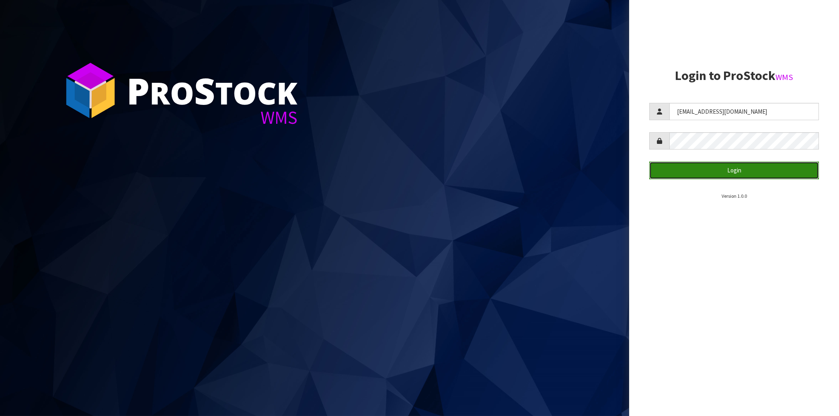
click at [704, 168] on button "Login" at bounding box center [734, 170] width 170 height 17
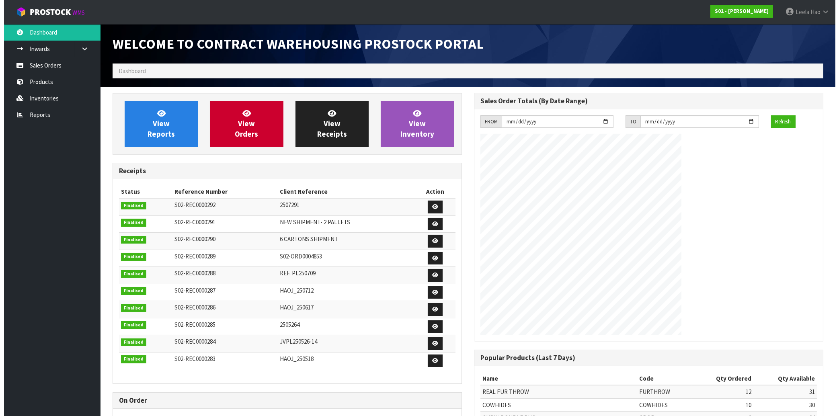
scroll to position [433, 361]
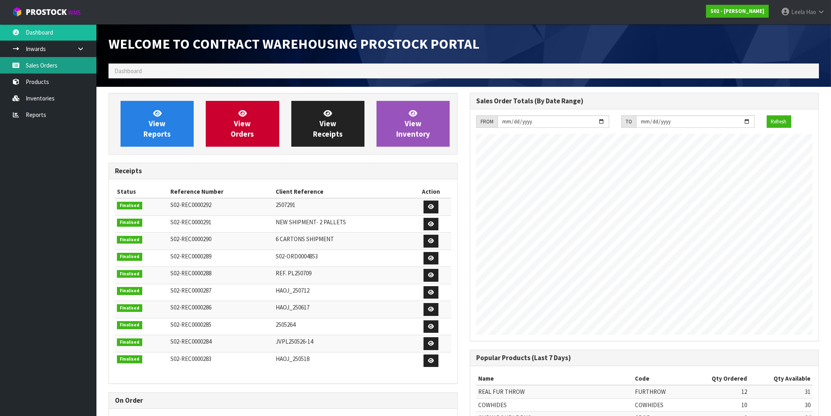
click at [48, 61] on link "Sales Orders" at bounding box center [48, 65] width 96 height 16
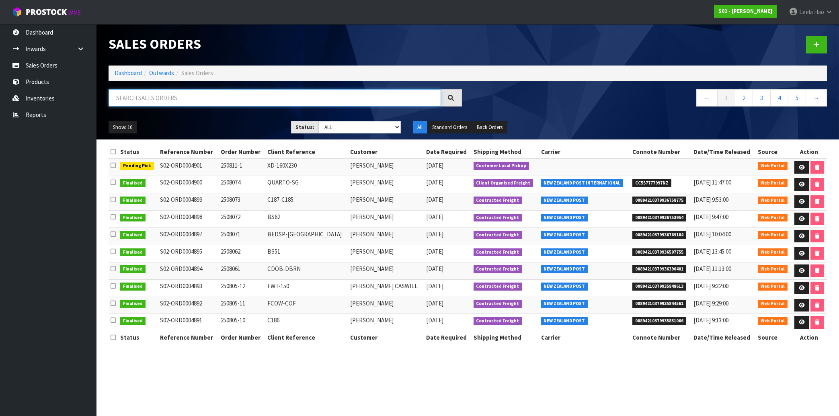
click at [170, 97] on input "text" at bounding box center [275, 97] width 332 height 17
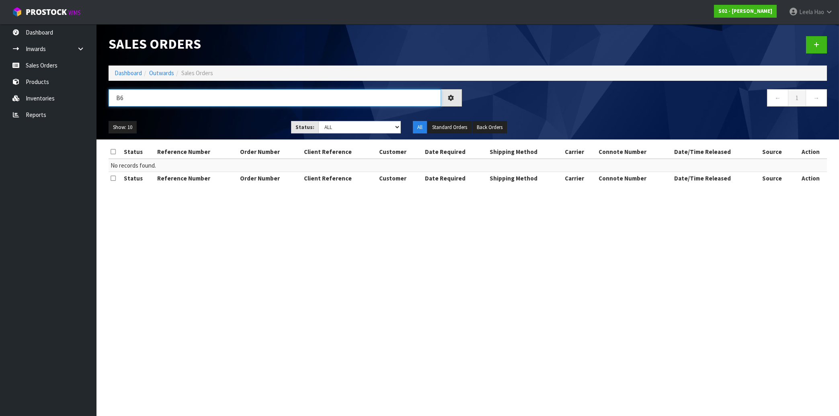
type input "B"
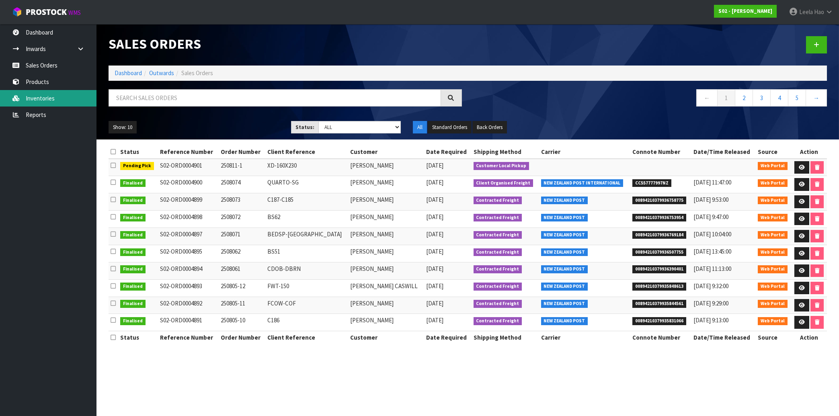
click at [47, 96] on link "Inventories" at bounding box center [48, 98] width 96 height 16
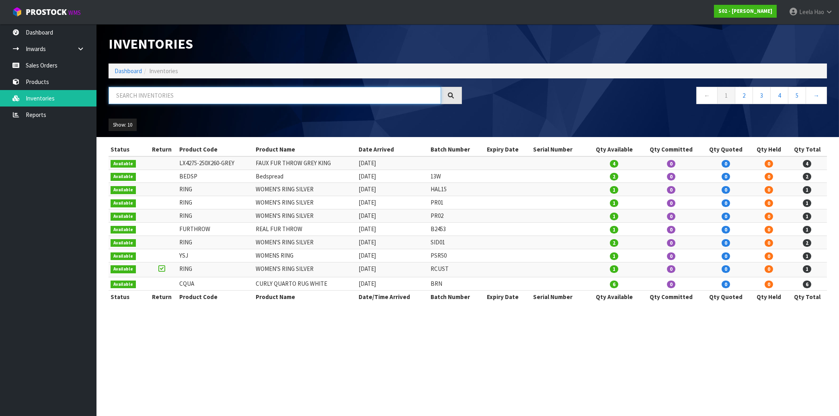
click at [144, 93] on input "text" at bounding box center [275, 95] width 332 height 17
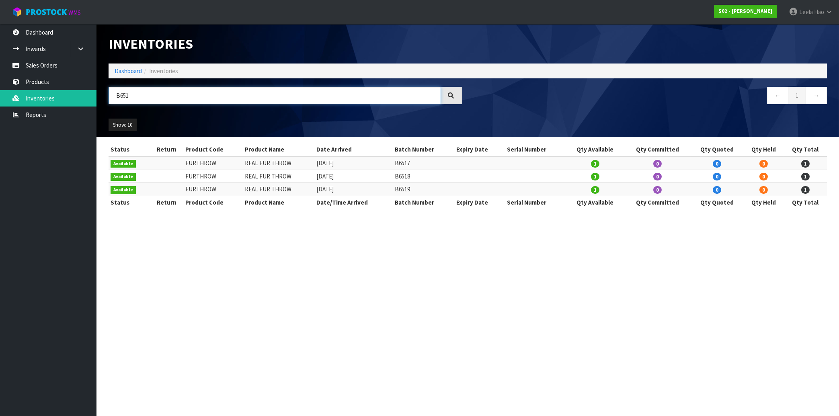
type input "B651"
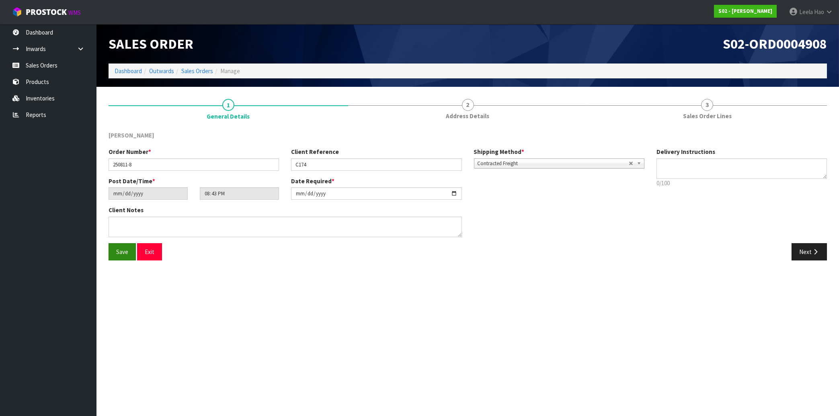
type input "C174"
click at [118, 254] on span "Save" at bounding box center [122, 252] width 12 height 8
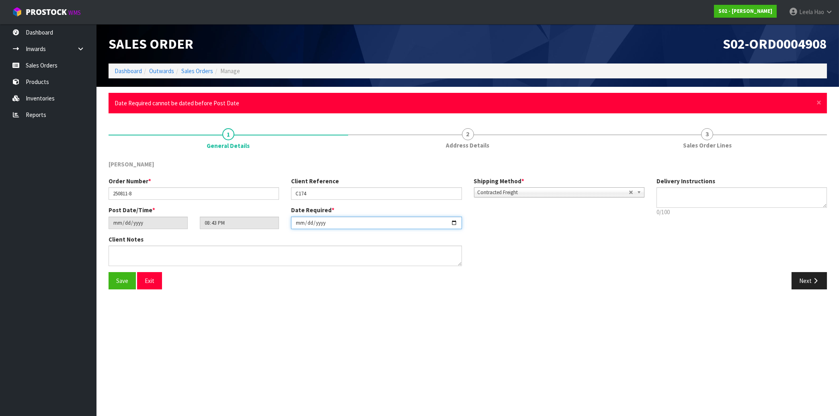
click at [454, 219] on input "[DATE]" at bounding box center [376, 223] width 170 height 12
click at [445, 223] on input "[DATE]" at bounding box center [376, 223] width 170 height 12
click at [452, 222] on input "[DATE]" at bounding box center [376, 223] width 170 height 12
type input "[DATE]"
click at [117, 279] on span "Save" at bounding box center [122, 281] width 12 height 8
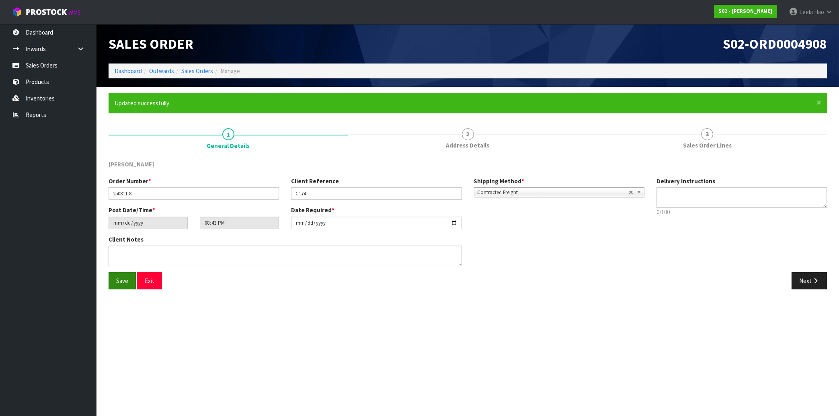
type input "[DATE]"
type input "00:43:00.000"
click at [50, 67] on link "Sales Orders" at bounding box center [48, 65] width 96 height 16
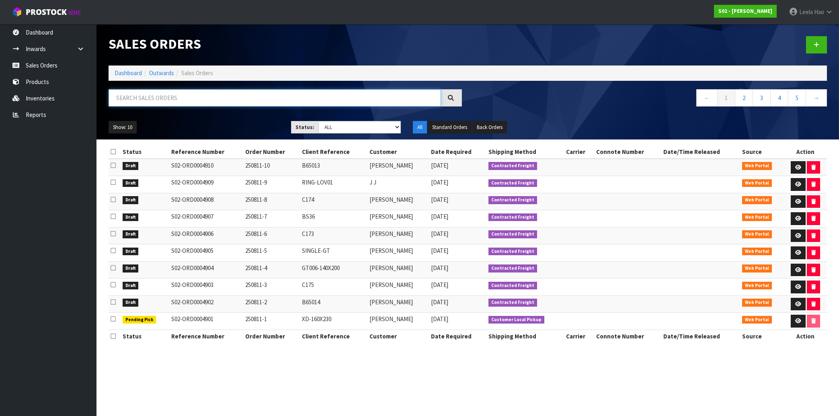
click at [365, 101] on input "text" at bounding box center [275, 97] width 332 height 17
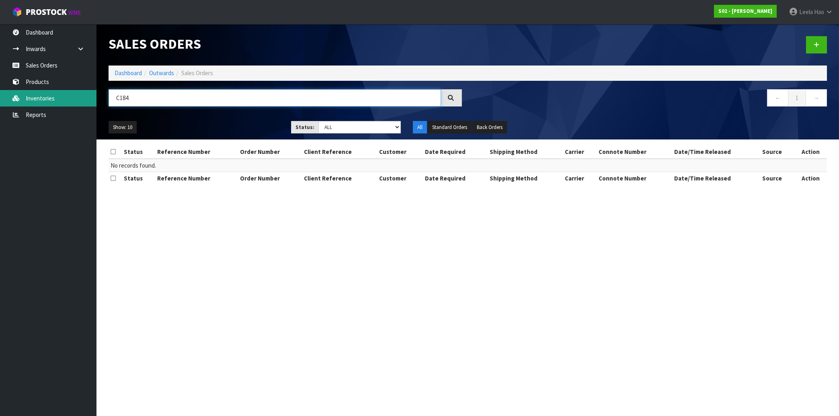
type input "C184"
click at [47, 94] on link "Inventories" at bounding box center [48, 98] width 96 height 16
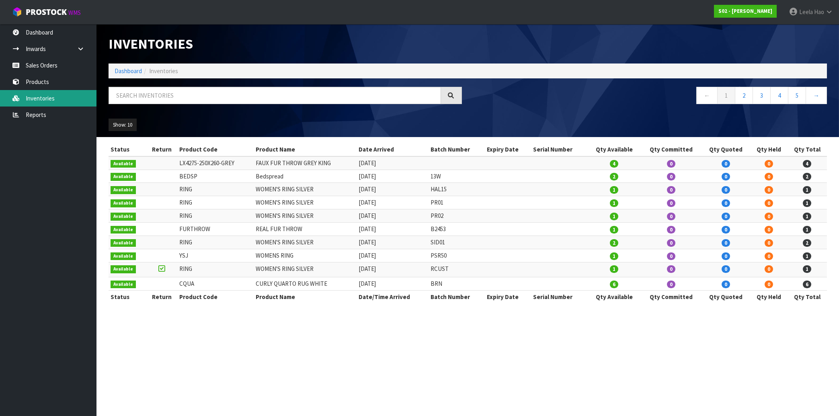
click at [54, 94] on link "Inventories" at bounding box center [48, 98] width 96 height 16
click at [174, 98] on input "text" at bounding box center [275, 95] width 332 height 17
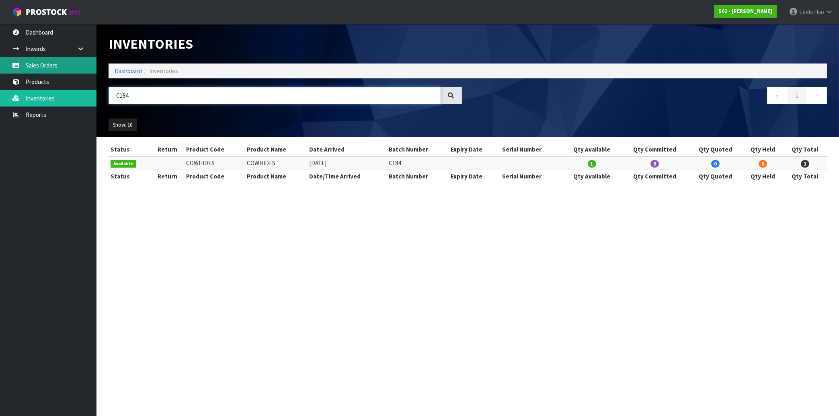
type input "C184"
click at [61, 65] on link "Sales Orders" at bounding box center [48, 65] width 96 height 16
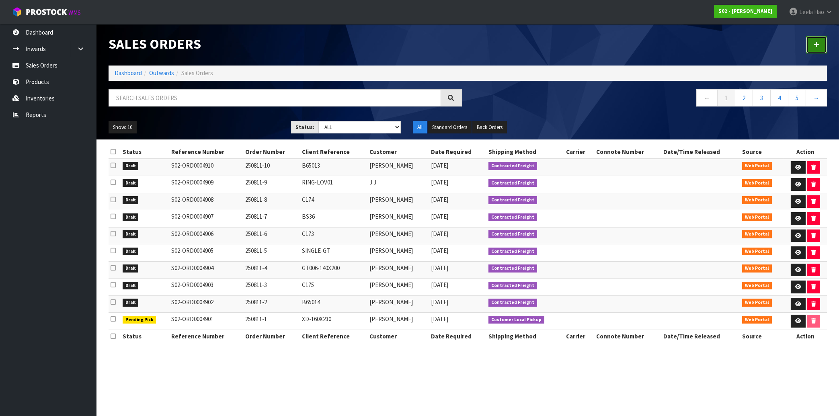
click at [815, 42] on icon at bounding box center [817, 45] width 6 height 6
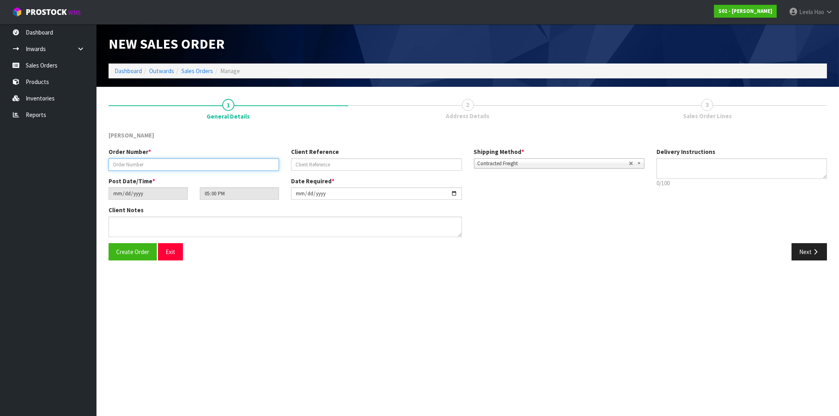
click at [220, 162] on input "text" at bounding box center [194, 164] width 170 height 12
type input "250811-11"
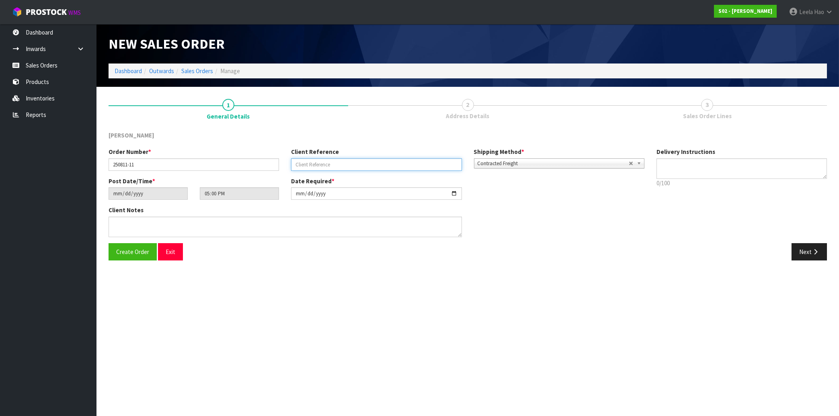
click at [309, 164] on input "text" at bounding box center [376, 164] width 170 height 12
type input "C184"
click at [810, 250] on button "Next" at bounding box center [809, 251] width 35 height 17
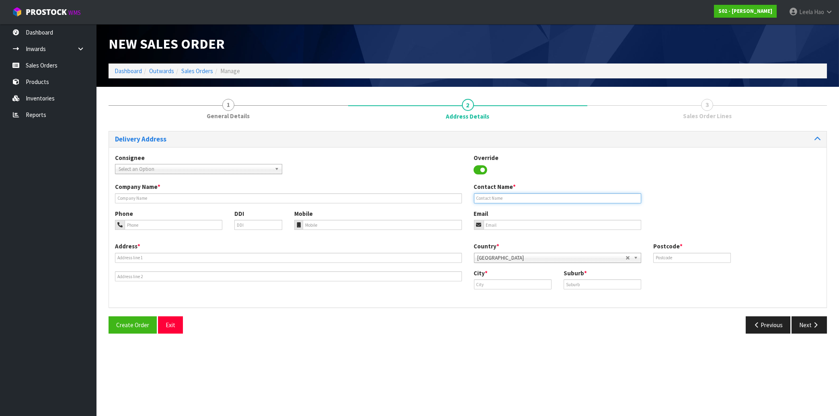
click at [536, 199] on input "text" at bounding box center [557, 198] width 167 height 10
paste input "SANDRA COOMBES"
type input "SANDRA COOMBES"
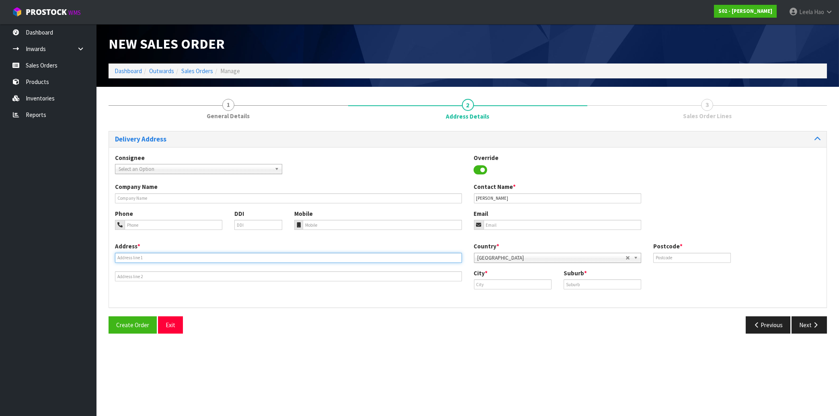
click at [192, 261] on input "text" at bounding box center [288, 258] width 347 height 10
paste input "2 SALVATION ROAD, RD 1"
type input "2 SALVATION ROAD, RD 1"
click at [586, 283] on input "text" at bounding box center [603, 284] width 78 height 10
paste input "MANGONUI"
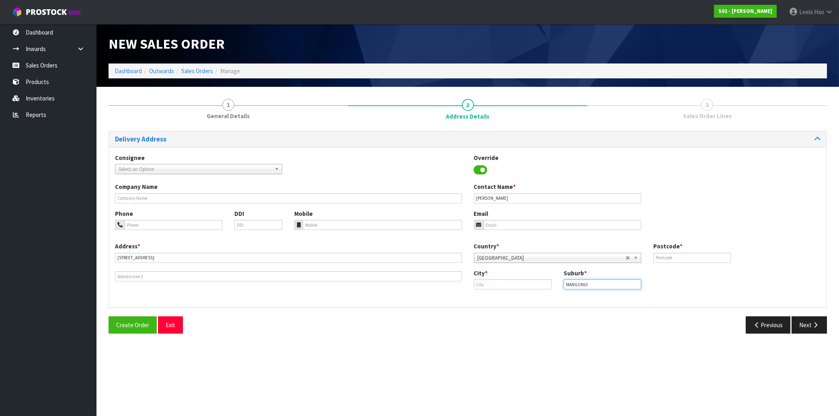
type input "MANGONUI"
click at [490, 284] on input "text" at bounding box center [513, 284] width 78 height 10
paste input "Far North"
type input "Far North"
click at [688, 257] on input "text" at bounding box center [692, 258] width 78 height 10
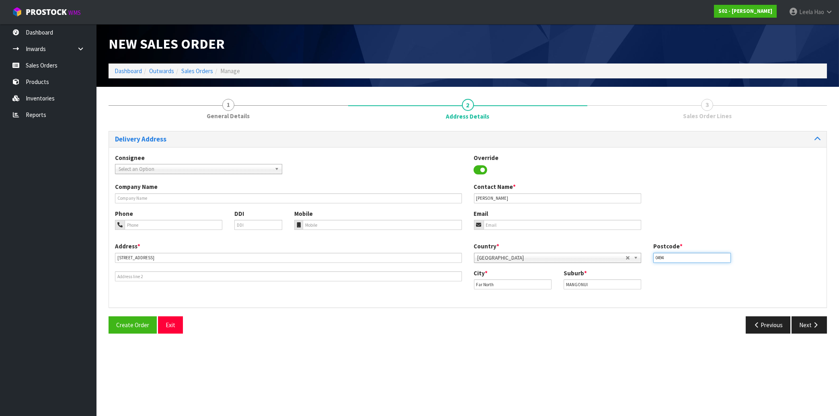
type input "0494"
click at [378, 222] on input "tel" at bounding box center [382, 225] width 159 height 10
paste input "027 9316912"
type input "027 9316912"
click at [532, 226] on input "email" at bounding box center [563, 225] width 158 height 10
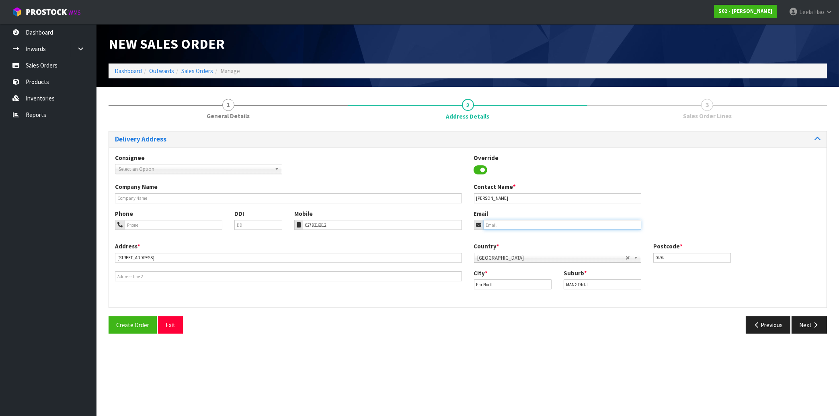
paste input "aussieshell33@rocketmail.com"
type input "aussieshell33@rocketmail.com"
click at [807, 322] on button "Next" at bounding box center [809, 324] width 35 height 17
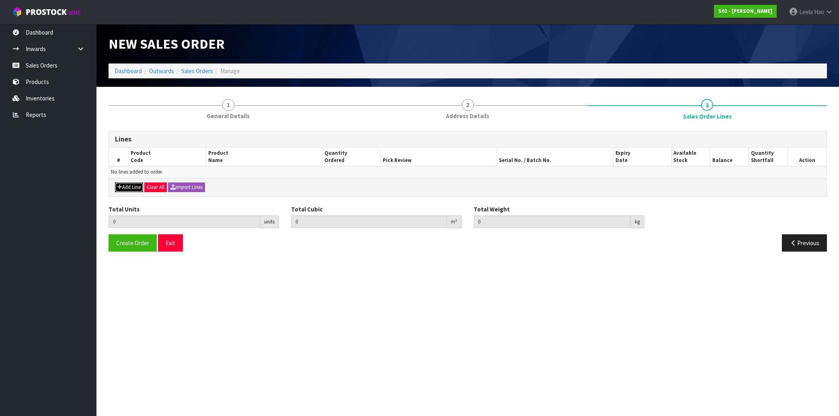
click at [134, 187] on button "Add Line" at bounding box center [129, 188] width 28 height 10
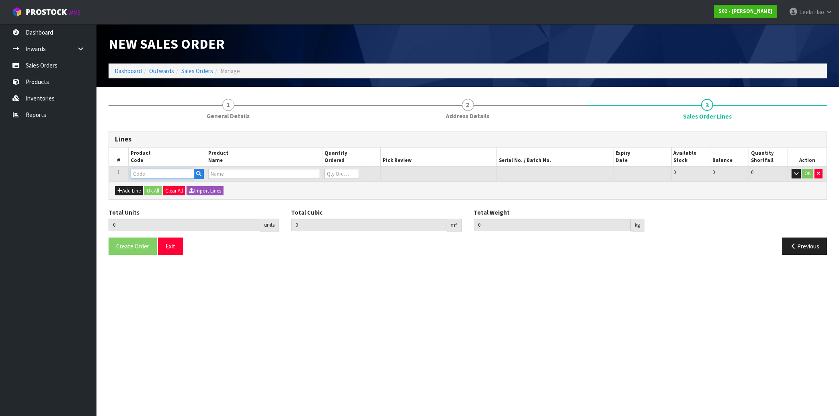
click at [149, 174] on input "text" at bounding box center [163, 174] width 64 height 10
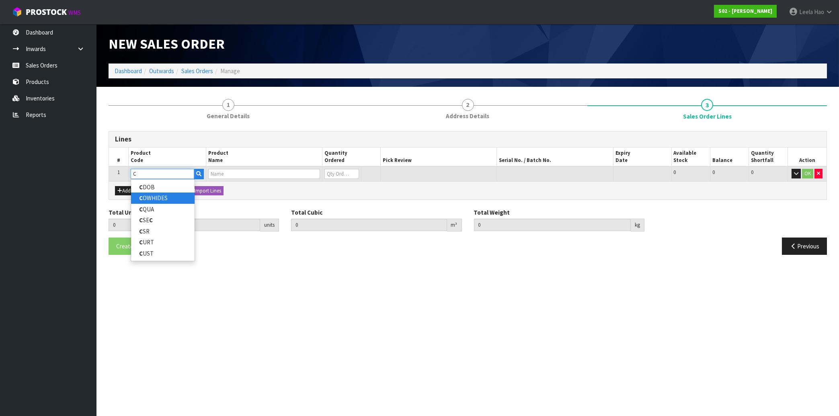
type input "C"
click at [158, 200] on link "C OWHIDES" at bounding box center [163, 198] width 64 height 11
type input "COWHIDES"
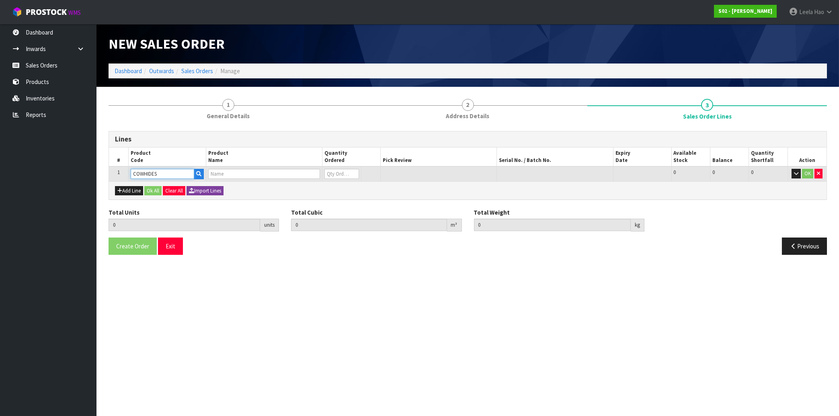
type input "0.000000"
type input "0.000"
type input "COWHIDES"
type input "0"
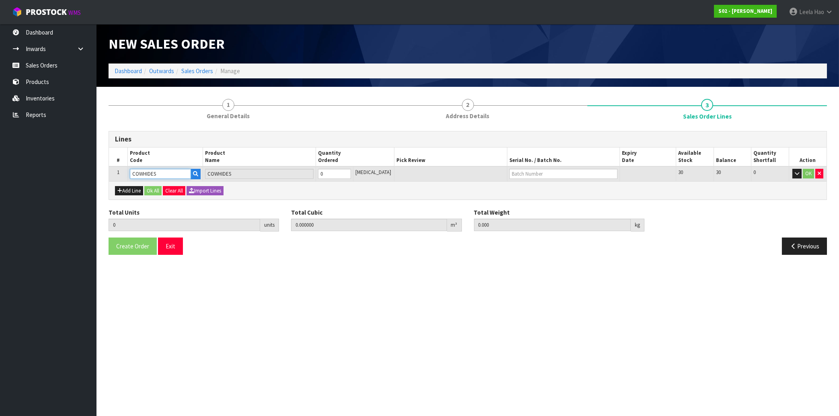
type input "1"
type input "0.005346"
type input "1.42"
type input "1"
click at [351, 172] on input "1" at bounding box center [334, 174] width 33 height 10
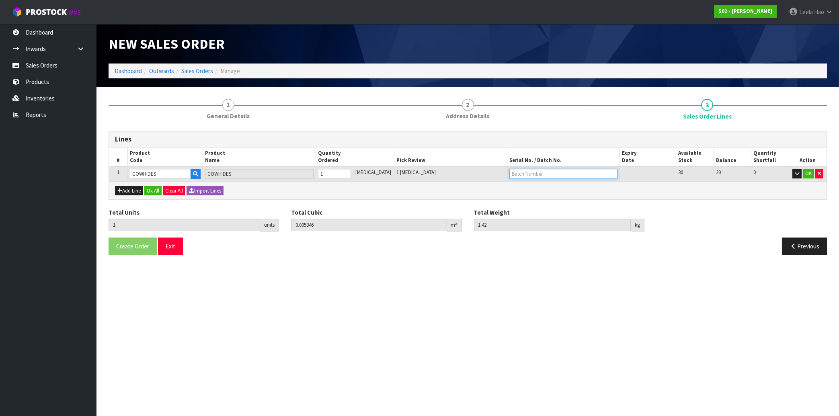
click at [515, 174] on input "text" at bounding box center [563, 174] width 108 height 10
type input "C184"
click at [808, 176] on button "OK" at bounding box center [808, 174] width 11 height 10
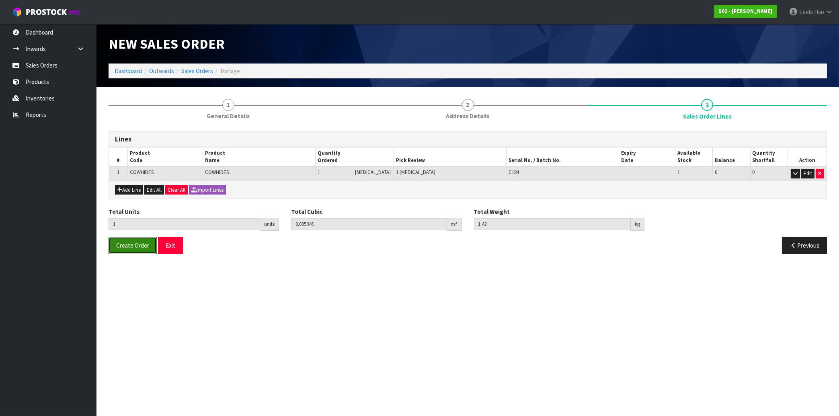
click at [134, 250] on button "Create Order" at bounding box center [133, 245] width 48 height 17
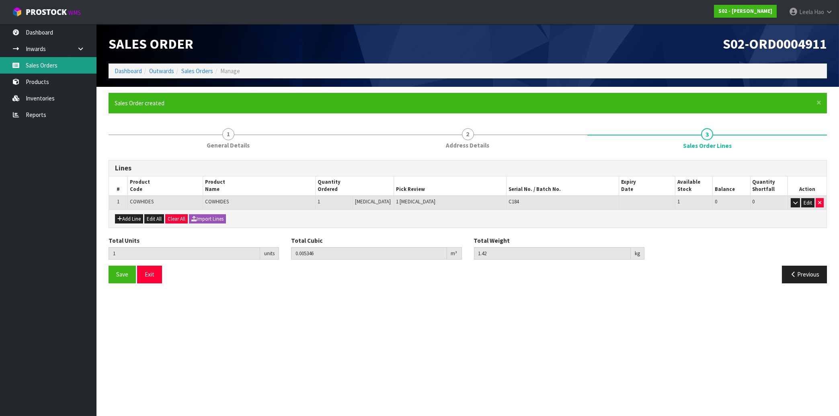
click at [54, 69] on link "Sales Orders" at bounding box center [48, 65] width 96 height 16
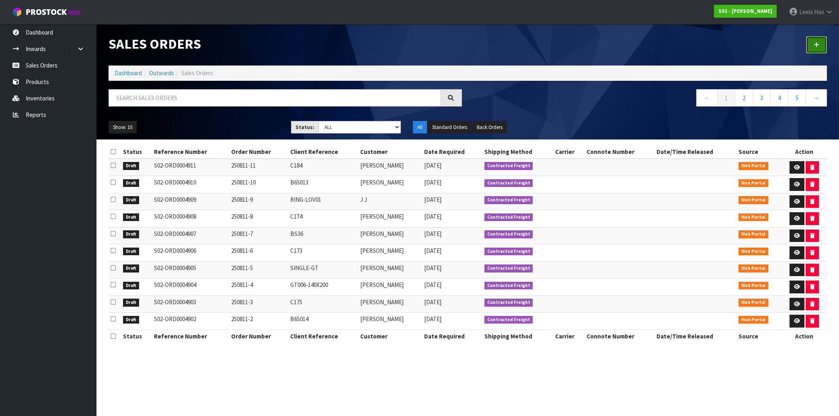
click at [813, 47] on link at bounding box center [816, 44] width 21 height 17
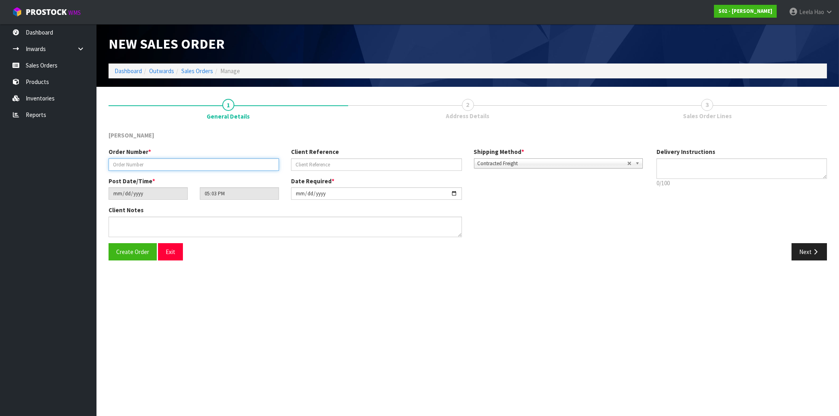
click at [176, 162] on input "text" at bounding box center [194, 164] width 170 height 12
type input "250811-12"
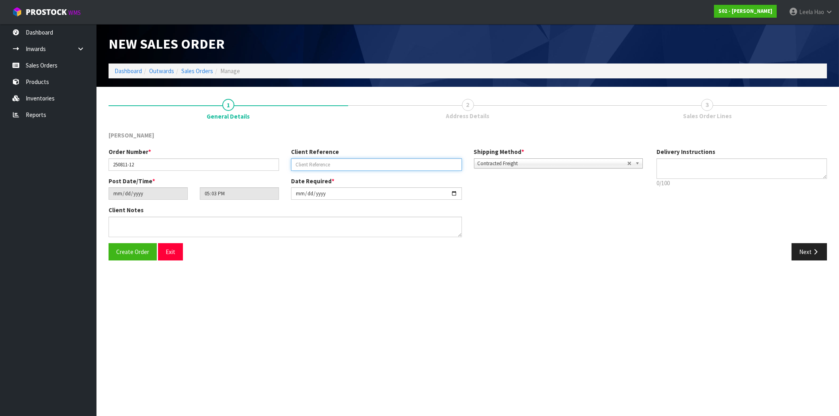
click at [326, 164] on input "text" at bounding box center [376, 164] width 170 height 12
type input "C176"
click at [811, 253] on button "Next" at bounding box center [809, 251] width 35 height 17
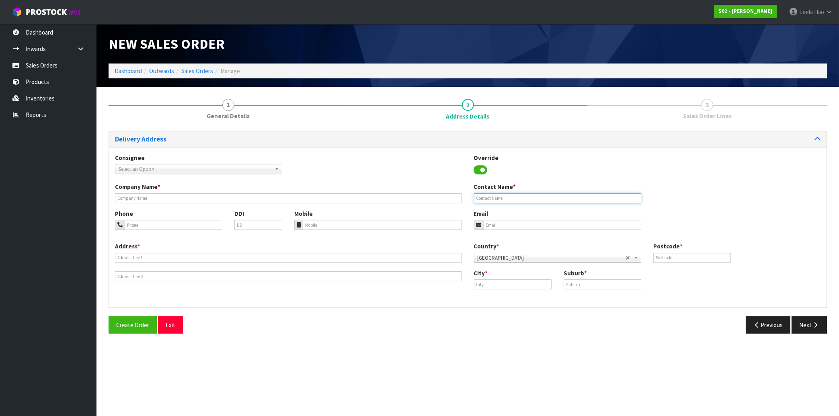
click at [590, 197] on input "text" at bounding box center [557, 198] width 167 height 10
paste input "TROY KERR"
type input "TROY KERR"
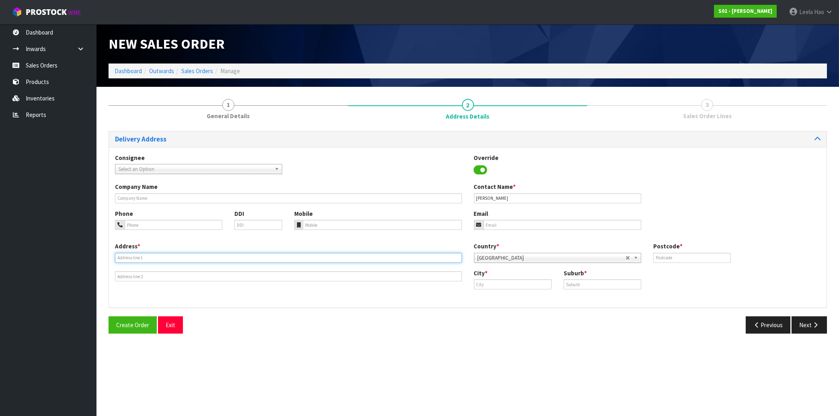
click at [199, 257] on input "text" at bounding box center [288, 258] width 347 height 10
paste input "49 HELLYERS ST"
type input "49 HELLYERS ST"
click at [599, 283] on input "text" at bounding box center [603, 284] width 78 height 10
paste input "BIRKDALE"
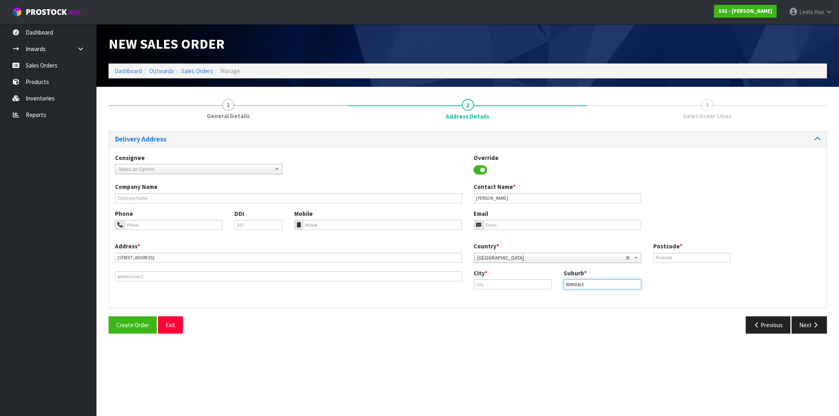
type input "BIRKDALE"
click at [511, 283] on input "text" at bounding box center [513, 284] width 78 height 10
paste input "auckland"
type input "auckland"
click at [662, 256] on input "text" at bounding box center [692, 258] width 78 height 10
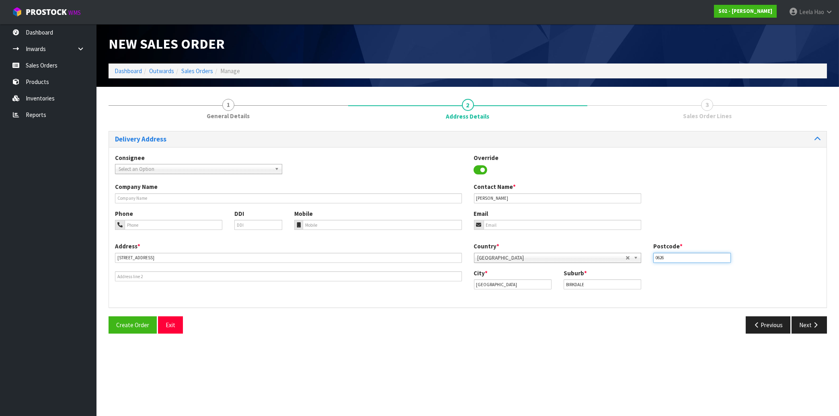
type input "0626"
click at [515, 224] on input "email" at bounding box center [563, 225] width 158 height 10
paste input "troyandhannah@xtra.co.nz"
type input "troyandhannah@xtra.co.nz"
click at [815, 326] on icon "button" at bounding box center [816, 325] width 8 height 6
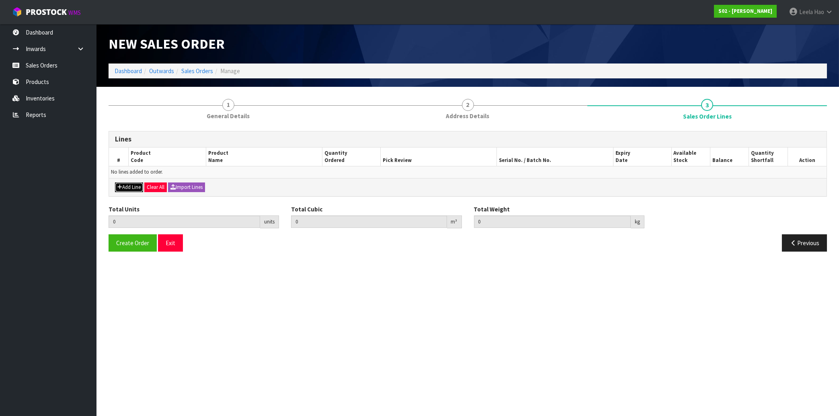
click at [135, 184] on button "Add Line" at bounding box center [129, 188] width 28 height 10
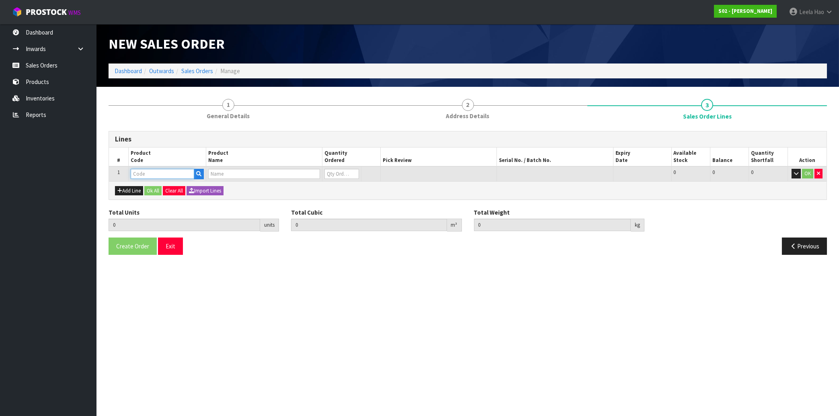
click at [140, 174] on input "text" at bounding box center [163, 174] width 64 height 10
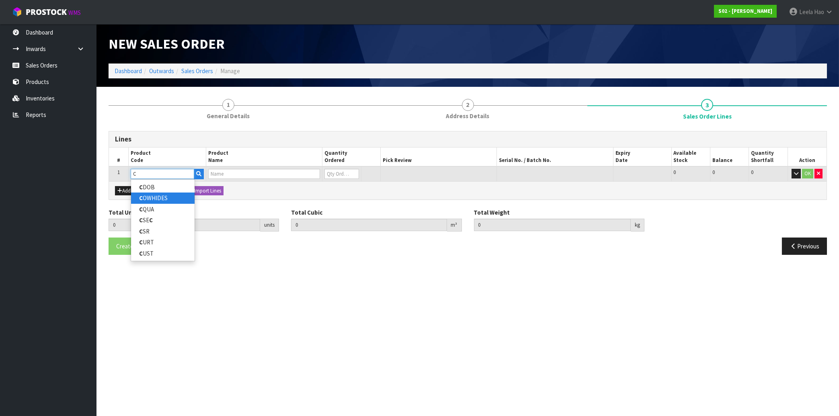
type input "C"
click at [166, 198] on link "C OWHIDES" at bounding box center [163, 198] width 64 height 11
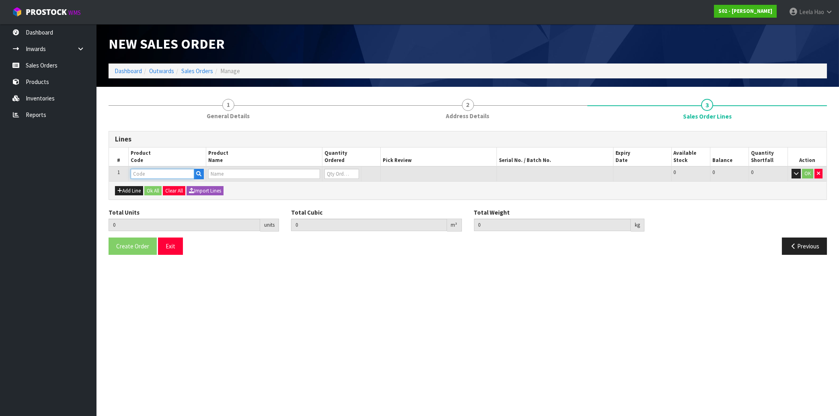
type input "COWHIDES"
type input "0.000000"
type input "0.000"
type input "COWHIDES"
type input "0"
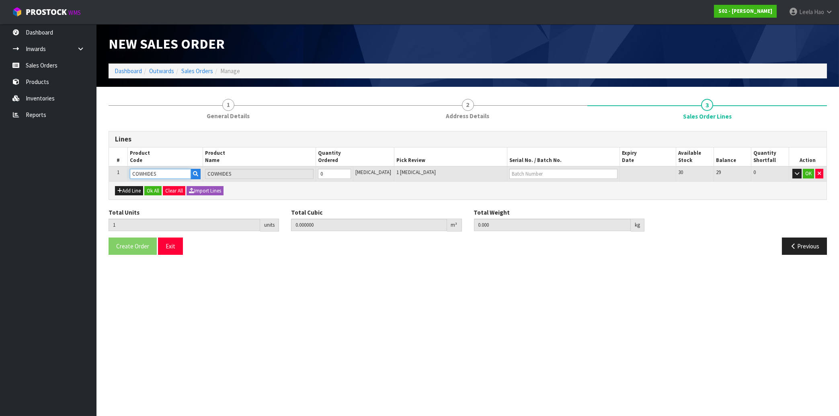
type input "1"
type input "0.005346"
type input "1.42"
type input "1"
click at [351, 170] on input "1" at bounding box center [334, 174] width 33 height 10
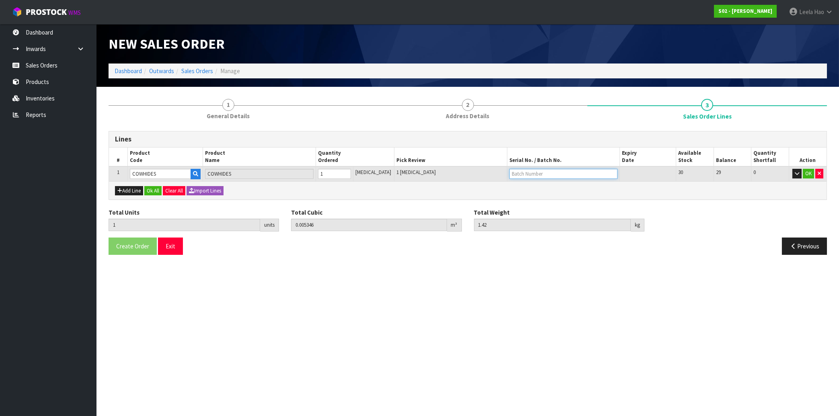
click at [523, 175] on input "text" at bounding box center [563, 174] width 108 height 10
type input "C176"
click at [804, 174] on button "OK" at bounding box center [808, 174] width 11 height 10
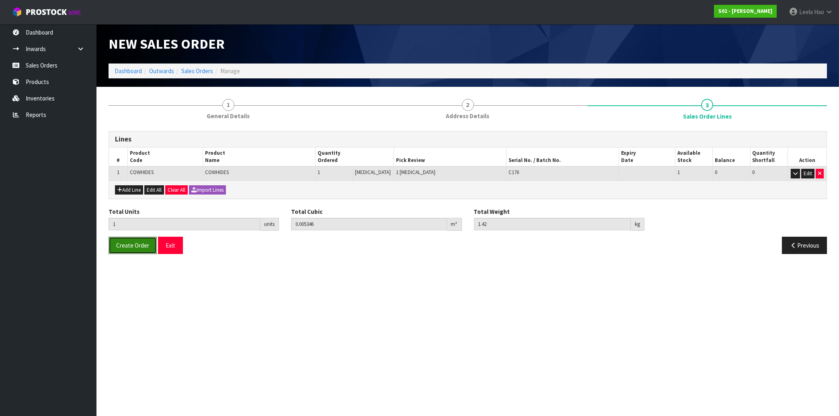
click at [124, 248] on span "Create Order" at bounding box center [132, 246] width 33 height 8
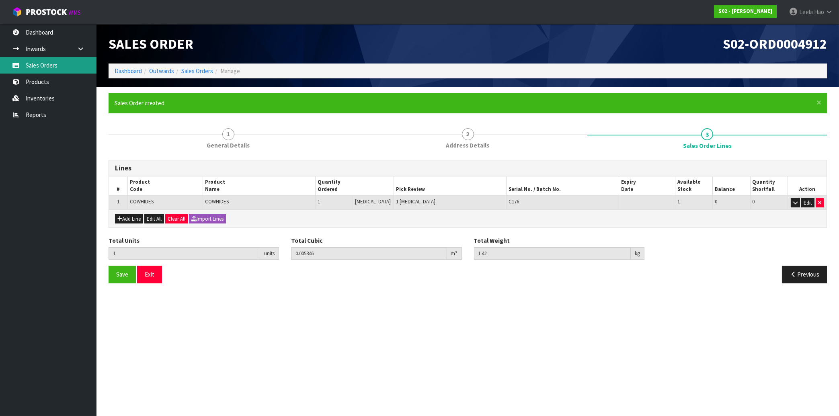
click at [35, 66] on link "Sales Orders" at bounding box center [48, 65] width 96 height 16
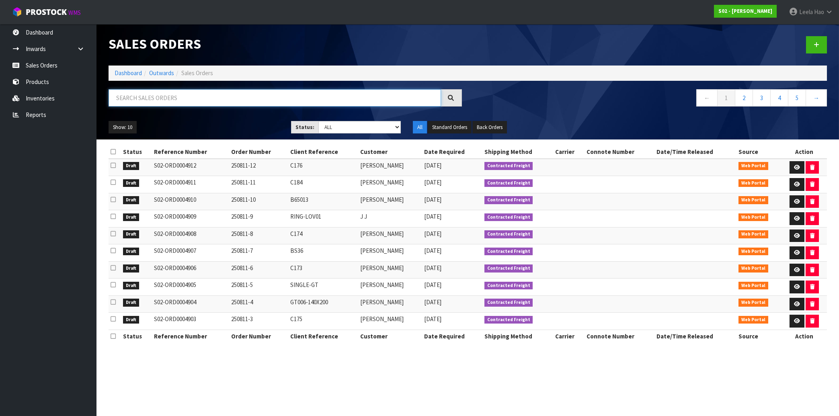
click at [240, 91] on input "text" at bounding box center [275, 97] width 332 height 17
paste input "Mel Baker"
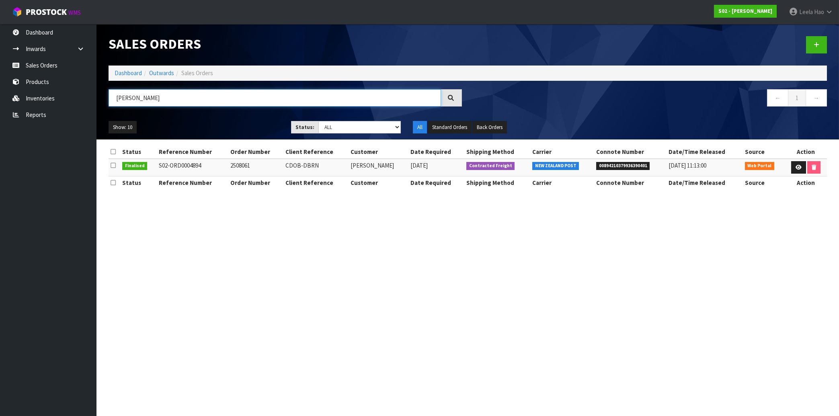
type input "[PERSON_NAME]"
click at [47, 68] on link "Sales Orders" at bounding box center [48, 65] width 96 height 16
drag, startPoint x: 162, startPoint y: 100, endPoint x: 58, endPoint y: 96, distance: 104.2
click at [109, 96] on input "[PERSON_NAME]" at bounding box center [275, 97] width 332 height 17
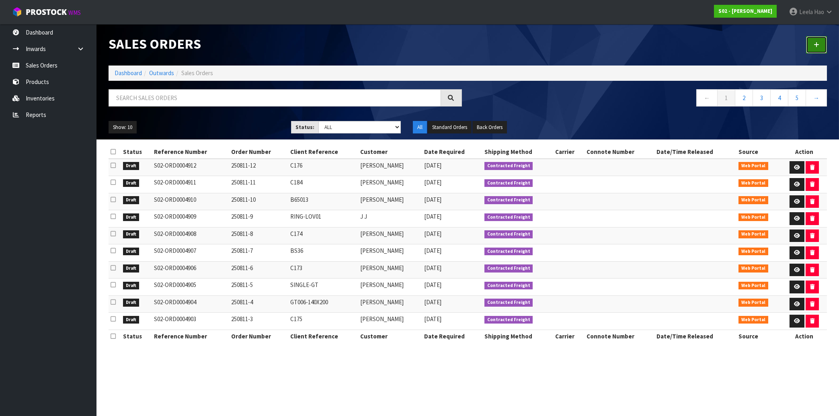
click at [813, 47] on link at bounding box center [816, 44] width 21 height 17
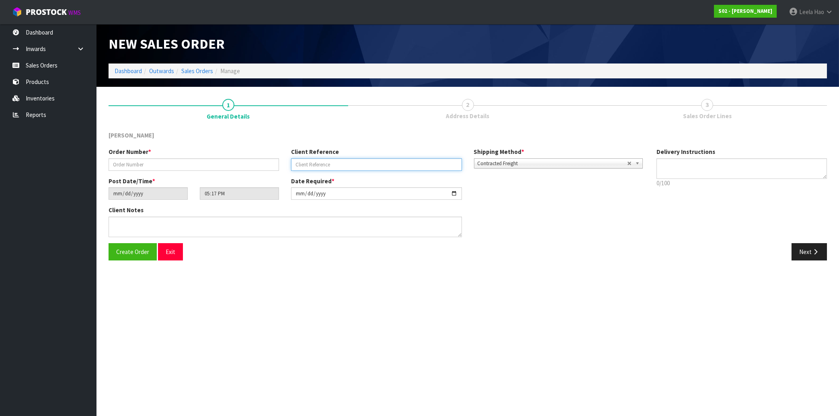
click at [315, 165] on input "text" at bounding box center [376, 164] width 170 height 12
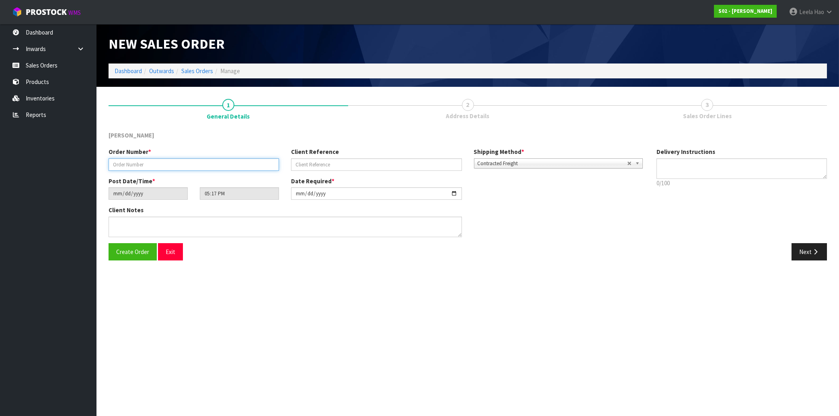
click at [253, 161] on input "text" at bounding box center [194, 164] width 170 height 12
type input "250811-13"
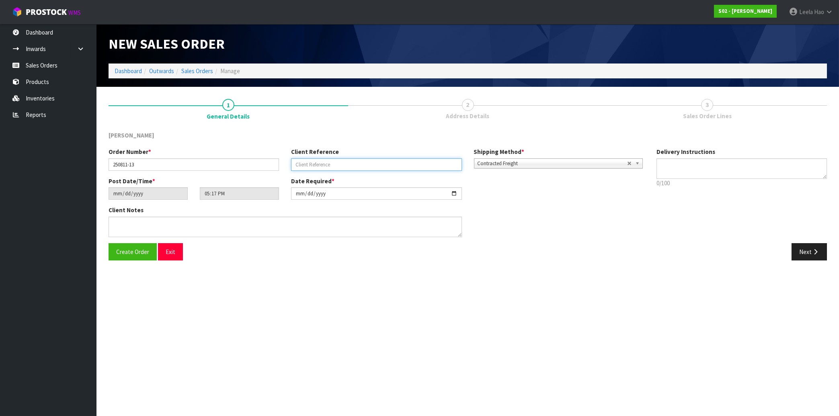
click at [351, 164] on input "text" at bounding box center [376, 164] width 170 height 12
type input "B6515"
click at [812, 248] on button "Next" at bounding box center [809, 251] width 35 height 17
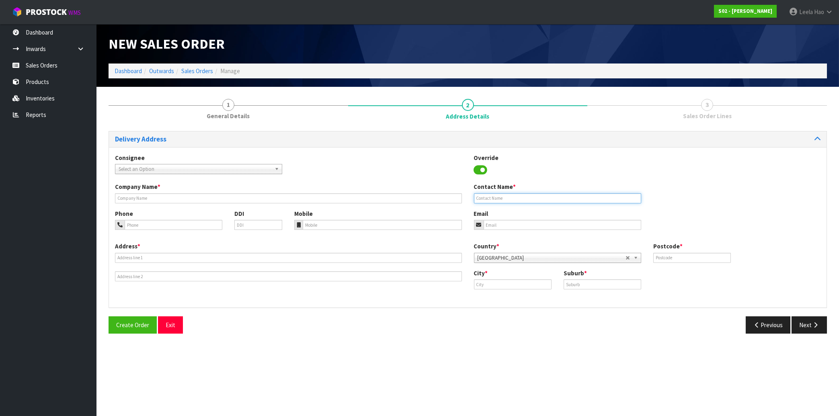
click at [574, 200] on input "text" at bounding box center [557, 198] width 167 height 10
paste input "ALISDAIR MCGREGOR"
type input "ALISDAIR MCGREGOR"
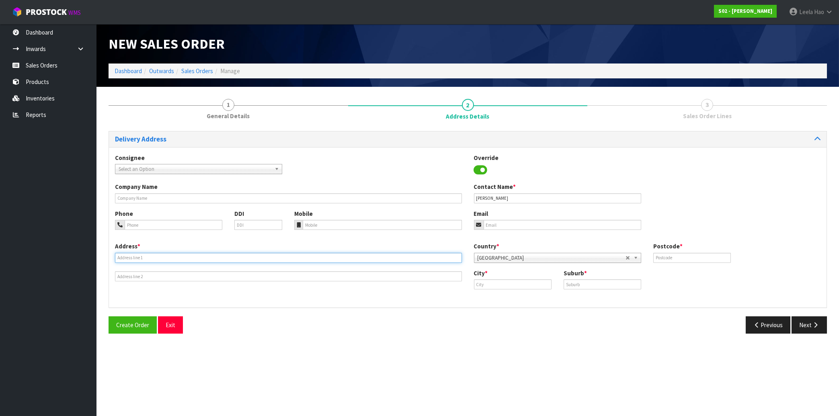
click at [260, 262] on input "text" at bounding box center [288, 258] width 347 height 10
paste input "86 BATTYS ROAD"
type input "86 BATTYS ROAD"
click at [585, 284] on input "text" at bounding box center [603, 284] width 78 height 10
paste input "YELVERTON"
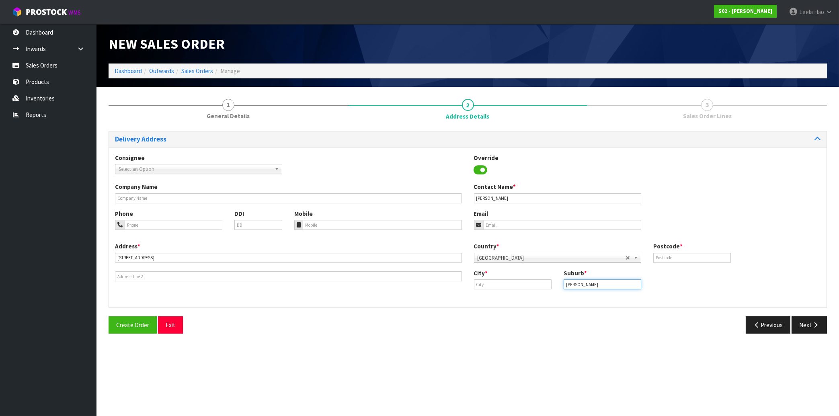
type input "YELVERTON"
click at [497, 285] on input "text" at bounding box center [513, 284] width 78 height 10
paste input "Blenheim"
type input "Blenheim"
click at [679, 257] on input "text" at bounding box center [692, 258] width 78 height 10
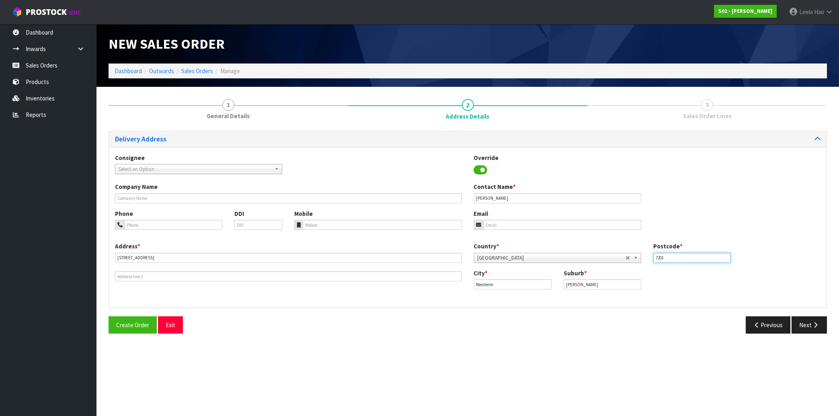
type input "7201"
click at [507, 222] on input "email" at bounding box center [563, 225] width 158 height 10
paste input "almcgregor@xtra.co.nz"
type input "almcgregor@xtra.co.nz"
click at [809, 320] on button "Next" at bounding box center [809, 324] width 35 height 17
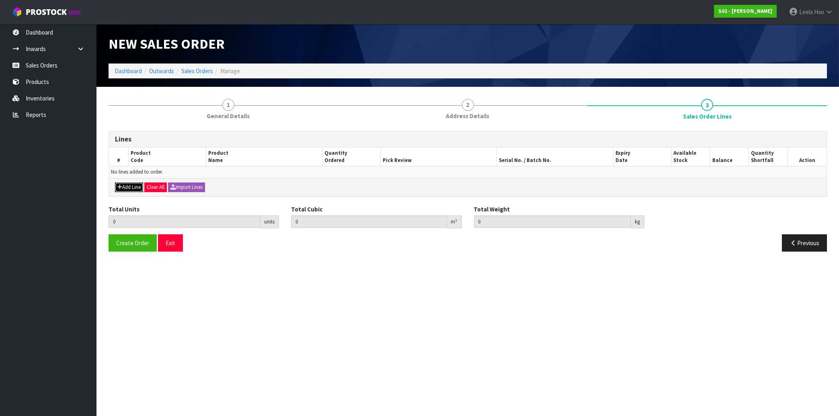
click at [127, 186] on button "Add Line" at bounding box center [129, 188] width 28 height 10
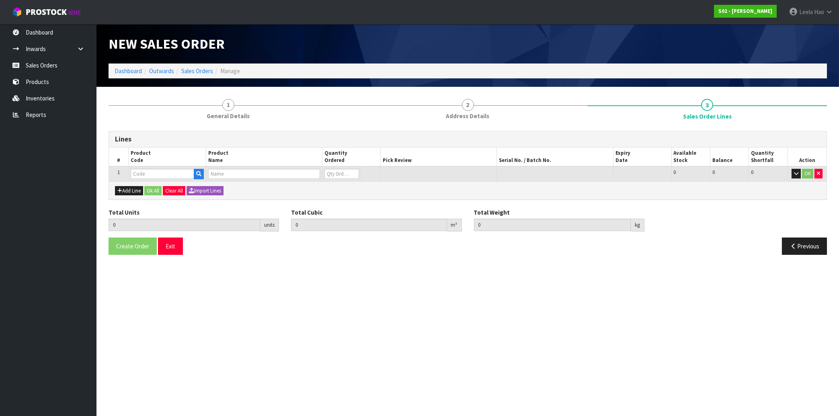
click at [825, 342] on section "New Sales Order Dashboard Outwards Sales Orders Manage New Sales Order Dashboar…" at bounding box center [419, 208] width 839 height 416
click at [815, 403] on section "New Sales Order Dashboard Outwards Sales Orders Manage New Sales Order Dashboar…" at bounding box center [419, 208] width 839 height 416
click at [174, 170] on input "text" at bounding box center [163, 174] width 64 height 10
type input "B"
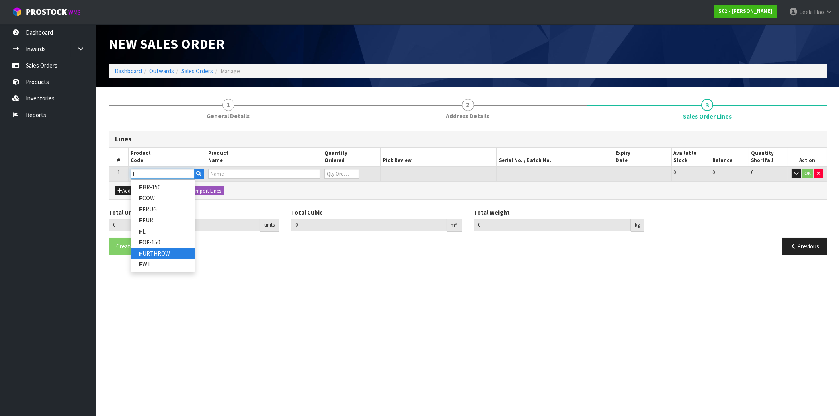
type input "F"
click at [168, 250] on link "F URTHROW" at bounding box center [163, 253] width 64 height 11
type input "FURTHROW"
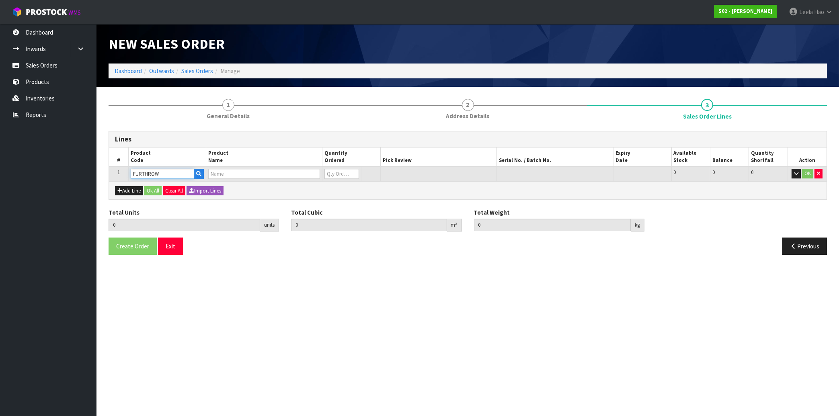
type input "0.000000"
type input "0.000"
type input "REAL FUR THROW"
type input "0"
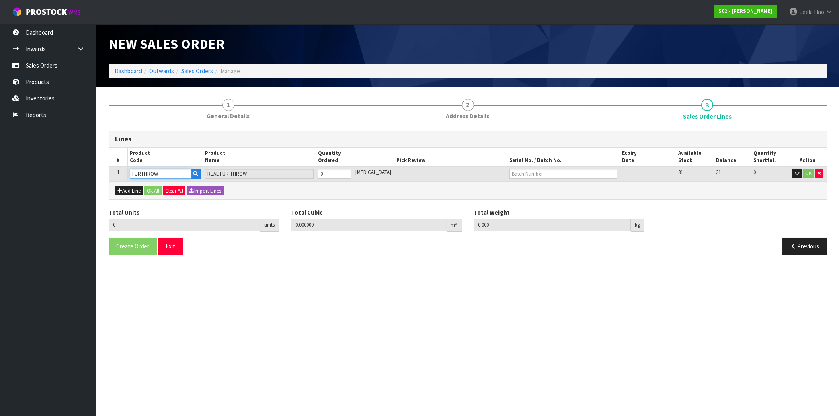
type input "1"
type input "0.027"
type input "1.56"
type input "1"
click at [351, 170] on input "1" at bounding box center [334, 174] width 33 height 10
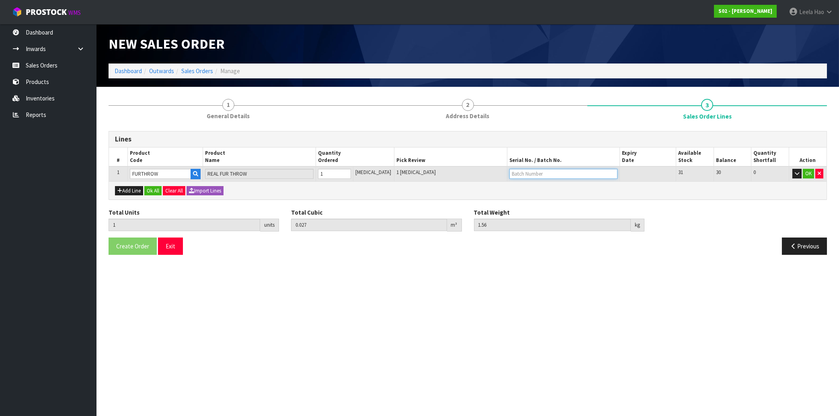
click at [531, 175] on input "text" at bounding box center [563, 174] width 108 height 10
type input "B6515"
click at [806, 176] on button "OK" at bounding box center [808, 174] width 11 height 10
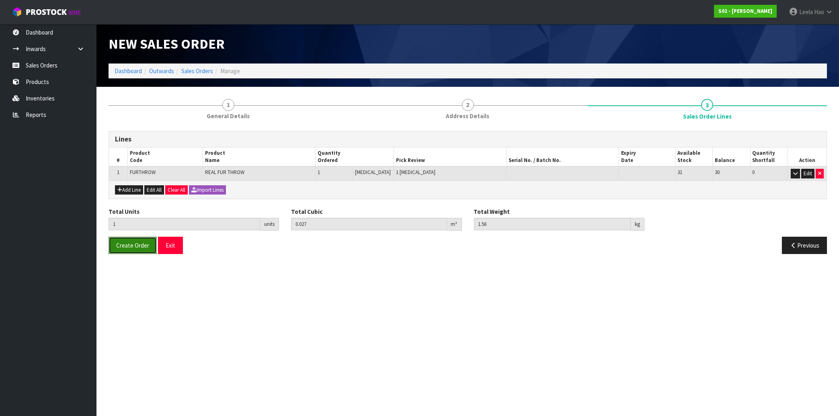
click at [127, 242] on span "Create Order" at bounding box center [132, 246] width 33 height 8
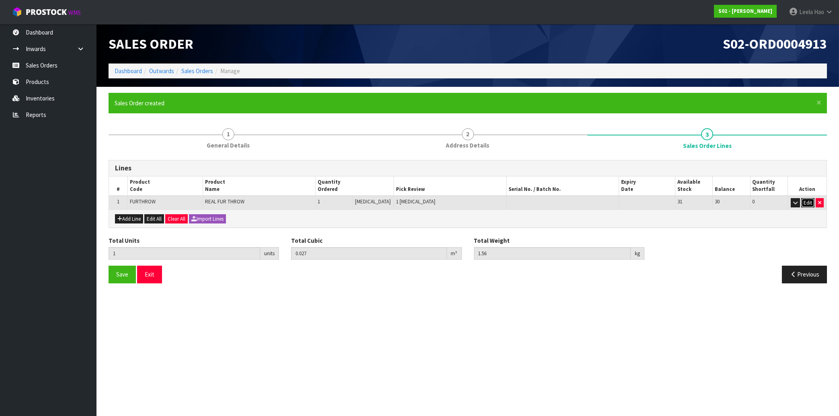
click at [810, 203] on button "Edit" at bounding box center [807, 203] width 13 height 10
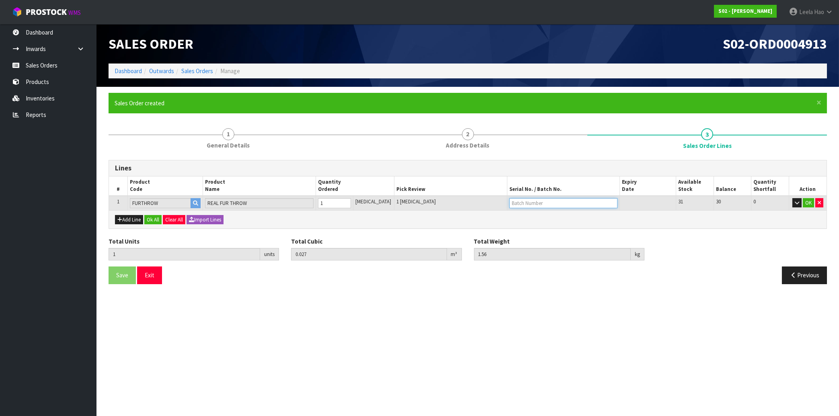
click at [554, 202] on input "text" at bounding box center [563, 203] width 108 height 10
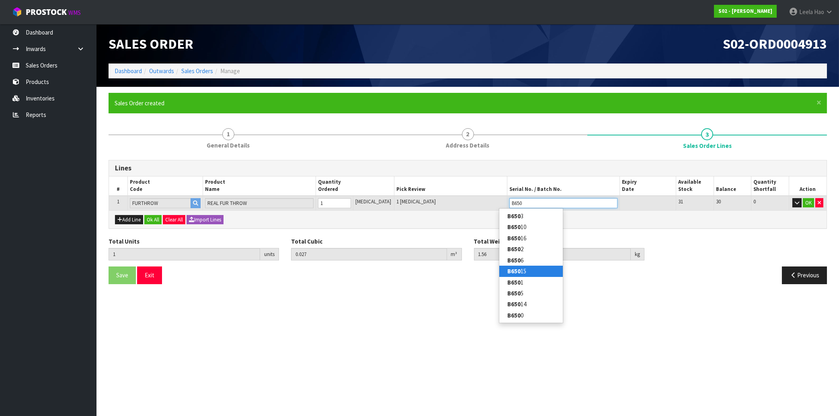
type input "B650"
click at [533, 273] on link "B650 15" at bounding box center [531, 271] width 64 height 11
type input "B65015"
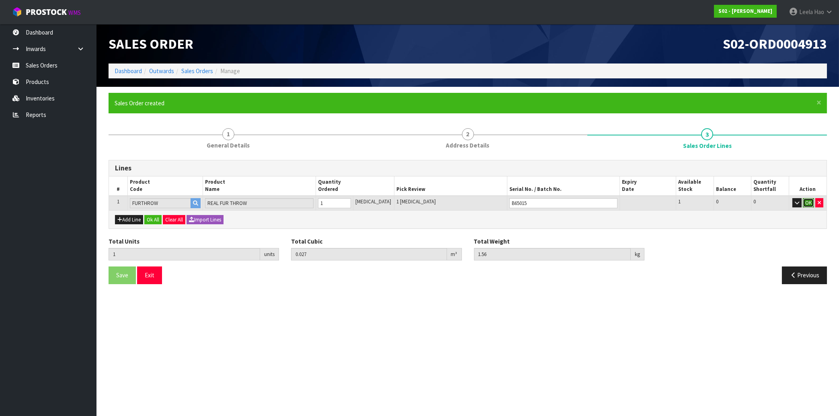
click at [807, 203] on button "OK" at bounding box center [808, 203] width 11 height 10
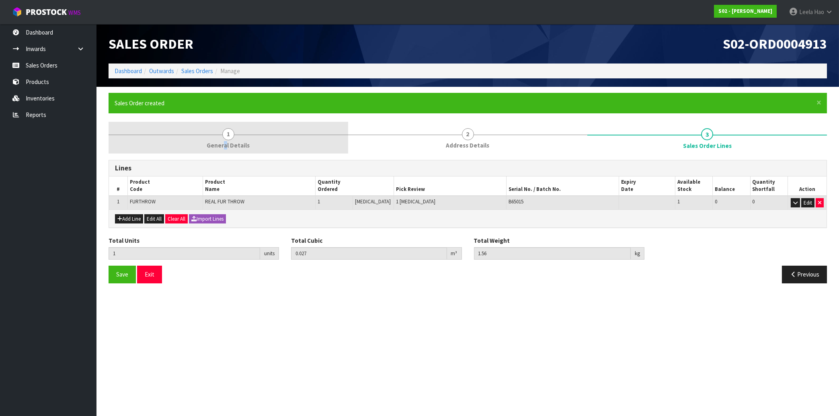
click at [226, 141] on link "1 General Details" at bounding box center [229, 138] width 240 height 32
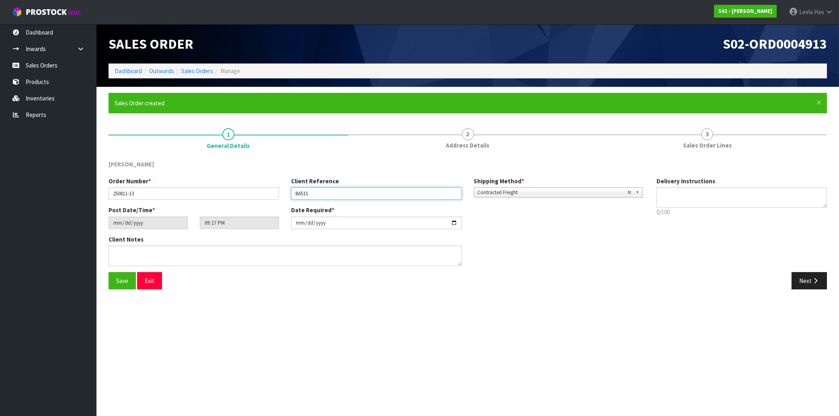
click at [303, 193] on input "B6515" at bounding box center [376, 193] width 170 height 12
type input "B65015"
click at [114, 278] on button "Save" at bounding box center [122, 280] width 27 height 17
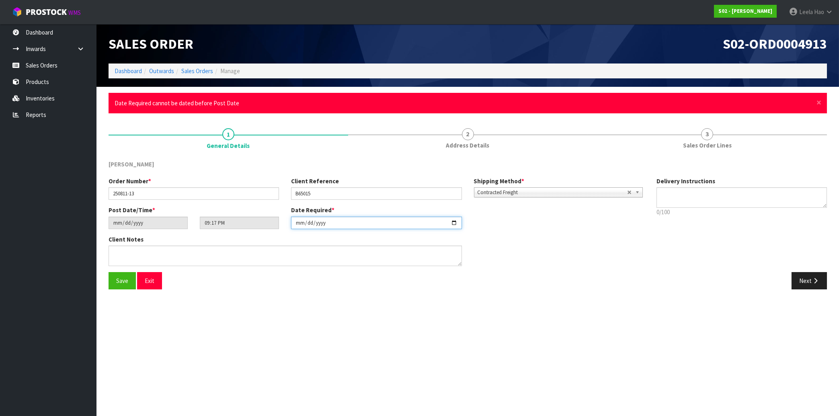
click at [453, 222] on input "[DATE]" at bounding box center [376, 223] width 170 height 12
type input "[DATE]"
click at [123, 281] on span "Save" at bounding box center [122, 281] width 12 height 8
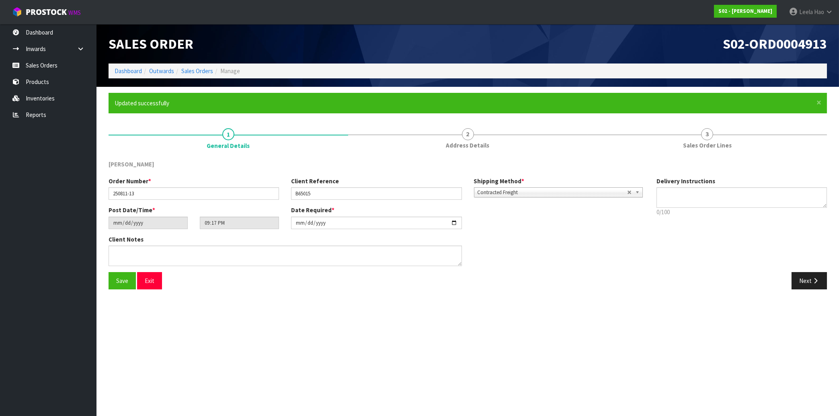
type input "[DATE]"
type input "01:17:00.000"
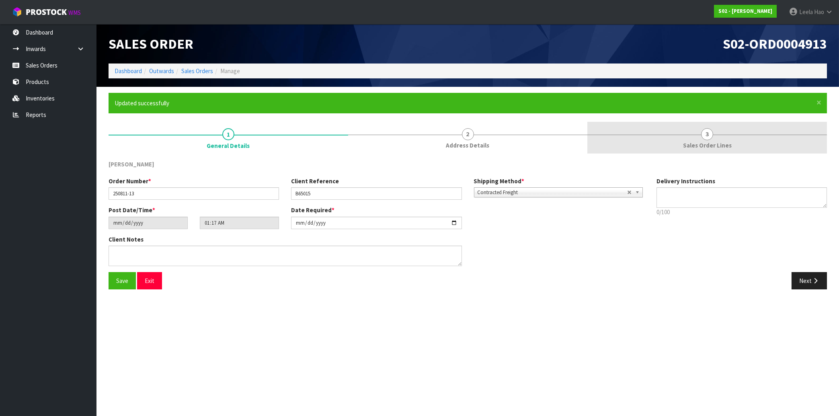
click at [706, 132] on span "3" at bounding box center [707, 134] width 12 height 12
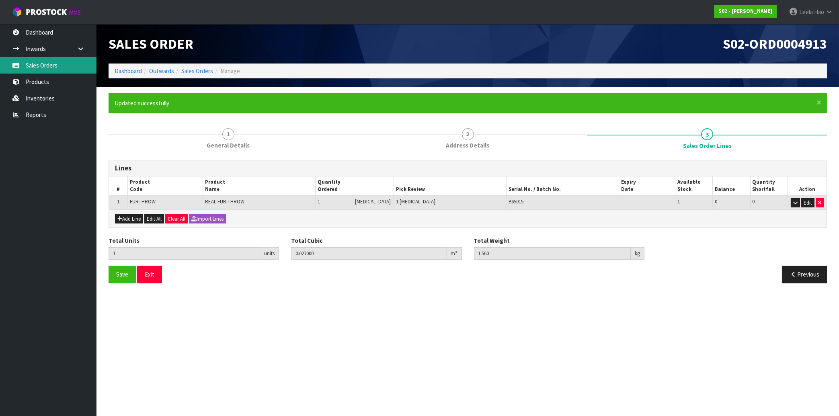
click at [43, 66] on link "Sales Orders" at bounding box center [48, 65] width 96 height 16
